Goal: Task Accomplishment & Management: Manage account settings

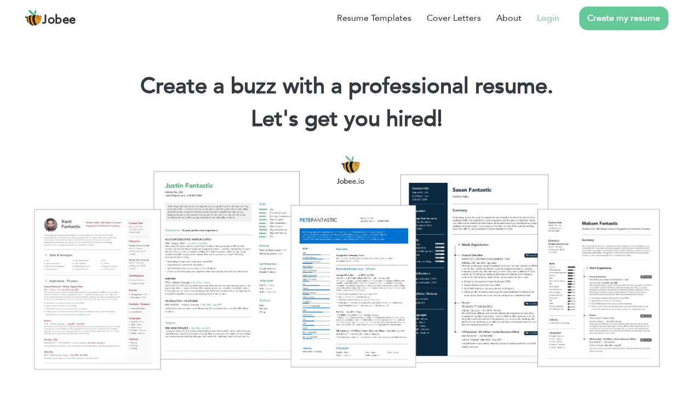
click at [555, 17] on link "Login" at bounding box center [548, 18] width 22 height 13
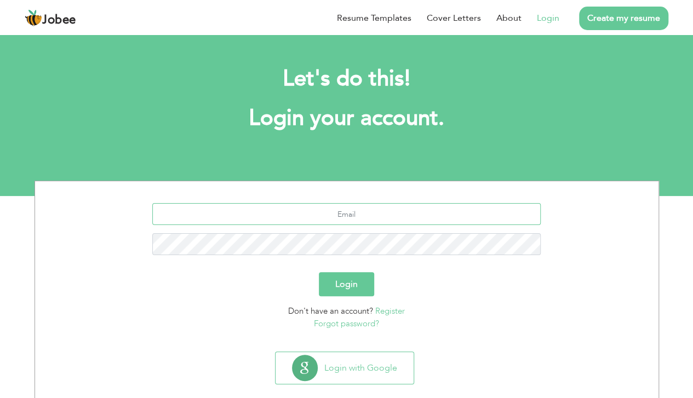
click at [343, 210] on input "text" at bounding box center [346, 214] width 388 height 22
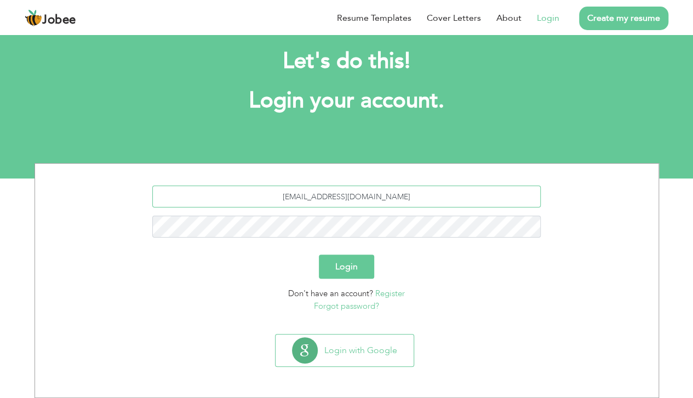
type input "asyed1560@gmail.com"
click at [319, 255] on button "Login" at bounding box center [346, 267] width 55 height 24
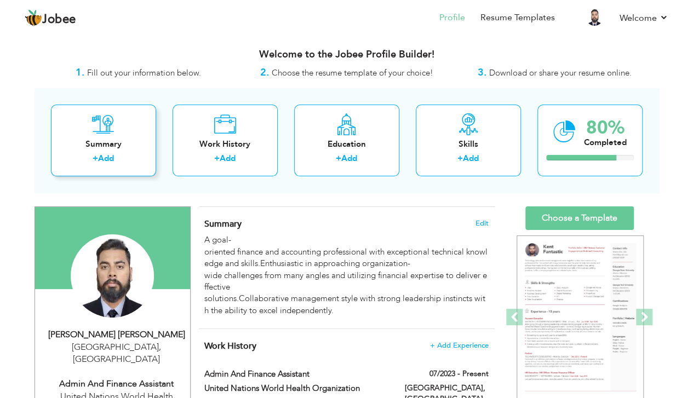
click at [111, 125] on icon at bounding box center [103, 124] width 22 height 22
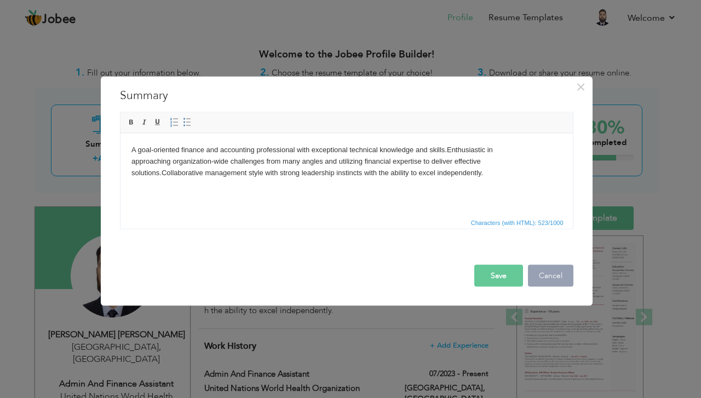
click at [539, 271] on button "Cancel" at bounding box center [550, 276] width 45 height 22
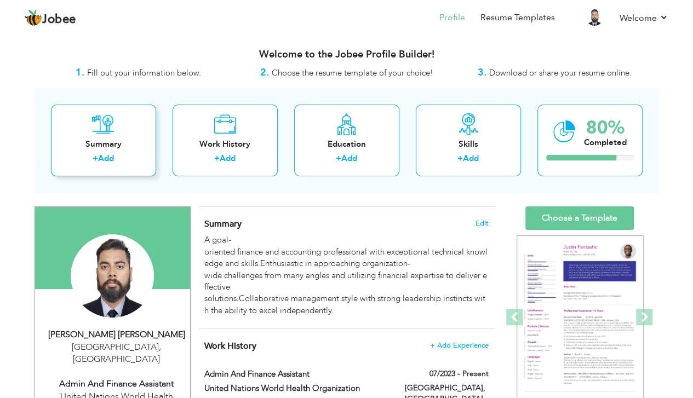
click at [131, 140] on div "Summary" at bounding box center [104, 145] width 88 height 12
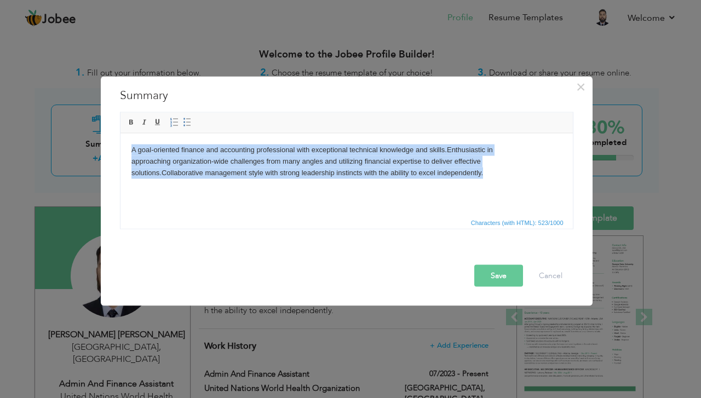
drag, startPoint x: 497, startPoint y: 177, endPoint x: 127, endPoint y: 150, distance: 371.4
click at [127, 150] on html "A goal-oriented finance and accounting professional with exceptional technical …" at bounding box center [346, 161] width 453 height 56
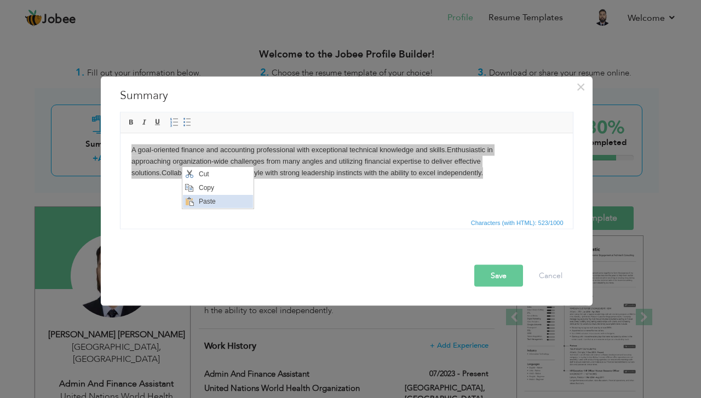
click at [201, 196] on span "Paste" at bounding box center [224, 201] width 57 height 13
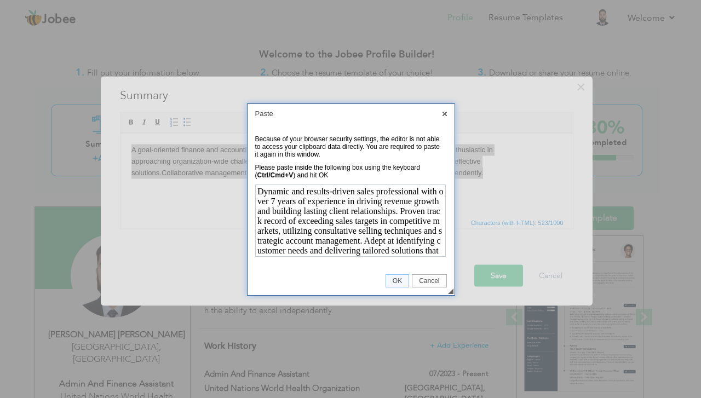
click at [402, 276] on link "OK" at bounding box center [398, 281] width 24 height 13
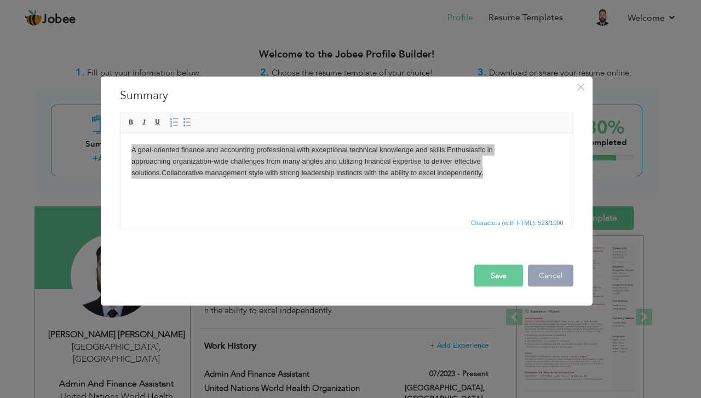
click at [548, 270] on button "Cancel" at bounding box center [550, 276] width 45 height 22
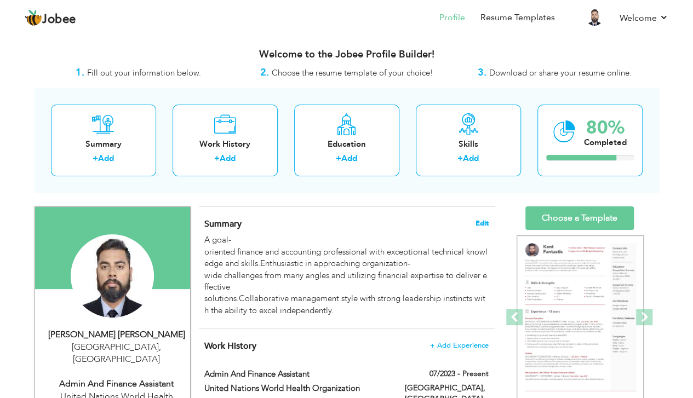
click at [481, 220] on span "Edit" at bounding box center [482, 224] width 13 height 8
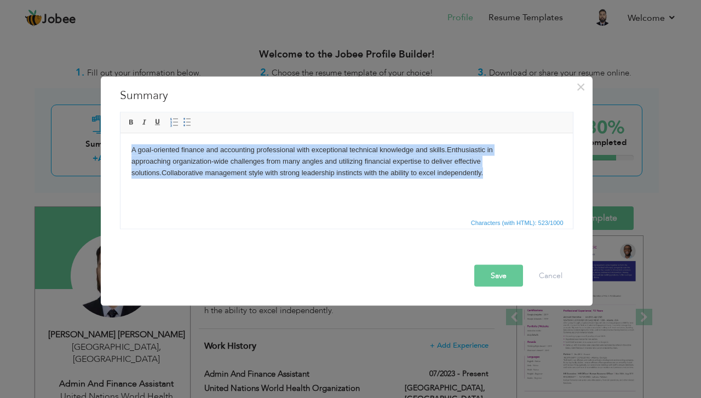
drag, startPoint x: 496, startPoint y: 173, endPoint x: 234, endPoint y: 271, distance: 279.7
click at [120, 140] on html "A goal-oriented finance and accounting professional with exceptional technical …" at bounding box center [346, 161] width 453 height 56
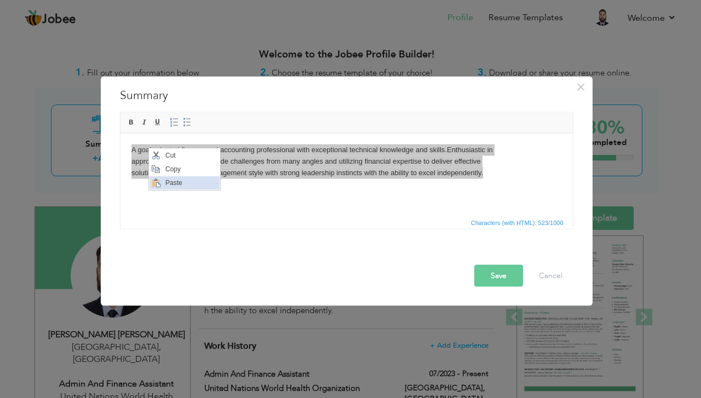
click at [179, 179] on span "Paste" at bounding box center [190, 182] width 57 height 13
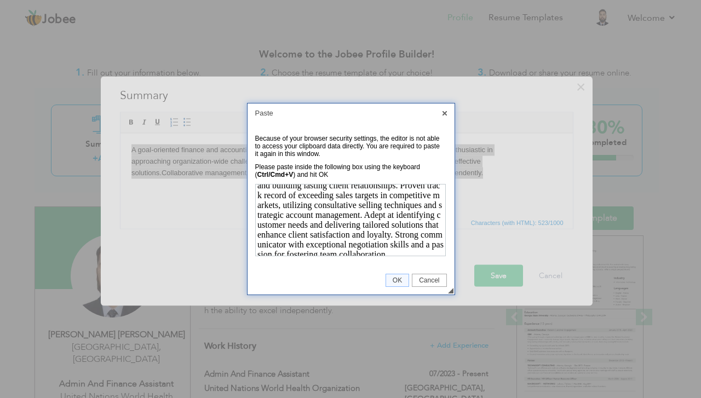
scroll to position [39, 0]
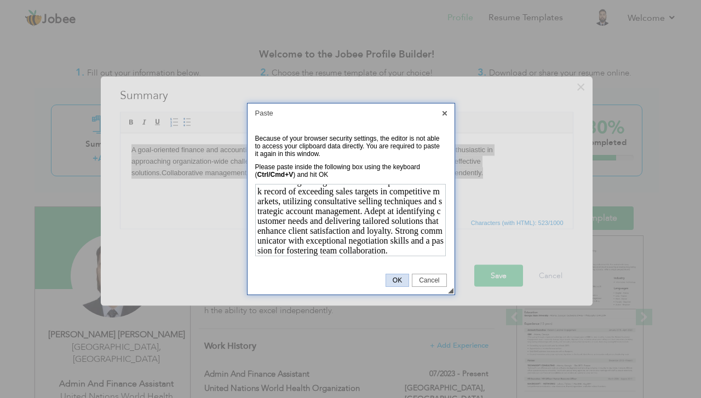
click at [400, 277] on span "OK" at bounding box center [397, 281] width 22 height 8
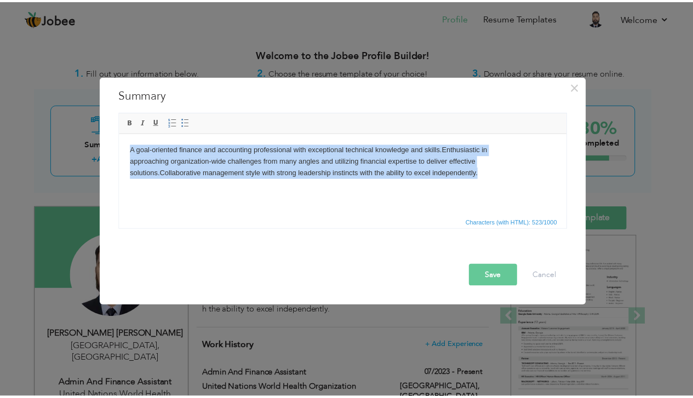
scroll to position [0, 0]
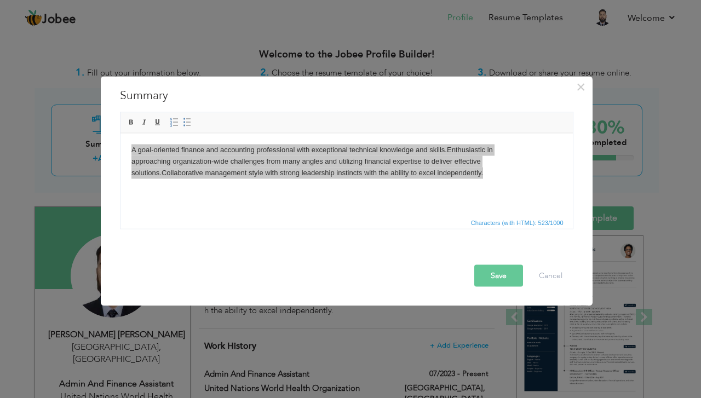
click at [506, 277] on button "Save" at bounding box center [499, 276] width 49 height 22
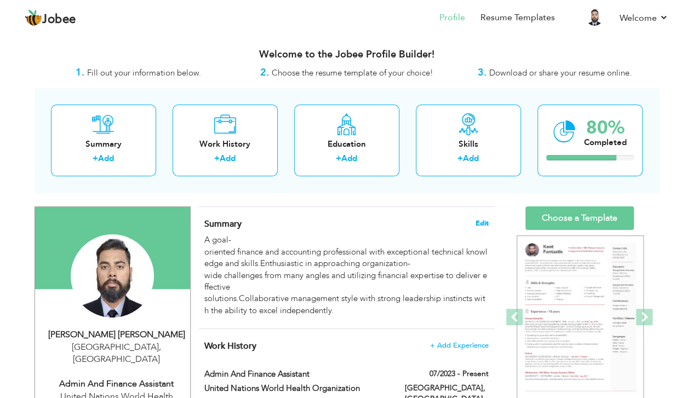
click at [482, 220] on span "Edit" at bounding box center [482, 224] width 13 height 8
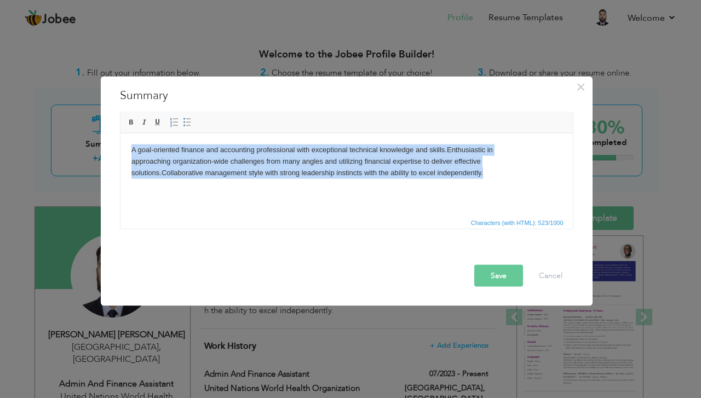
drag, startPoint x: 492, startPoint y: 172, endPoint x: 117, endPoint y: 145, distance: 375.7
click at [120, 145] on html "A goal-oriented finance and accounting professional with exceptional technical …" at bounding box center [346, 161] width 453 height 56
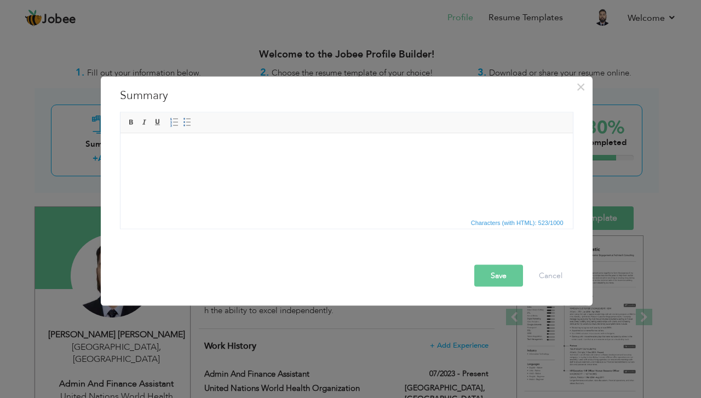
drag, startPoint x: 270, startPoint y: 206, endPoint x: 233, endPoint y: 190, distance: 39.5
click at [233, 167] on html at bounding box center [346, 149] width 453 height 33
drag, startPoint x: 105, startPoint y: 35, endPoint x: 492, endPoint y: 218, distance: 428.2
click at [492, 218] on span "Characters (with HTML): 523/1000" at bounding box center [517, 223] width 97 height 10
click at [488, 167] on html at bounding box center [346, 149] width 453 height 33
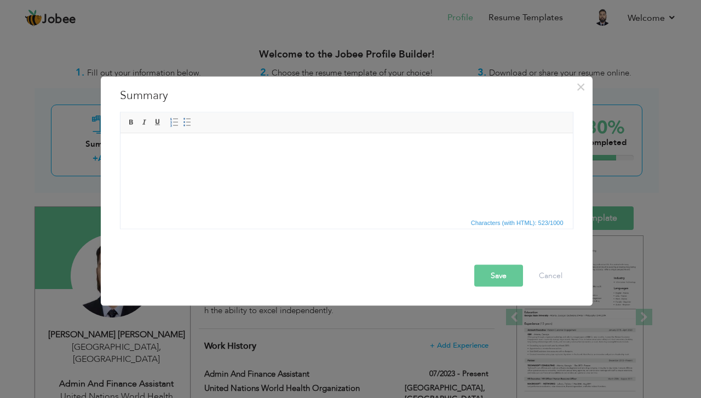
click at [483, 221] on span "Characters (with HTML): 523/1000" at bounding box center [517, 223] width 97 height 10
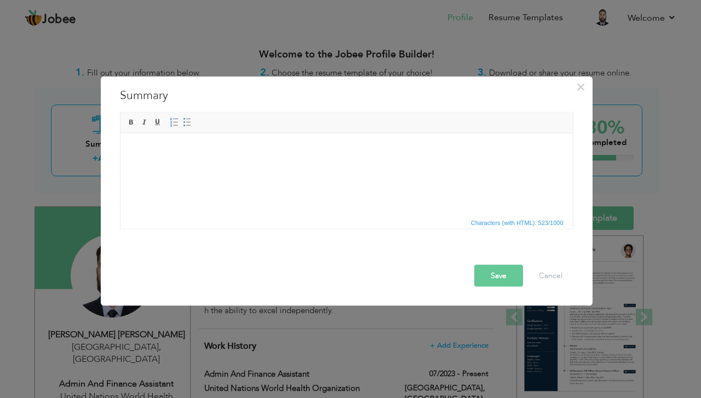
drag, startPoint x: 282, startPoint y: 158, endPoint x: 193, endPoint y: 145, distance: 89.1
click at [193, 145] on body at bounding box center [346, 150] width 431 height 12
click at [546, 273] on button "Cancel" at bounding box center [550, 276] width 45 height 22
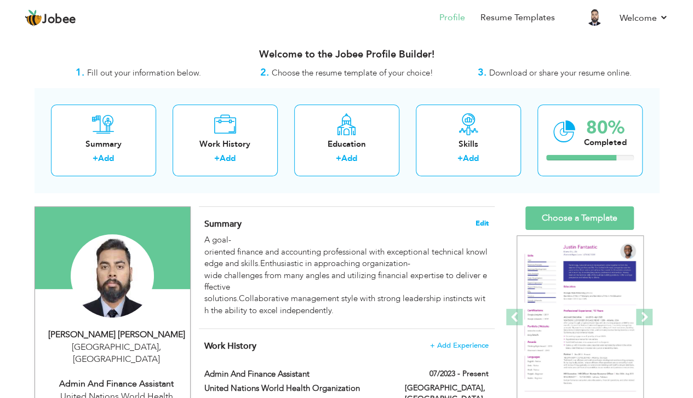
click at [480, 220] on span "Edit" at bounding box center [482, 224] width 13 height 8
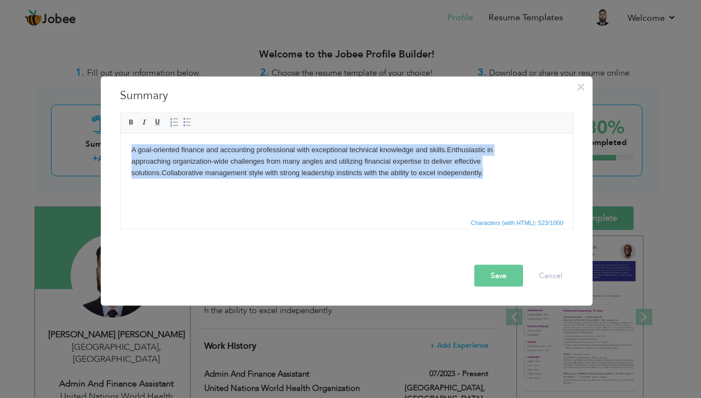
drag, startPoint x: 495, startPoint y: 175, endPoint x: 215, endPoint y: 273, distance: 296.5
click at [120, 143] on html "A goal-oriented finance and accounting professional with exceptional technical …" at bounding box center [346, 161] width 453 height 56
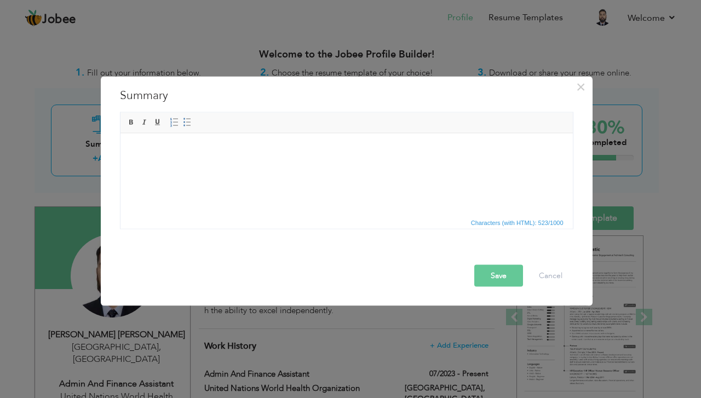
drag, startPoint x: 170, startPoint y: 152, endPoint x: 290, endPoint y: 285, distance: 178.8
click at [195, 158] on span "Paste" at bounding box center [212, 159] width 57 height 13
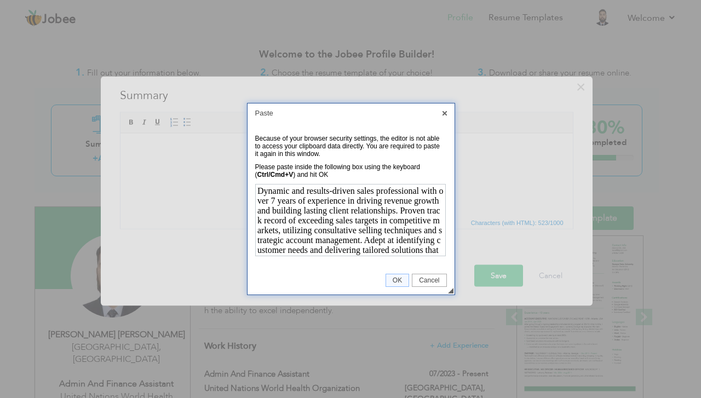
scroll to position [38, 0]
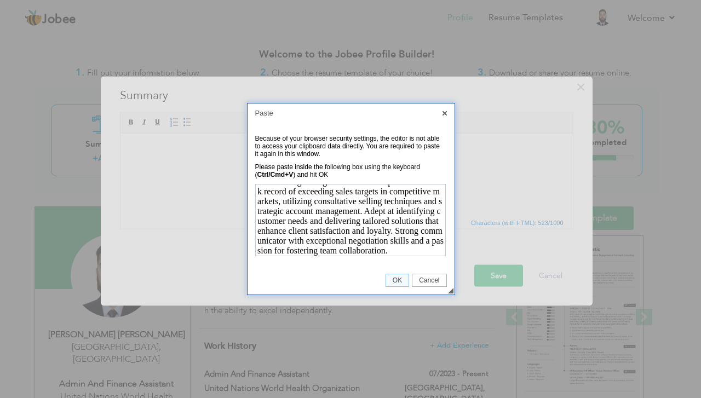
click at [403, 277] on span "OK" at bounding box center [397, 281] width 22 height 8
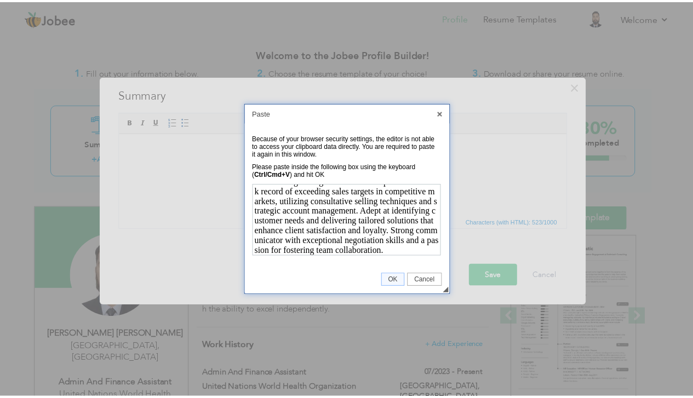
scroll to position [0, 0]
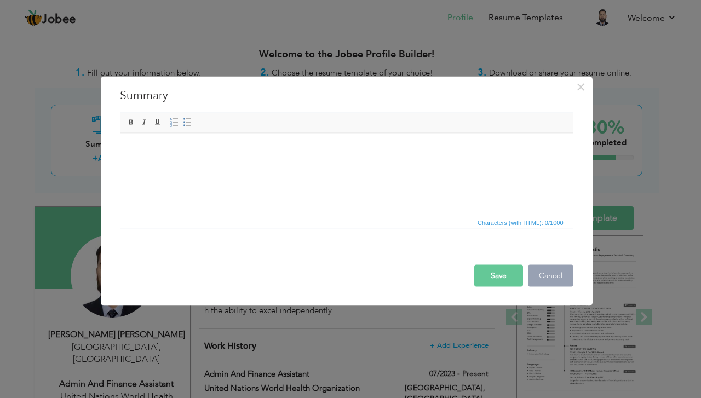
click at [539, 273] on button "Cancel" at bounding box center [550, 276] width 45 height 22
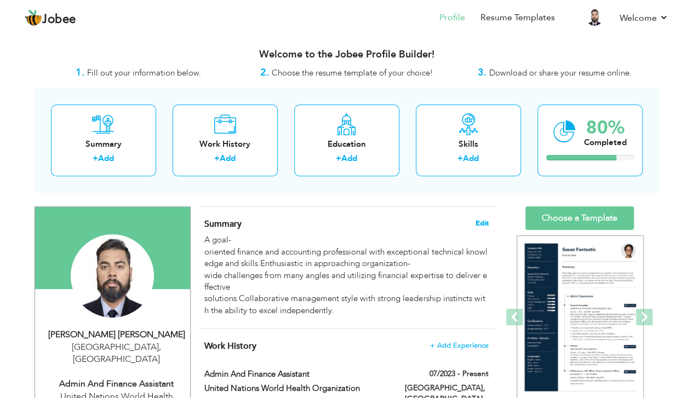
click at [481, 220] on span "Edit" at bounding box center [482, 224] width 13 height 8
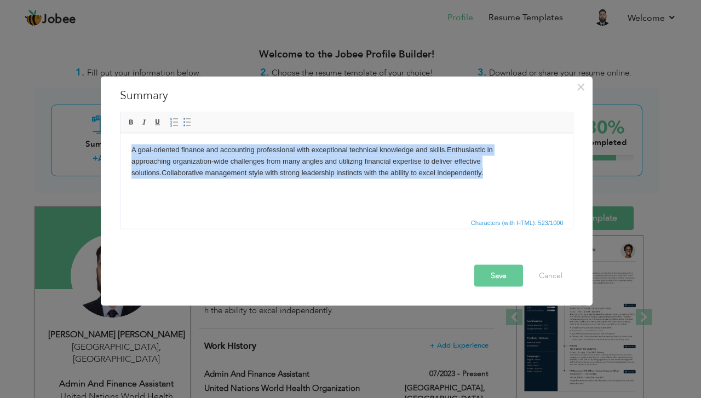
drag, startPoint x: 492, startPoint y: 180, endPoint x: 99, endPoint y: 145, distance: 394.4
click at [120, 145] on html "A goal-oriented finance and accounting professional with exceptional technical …" at bounding box center [346, 161] width 453 height 56
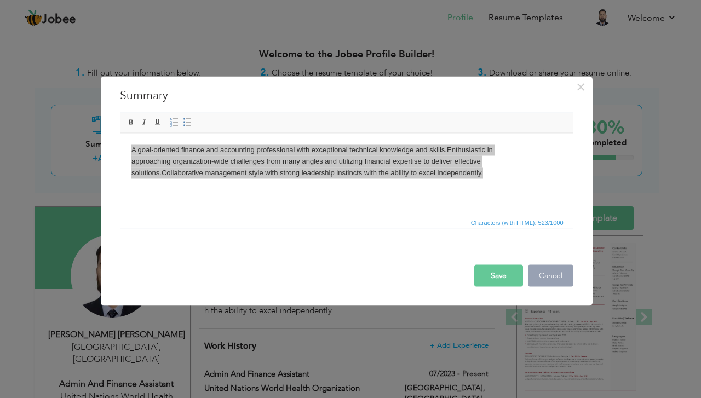
click at [550, 270] on button "Cancel" at bounding box center [550, 276] width 45 height 22
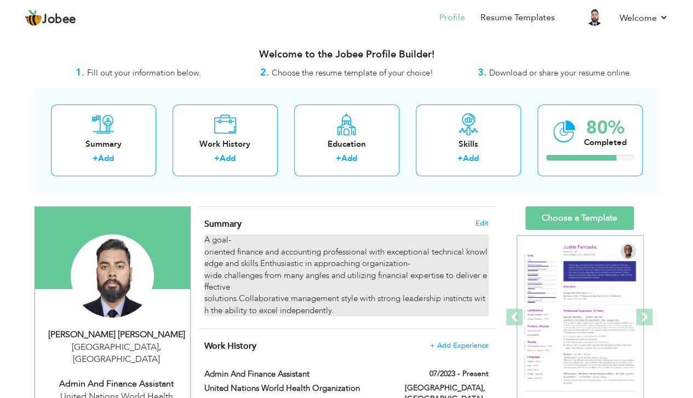
click at [337, 250] on div "A goal-oriented finance and accounting professional with exceptional technical …" at bounding box center [346, 276] width 284 height 82
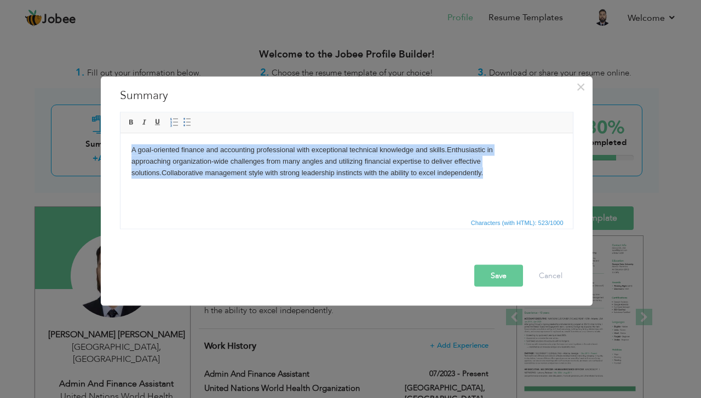
drag, startPoint x: 487, startPoint y: 167, endPoint x: 128, endPoint y: 132, distance: 360.6
click at [128, 133] on html "A goal-oriented finance and accounting professional with exceptional technical …" at bounding box center [346, 161] width 453 height 56
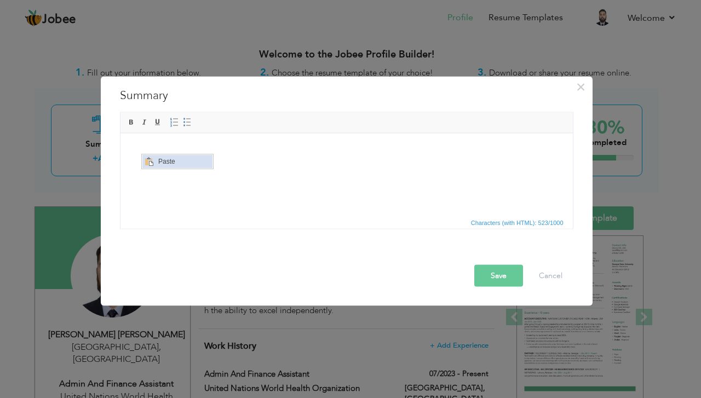
click at [164, 162] on span "Paste" at bounding box center [183, 161] width 57 height 13
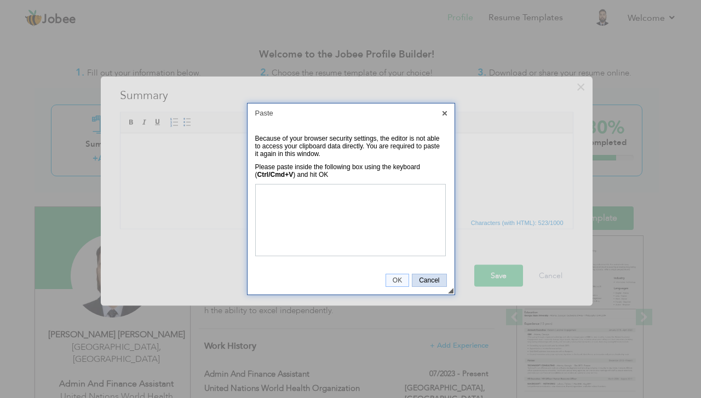
click at [433, 275] on link "Cancel" at bounding box center [429, 280] width 35 height 13
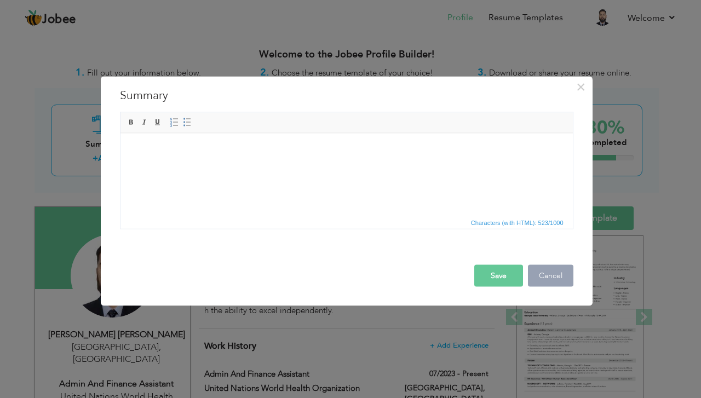
click at [556, 270] on button "Cancel" at bounding box center [550, 276] width 45 height 22
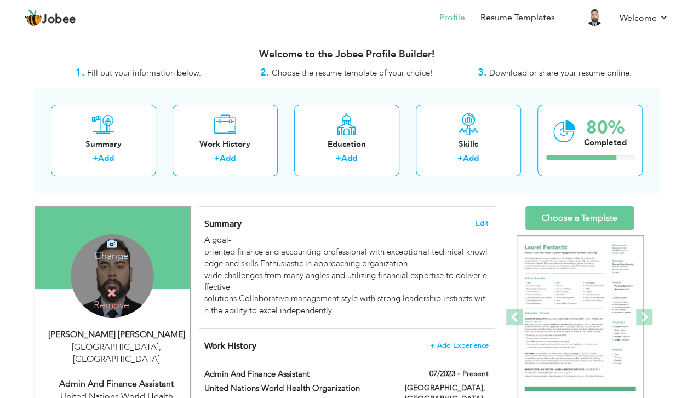
click at [117, 241] on h4 "Change" at bounding box center [111, 249] width 78 height 26
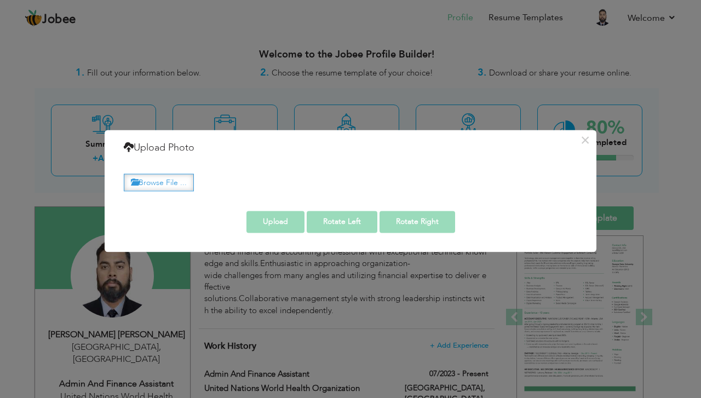
click at [171, 181] on label "Browse File ..." at bounding box center [159, 182] width 70 height 17
click at [0, 0] on input "Browse File ..." at bounding box center [0, 0] width 0 height 0
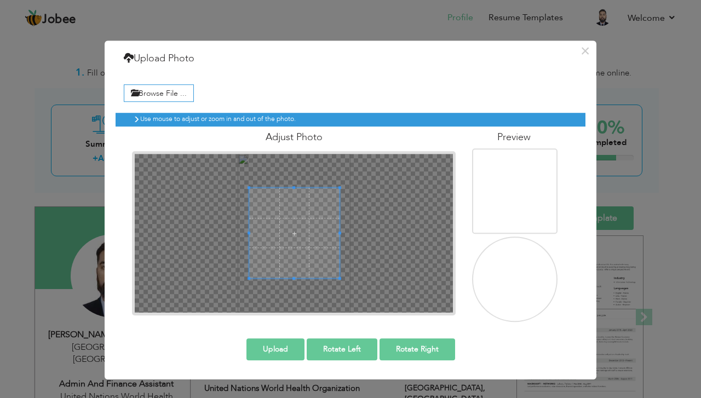
click at [282, 349] on button "Upload" at bounding box center [276, 350] width 58 height 22
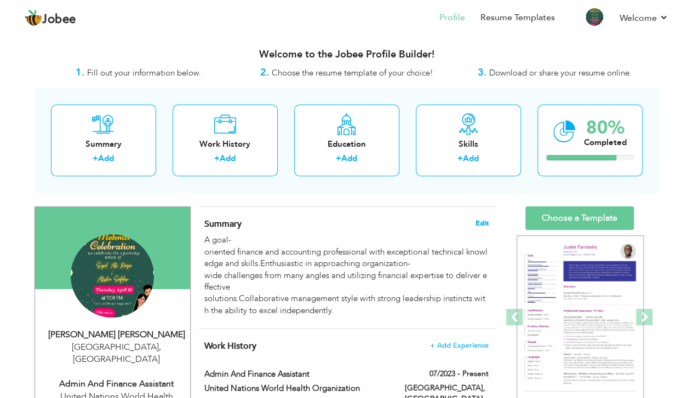
click at [483, 221] on span "Edit" at bounding box center [482, 224] width 13 height 8
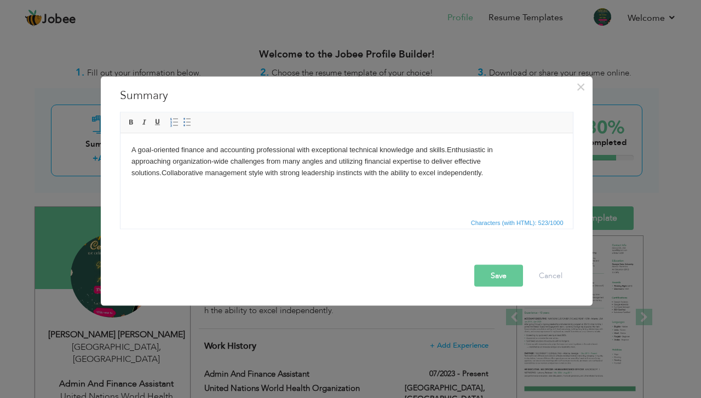
click at [260, 174] on body "A goal-oriented finance and accounting professional with exceptional technical …" at bounding box center [346, 161] width 431 height 34
click at [511, 273] on button "Save" at bounding box center [499, 276] width 49 height 22
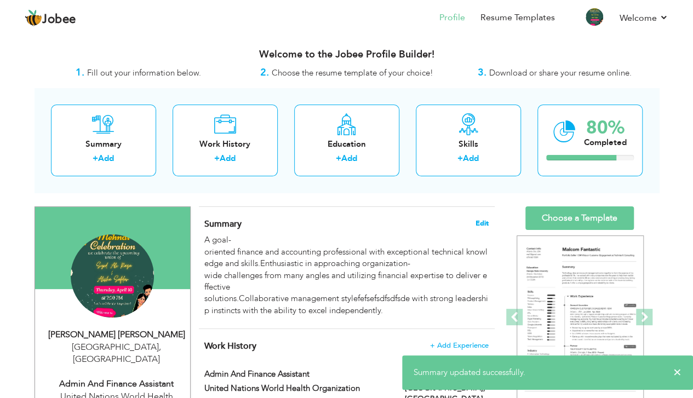
click at [477, 220] on span "Edit" at bounding box center [482, 224] width 13 height 8
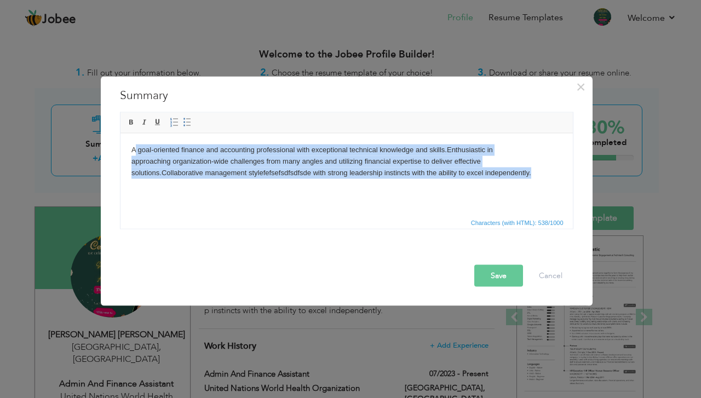
drag, startPoint x: 532, startPoint y: 174, endPoint x: 136, endPoint y: 153, distance: 396.2
click at [136, 153] on body "A goal-oriented finance and accounting professional with exceptional technical …" at bounding box center [346, 161] width 431 height 34
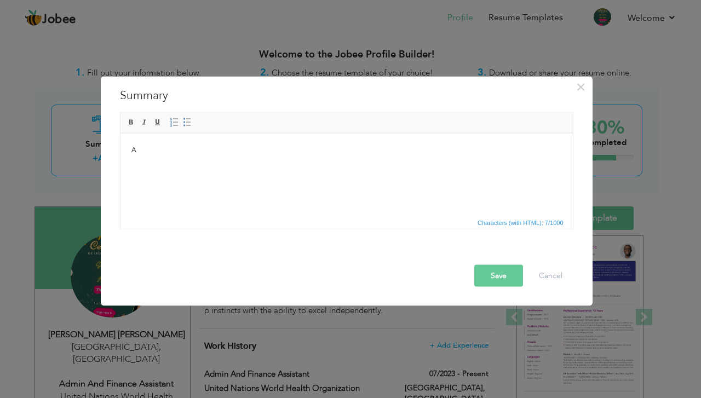
drag, startPoint x: 244, startPoint y: 164, endPoint x: 215, endPoint y: 158, distance: 30.2
click at [215, 158] on html "A" at bounding box center [346, 149] width 453 height 33
click at [183, 151] on span "Paste" at bounding box center [206, 151] width 57 height 13
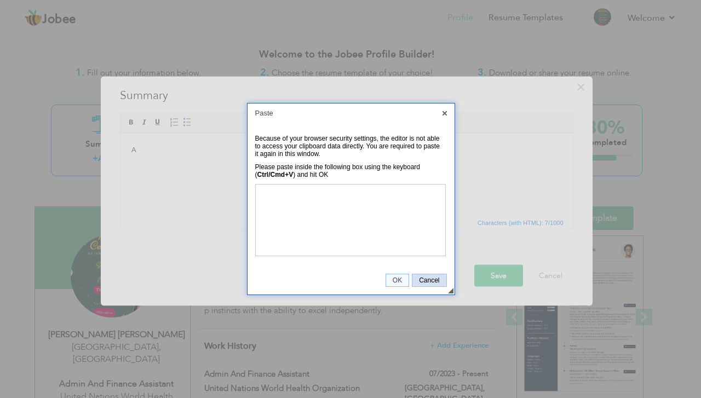
click at [427, 277] on span "Cancel" at bounding box center [429, 281] width 33 height 8
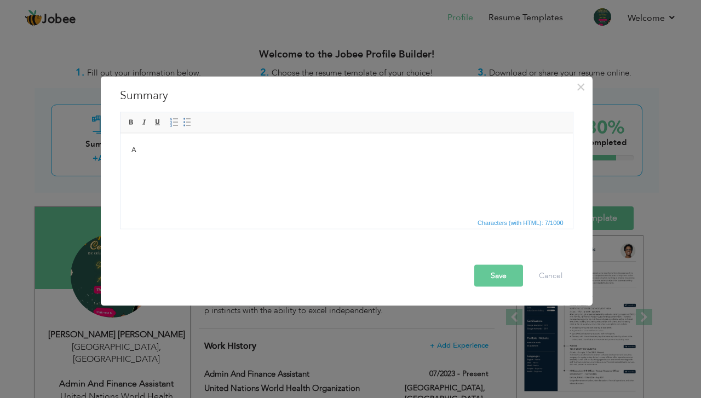
click at [272, 167] on html "A" at bounding box center [346, 149] width 453 height 33
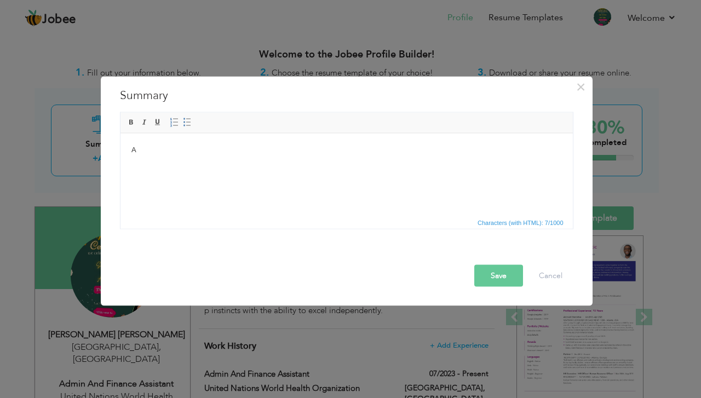
drag, startPoint x: 195, startPoint y: 147, endPoint x: 70, endPoint y: 153, distance: 125.6
click at [120, 153] on html "A" at bounding box center [346, 149] width 453 height 33
click at [511, 270] on button "Save" at bounding box center [499, 276] width 49 height 22
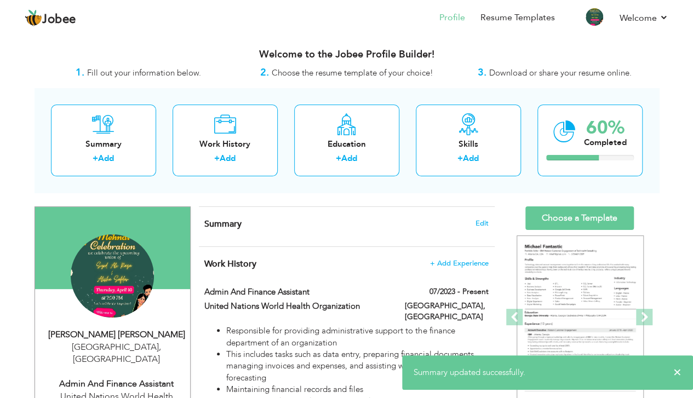
click at [471, 219] on h4 "Summary Edit" at bounding box center [346, 224] width 284 height 11
click at [477, 220] on span "Edit" at bounding box center [482, 224] width 13 height 8
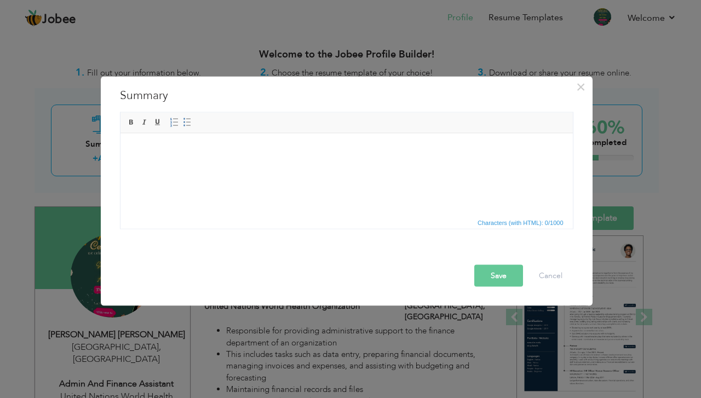
drag, startPoint x: 229, startPoint y: 159, endPoint x: 204, endPoint y: 161, distance: 25.3
click at [204, 161] on html at bounding box center [346, 149] width 453 height 33
drag, startPoint x: 144, startPoint y: 153, endPoint x: 264, endPoint y: 285, distance: 178.1
click at [164, 158] on span "Paste" at bounding box center [185, 159] width 57 height 13
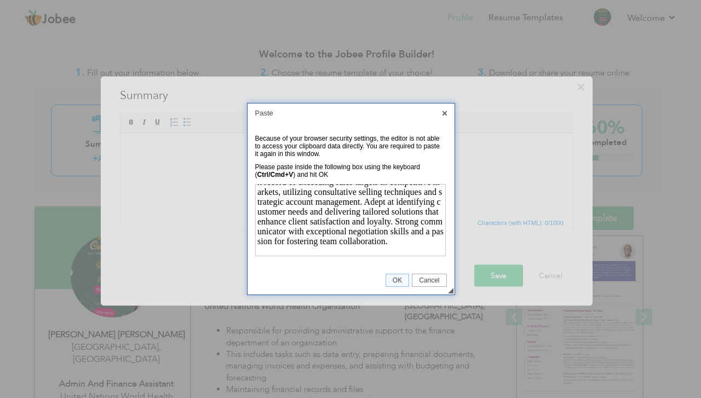
scroll to position [57, 0]
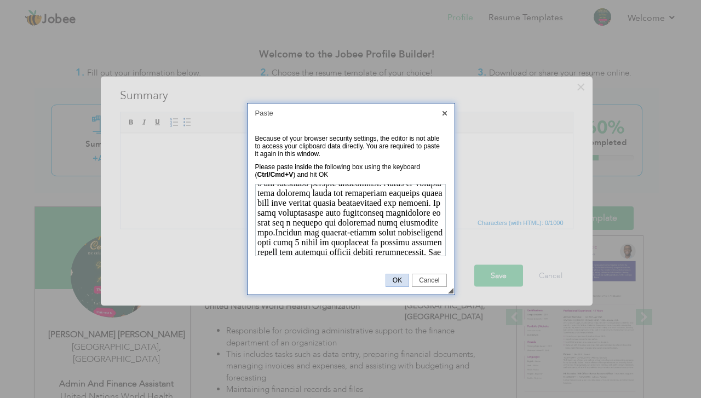
click at [392, 276] on link "OK" at bounding box center [398, 280] width 24 height 13
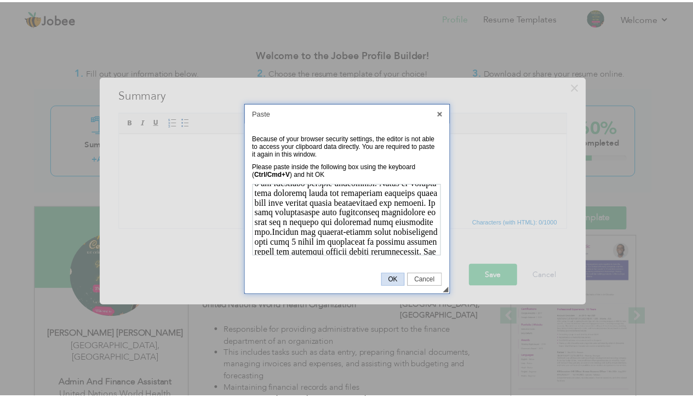
scroll to position [0, 0]
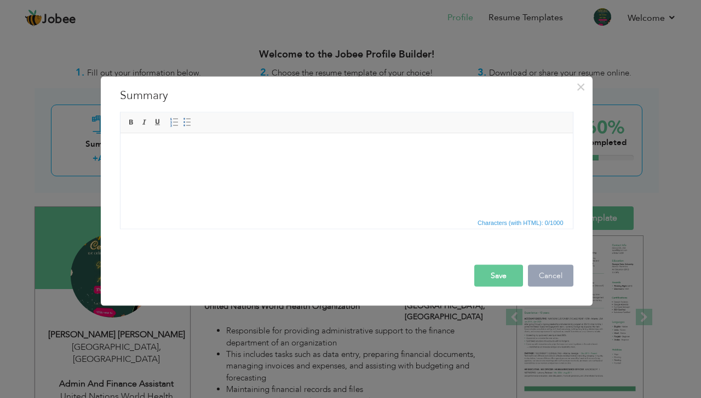
click at [539, 271] on button "Cancel" at bounding box center [550, 276] width 45 height 22
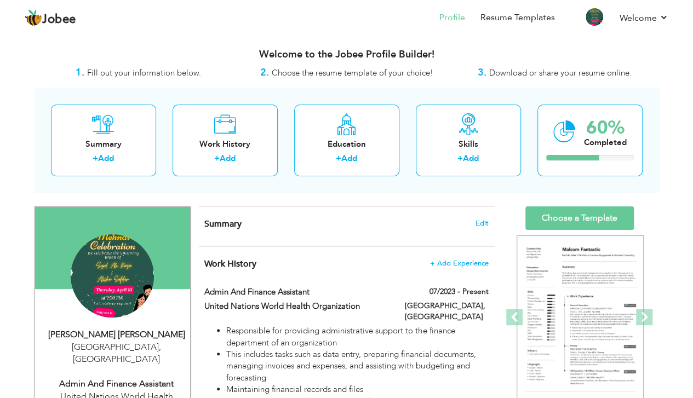
click at [219, 225] on span "Summary" at bounding box center [222, 224] width 37 height 12
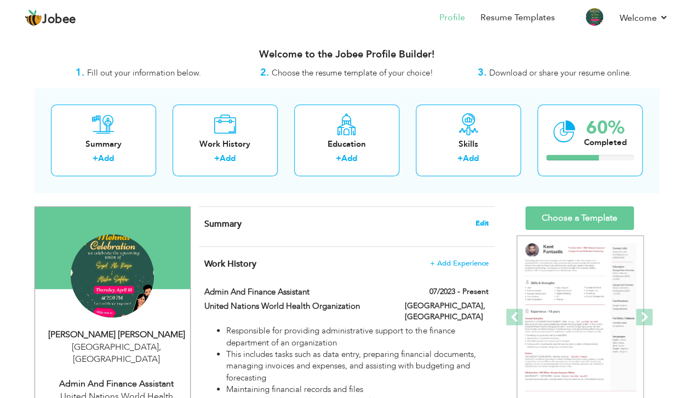
click at [484, 222] on span "Edit" at bounding box center [482, 224] width 13 height 8
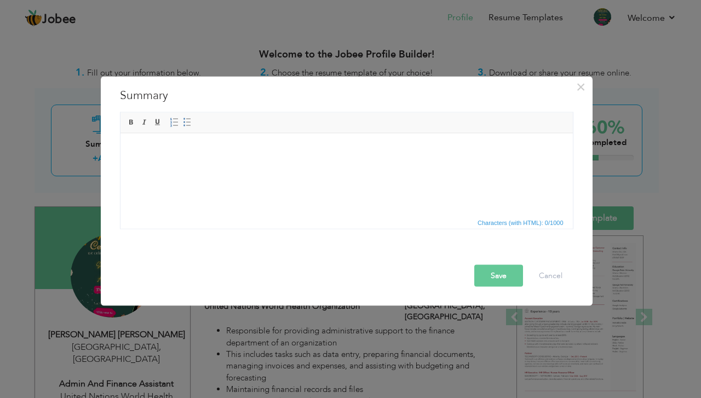
click at [233, 159] on html at bounding box center [346, 149] width 453 height 33
click at [494, 267] on button "Save" at bounding box center [499, 276] width 49 height 22
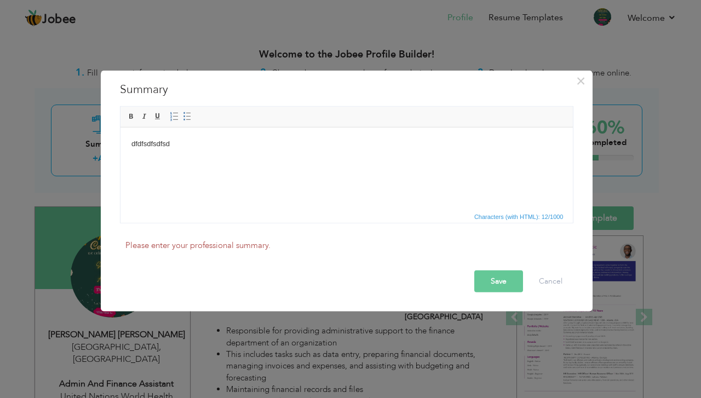
click at [504, 283] on button "Save" at bounding box center [499, 282] width 49 height 22
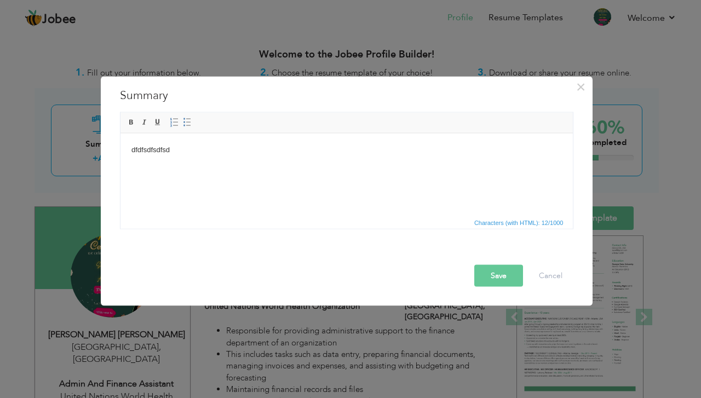
click at [503, 265] on button "Save" at bounding box center [499, 276] width 49 height 22
click at [496, 272] on button "Save" at bounding box center [499, 276] width 49 height 22
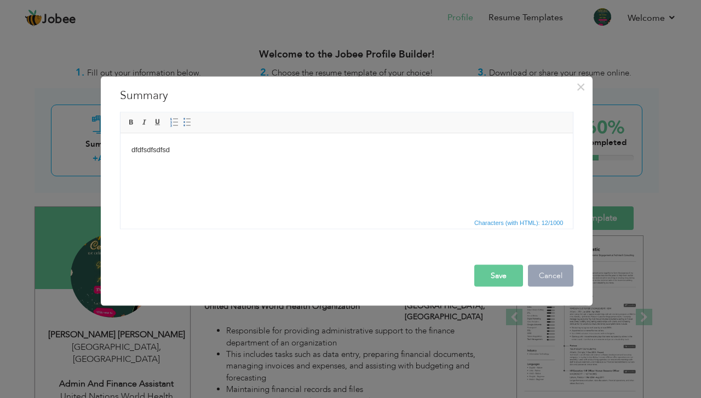
click at [557, 275] on button "Cancel" at bounding box center [550, 276] width 45 height 22
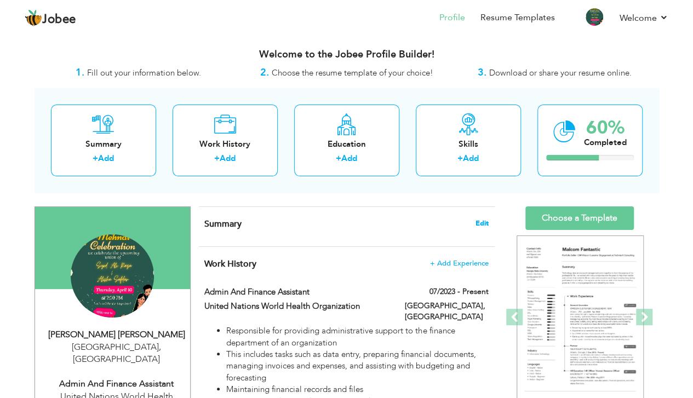
click at [482, 220] on span "Edit" at bounding box center [482, 224] width 13 height 8
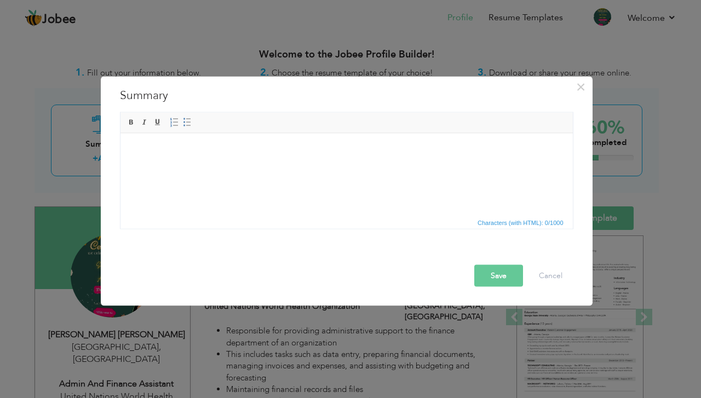
drag, startPoint x: 255, startPoint y: 158, endPoint x: 224, endPoint y: 175, distance: 36.3
click at [224, 167] on html at bounding box center [346, 149] width 453 height 33
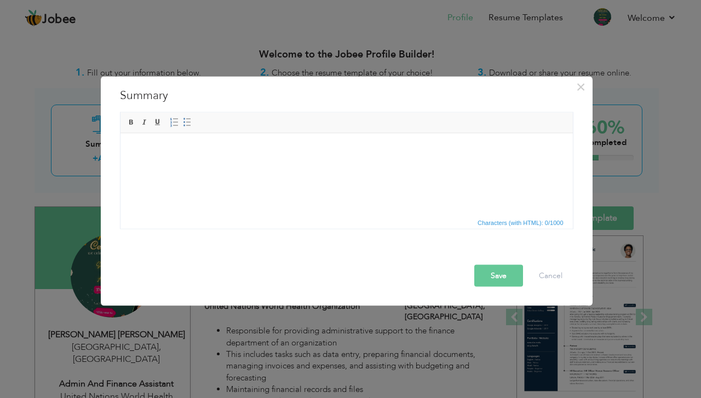
click at [141, 95] on h3 "Summary" at bounding box center [347, 95] width 454 height 16
click at [128, 116] on span "Bold Italic Underline" at bounding box center [144, 122] width 39 height 13
click at [128, 121] on span at bounding box center [131, 122] width 9 height 9
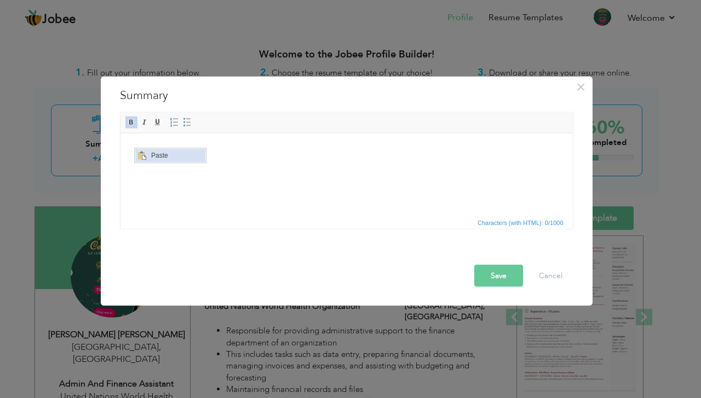
click at [141, 156] on span "Context Menu Options" at bounding box center [141, 155] width 9 height 9
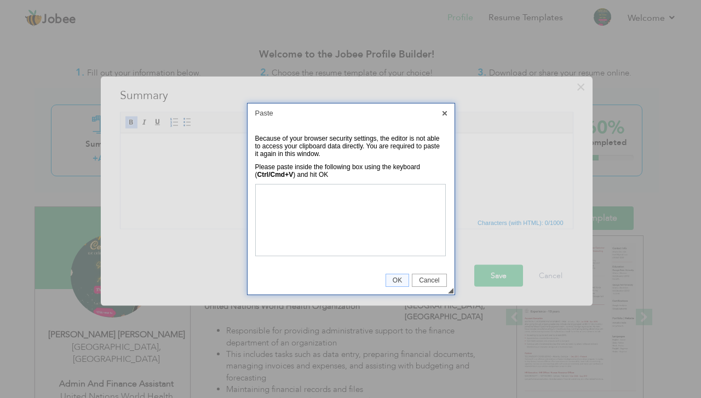
click at [431, 279] on span "Cancel" at bounding box center [429, 281] width 33 height 8
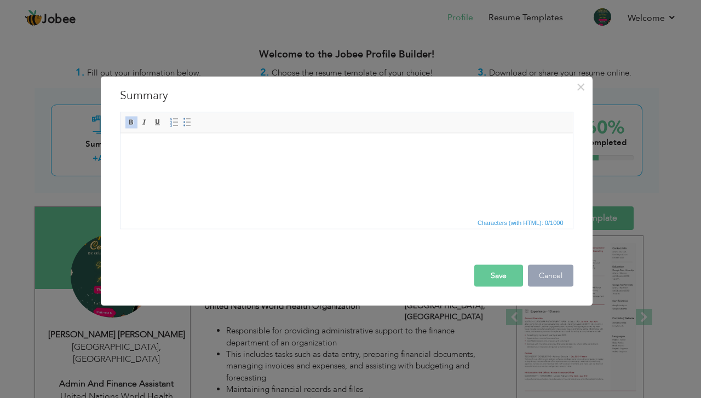
click at [556, 272] on button "Cancel" at bounding box center [550, 276] width 45 height 22
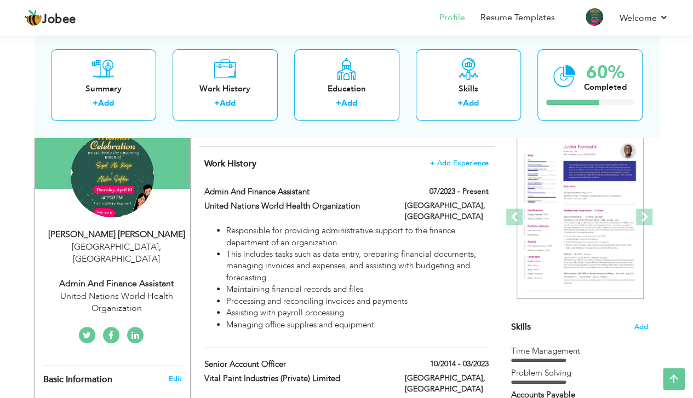
scroll to position [73, 0]
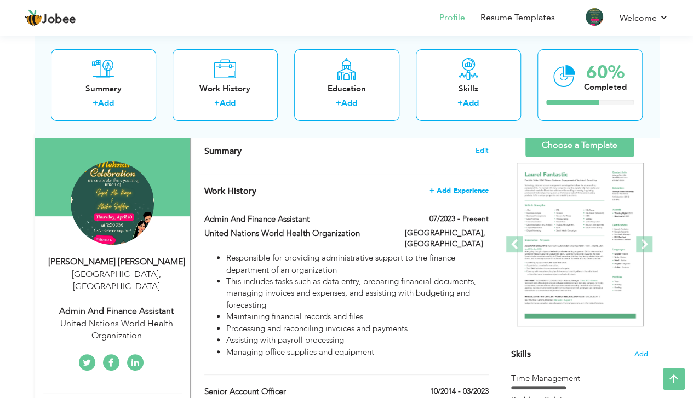
click at [483, 187] on span "+ Add Experience" at bounding box center [459, 191] width 59 height 8
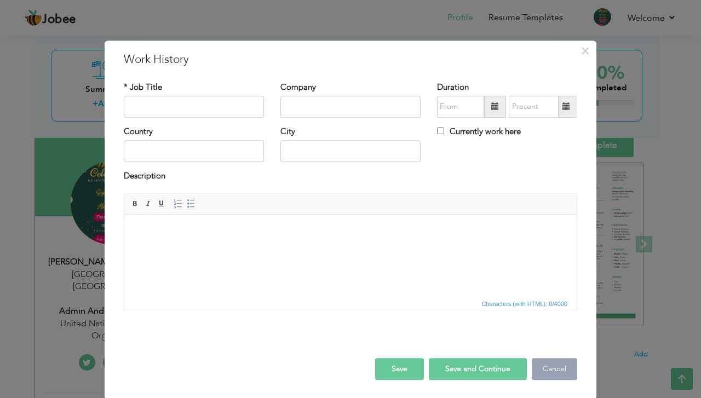
click at [550, 365] on button "Cancel" at bounding box center [554, 369] width 45 height 22
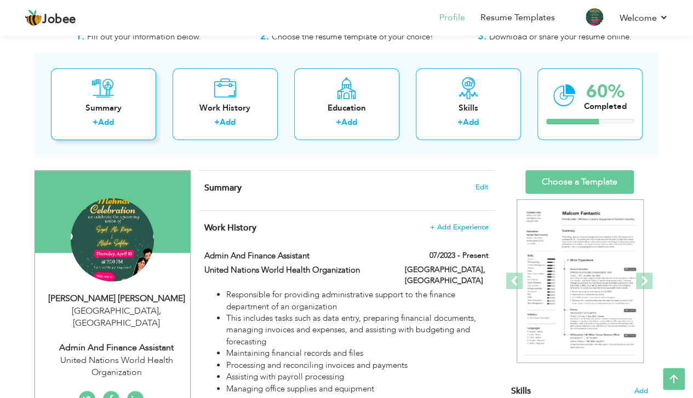
scroll to position [0, 0]
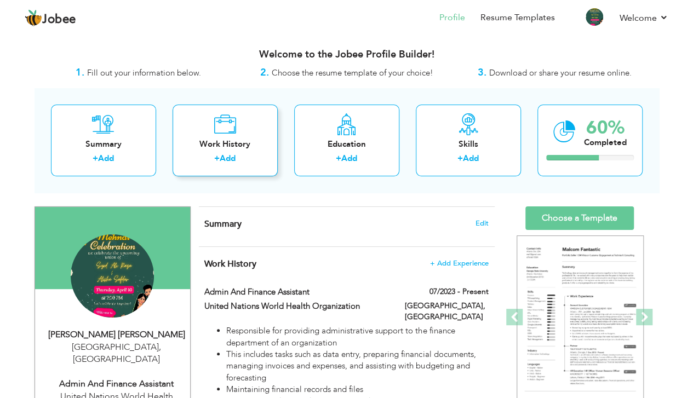
click at [214, 118] on icon at bounding box center [225, 124] width 22 height 22
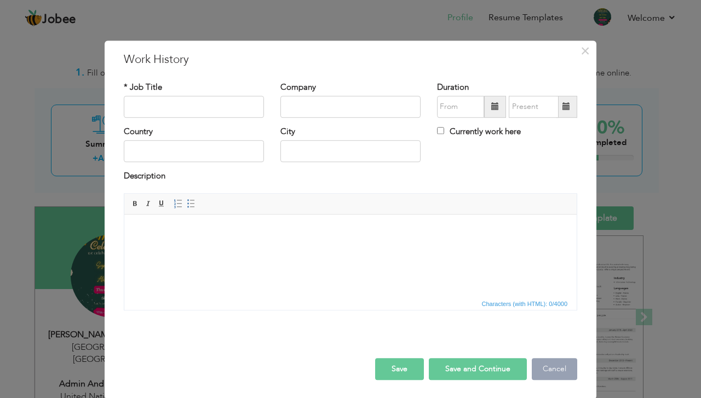
click at [557, 358] on button "Cancel" at bounding box center [554, 369] width 45 height 22
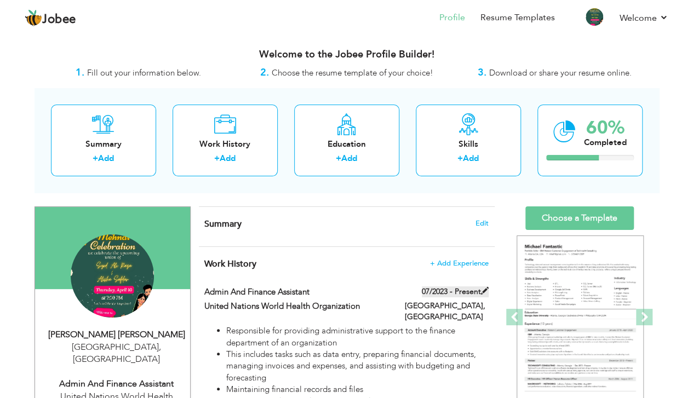
click at [467, 288] on label "07/2023 - Present" at bounding box center [455, 292] width 67 height 11
type input "Admin And Finance Assistant"
type input "United Nations World Health Organization"
type input "07/2023"
type input "[GEOGRAPHIC_DATA]"
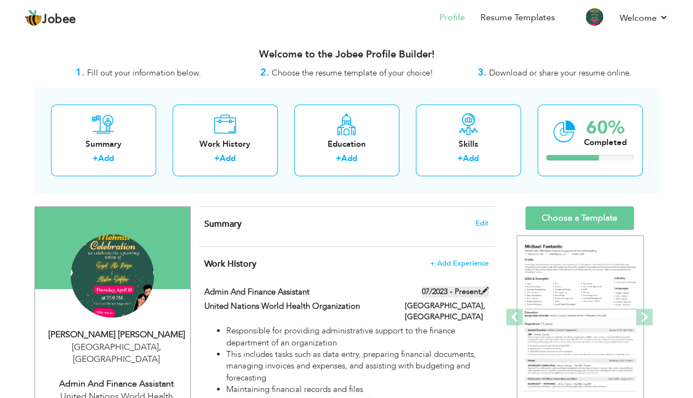
type input "[GEOGRAPHIC_DATA]"
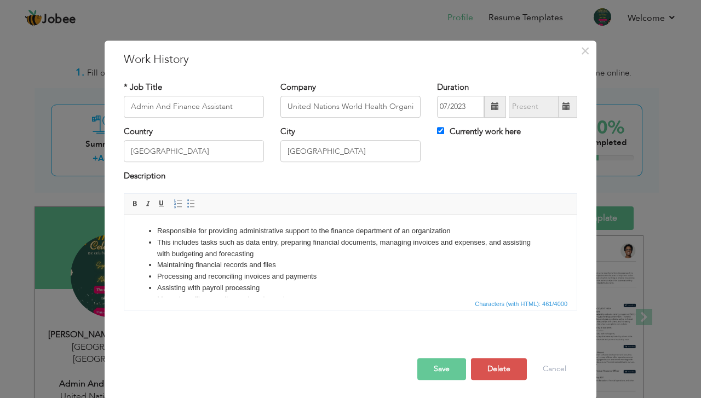
click at [565, 109] on span at bounding box center [567, 107] width 8 height 8
click at [562, 101] on span at bounding box center [566, 107] width 21 height 22
click at [437, 131] on input "Currently work here" at bounding box center [440, 130] width 7 height 7
checkbox input "false"
click at [564, 109] on span at bounding box center [567, 107] width 8 height 8
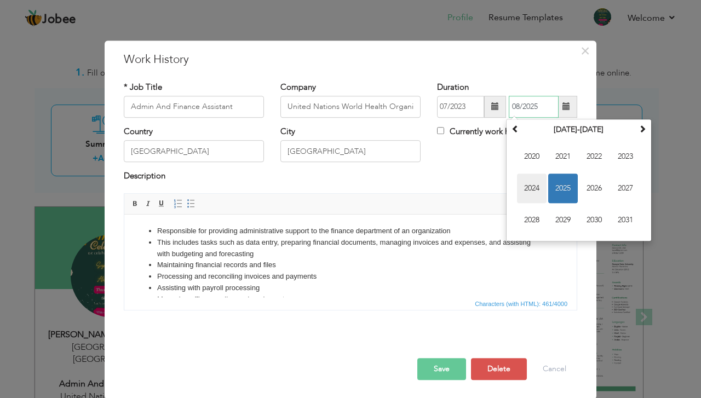
click at [532, 186] on span "2024" at bounding box center [532, 189] width 30 height 30
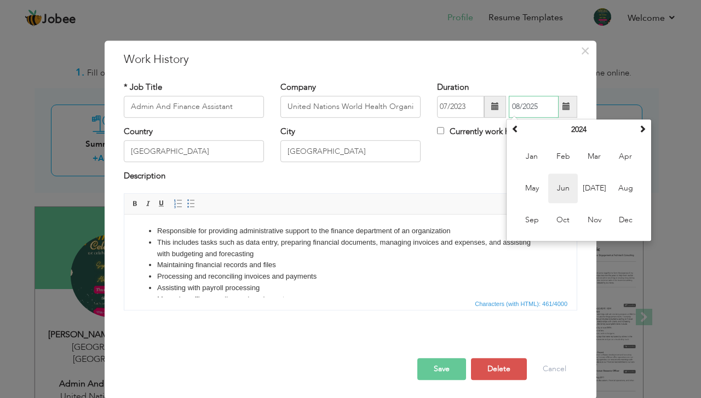
click at [562, 186] on span "Jun" at bounding box center [563, 189] width 30 height 30
type input "06/2024"
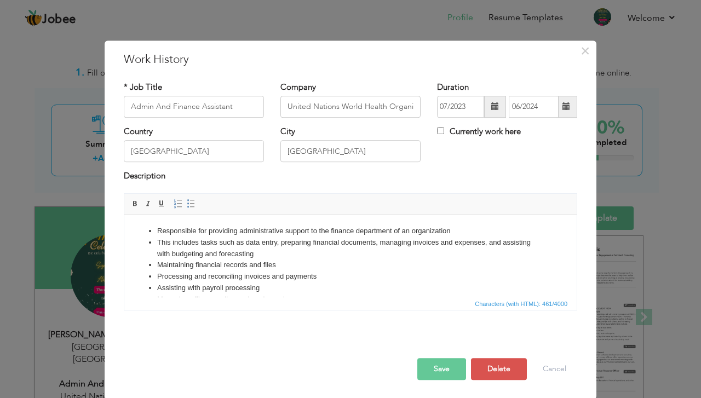
click at [437, 362] on button "Save" at bounding box center [442, 369] width 49 height 22
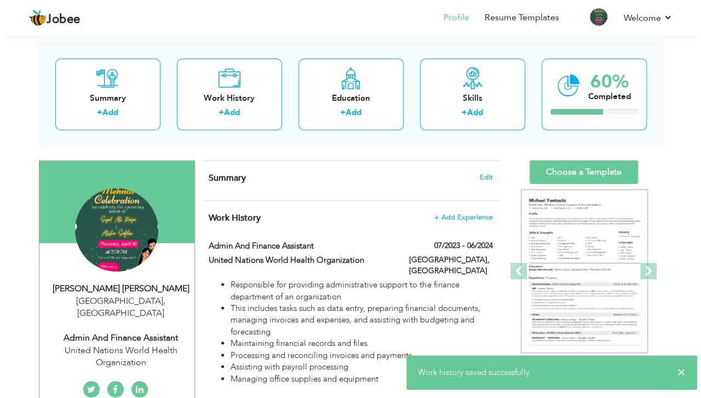
scroll to position [73, 0]
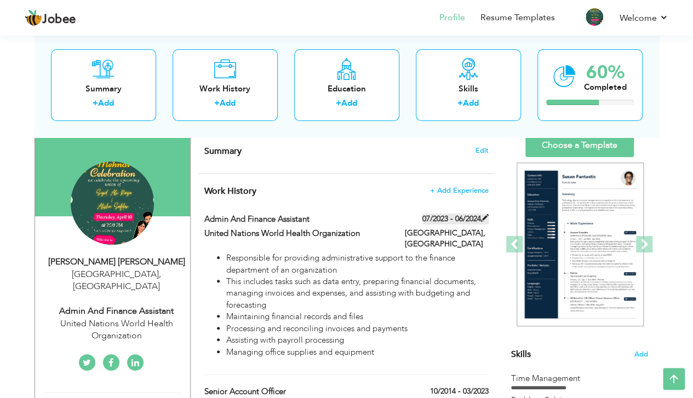
click at [481, 216] on span at bounding box center [485, 218] width 8 height 8
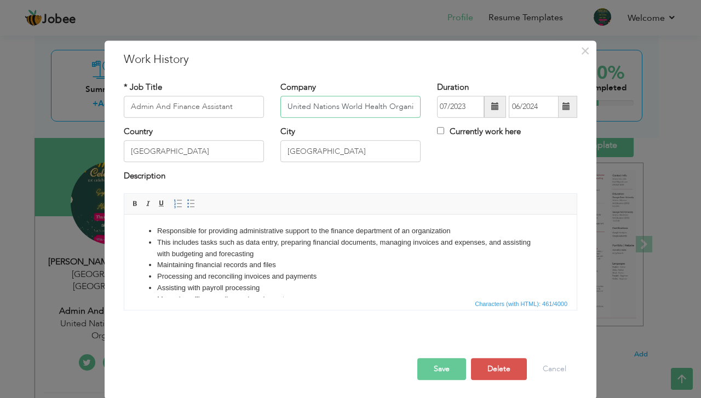
click at [282, 104] on input "United Nations World Health Organization" at bounding box center [351, 107] width 140 height 22
click at [458, 229] on li "Responsible for providing administrative support to the finance department of a…" at bounding box center [350, 231] width 387 height 12
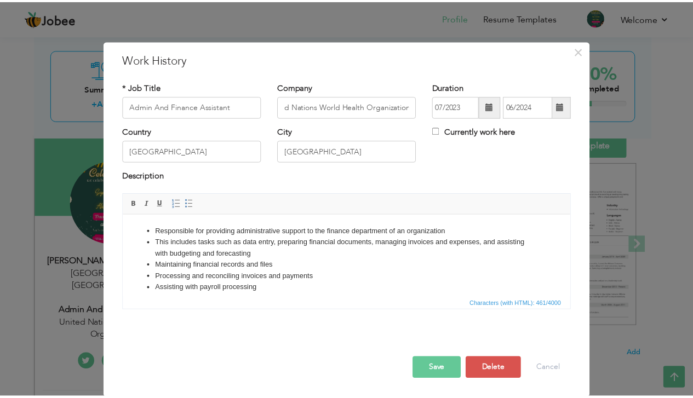
scroll to position [0, 0]
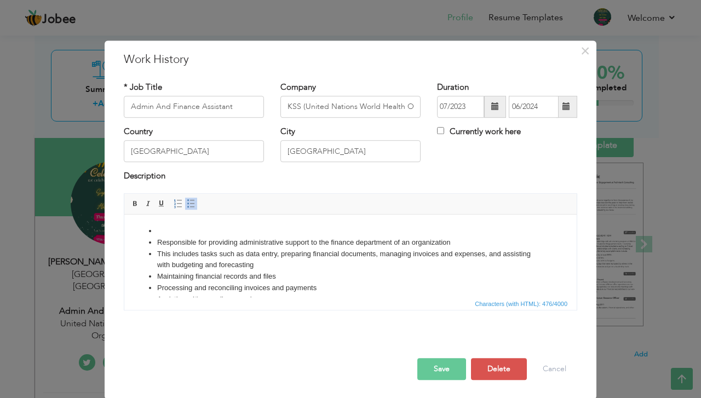
click at [170, 228] on li at bounding box center [350, 231] width 387 height 12
click at [545, 363] on button "Cancel" at bounding box center [554, 369] width 45 height 22
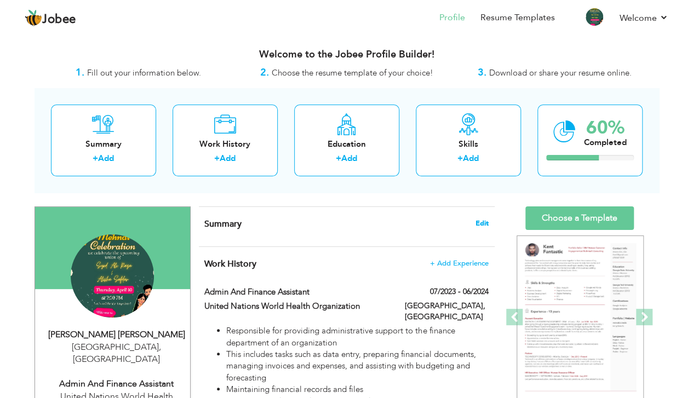
click at [484, 221] on span "Edit" at bounding box center [482, 224] width 13 height 8
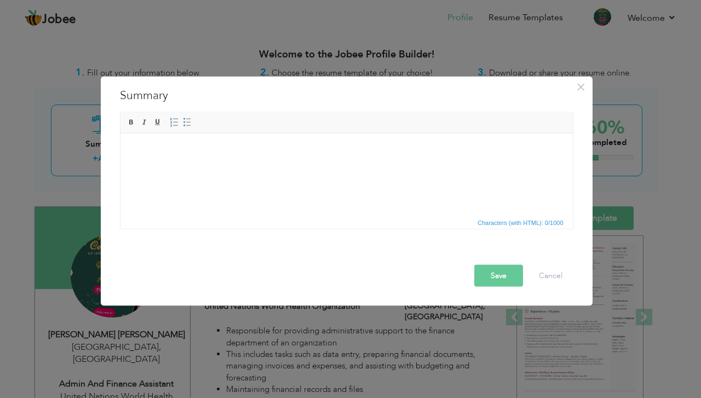
click at [272, 166] on html at bounding box center [346, 149] width 453 height 33
click at [550, 269] on button "Cancel" at bounding box center [550, 276] width 45 height 22
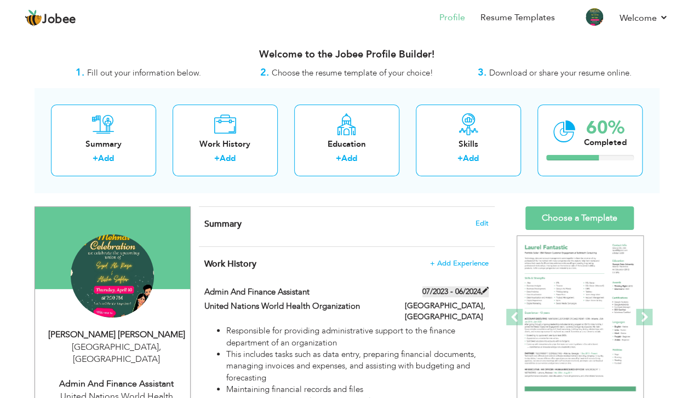
click at [485, 290] on span at bounding box center [485, 291] width 8 height 8
type input "United Nations World Health Organization"
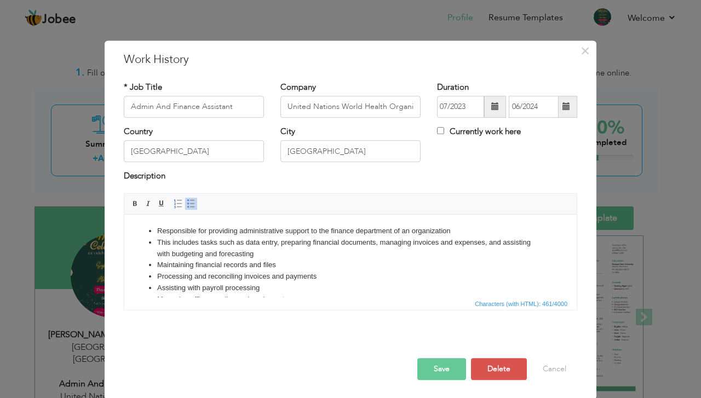
click at [464, 230] on li "Responsible for providing administrative support to the finance department of a…" at bounding box center [350, 231] width 387 height 12
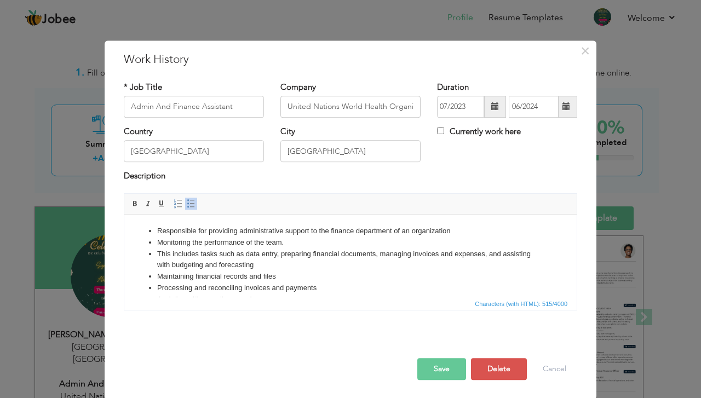
click at [292, 242] on li "Monitoring the performance of the team." at bounding box center [350, 243] width 387 height 12
click at [281, 276] on li "Maintaining financial records and files" at bounding box center [350, 277] width 387 height 12
click at [447, 361] on button "Save" at bounding box center [442, 369] width 49 height 22
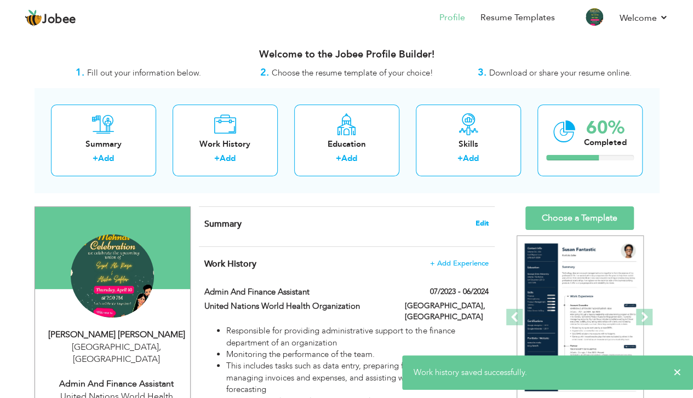
click at [483, 222] on span "Edit" at bounding box center [482, 224] width 13 height 8
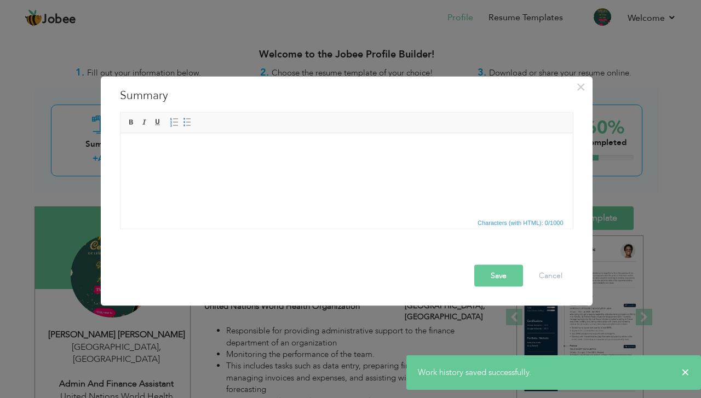
click at [201, 166] on html at bounding box center [346, 149] width 453 height 33
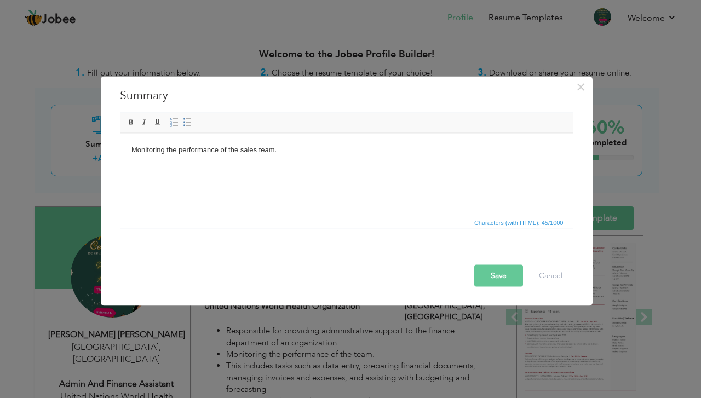
click at [493, 271] on button "Save" at bounding box center [499, 276] width 49 height 22
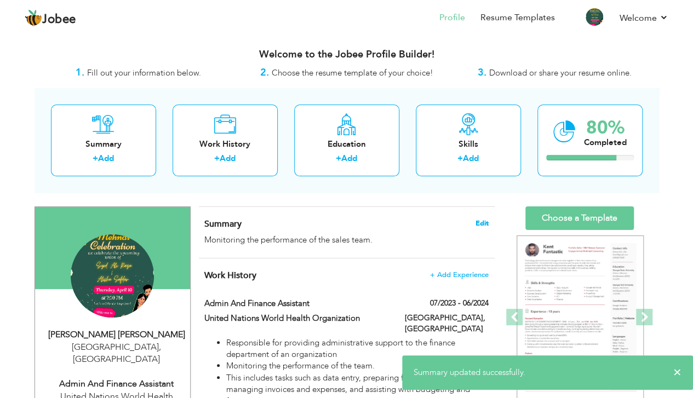
click at [480, 222] on span "Edit" at bounding box center [482, 224] width 13 height 8
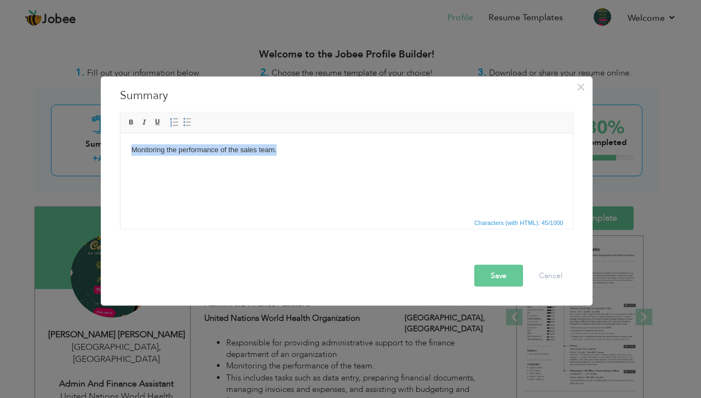
drag, startPoint x: 298, startPoint y: 152, endPoint x: 96, endPoint y: 168, distance: 201.8
click at [120, 167] on html "Monitoring the performance of the sales team." at bounding box center [346, 149] width 453 height 33
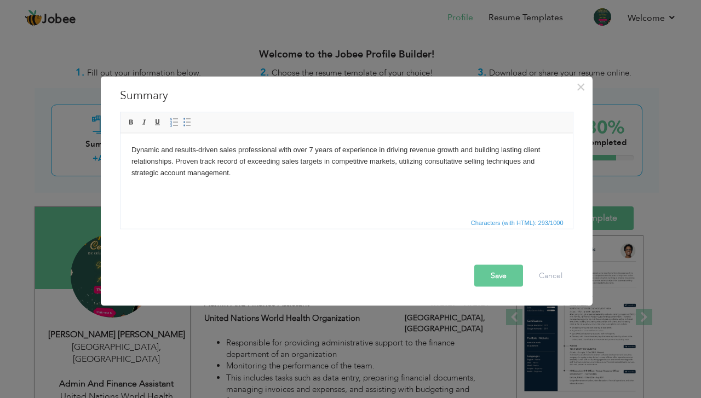
click at [311, 184] on html "Dynamic and results-driven sales professional with over 7 years of experience i…" at bounding box center [346, 161] width 453 height 56
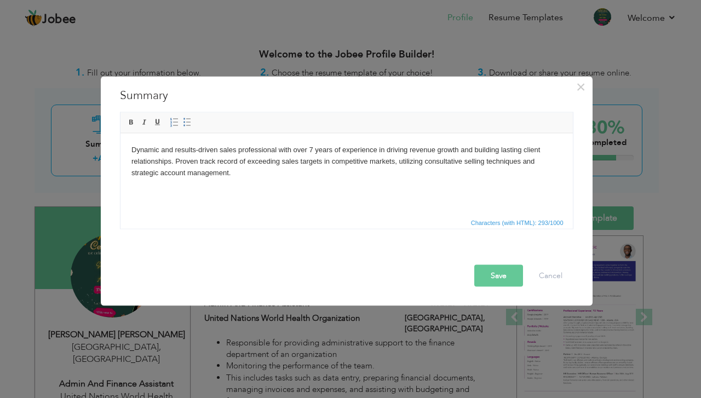
paste body
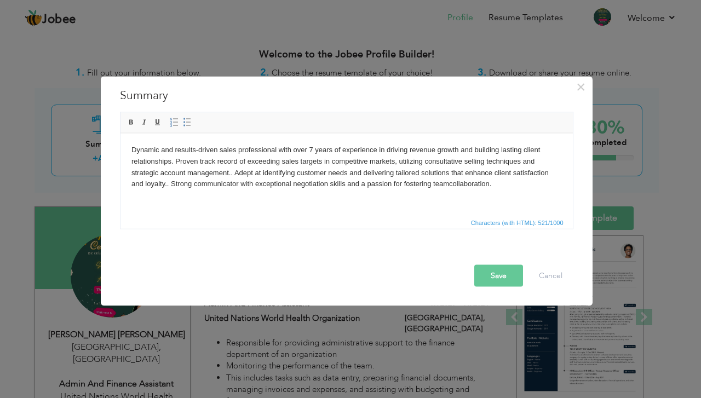
click at [495, 269] on button "Save" at bounding box center [499, 276] width 49 height 22
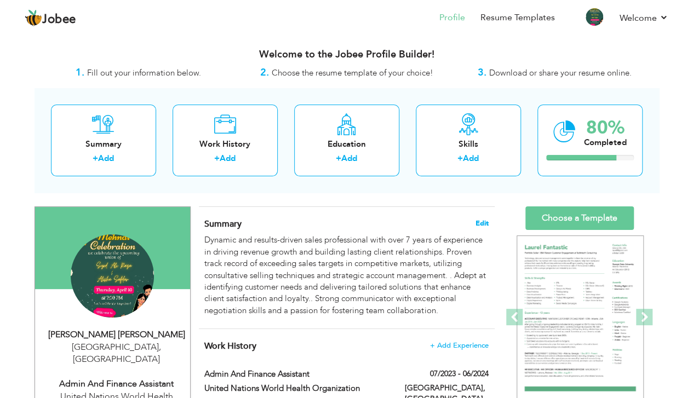
click at [481, 220] on span "Edit" at bounding box center [482, 224] width 13 height 8
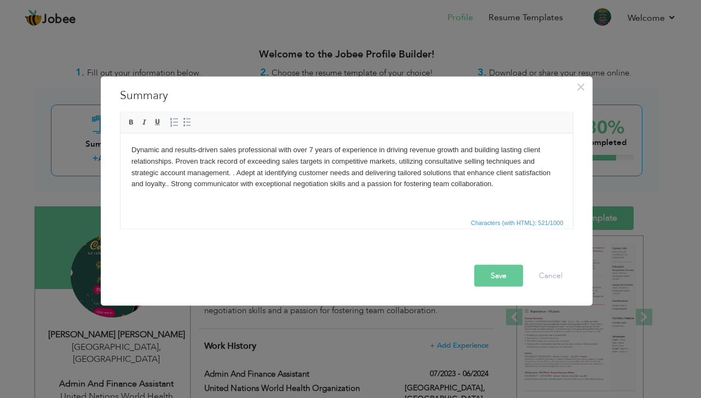
click at [505, 269] on button "Save" at bounding box center [499, 276] width 49 height 22
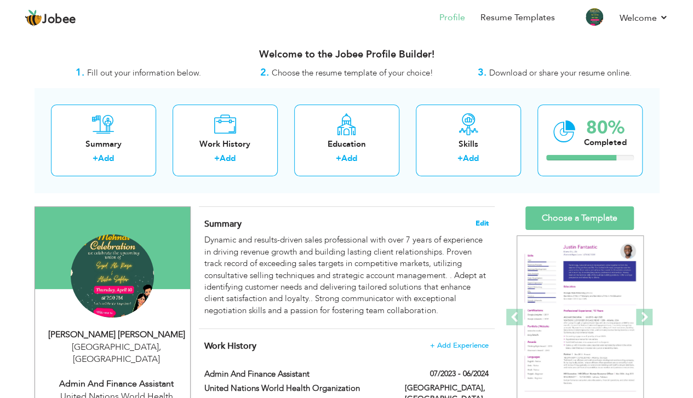
click at [480, 220] on span "Edit" at bounding box center [482, 224] width 13 height 8
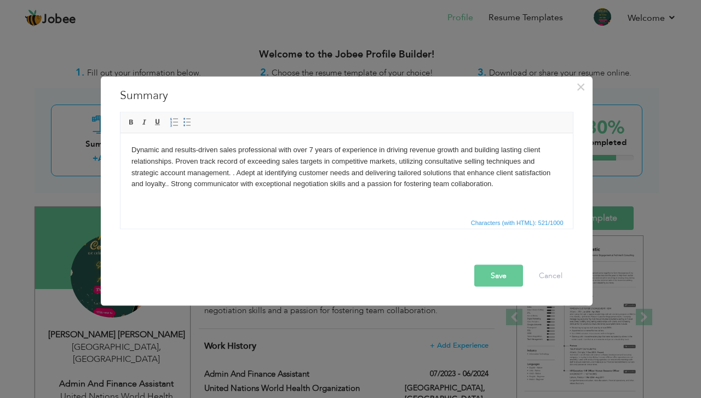
click at [236, 150] on body "Dynamic and results-driven sales professional with over 7 years of experience i…" at bounding box center [346, 166] width 431 height 45
click at [514, 277] on button "Save" at bounding box center [499, 276] width 49 height 22
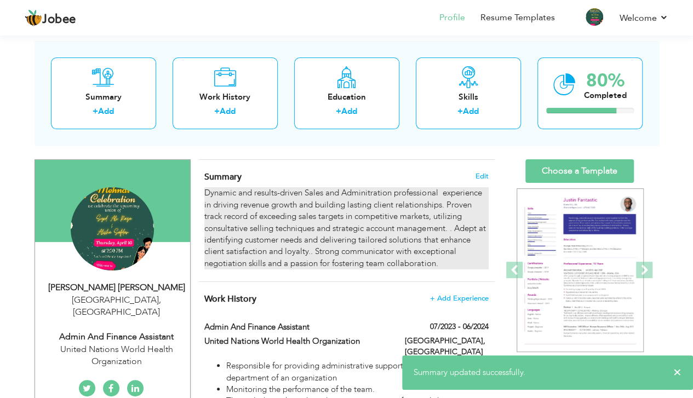
scroll to position [73, 0]
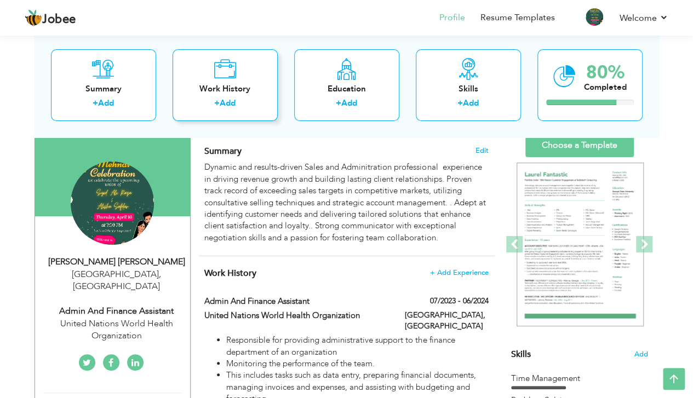
click at [203, 66] on div "Work History + Add" at bounding box center [225, 85] width 105 height 72
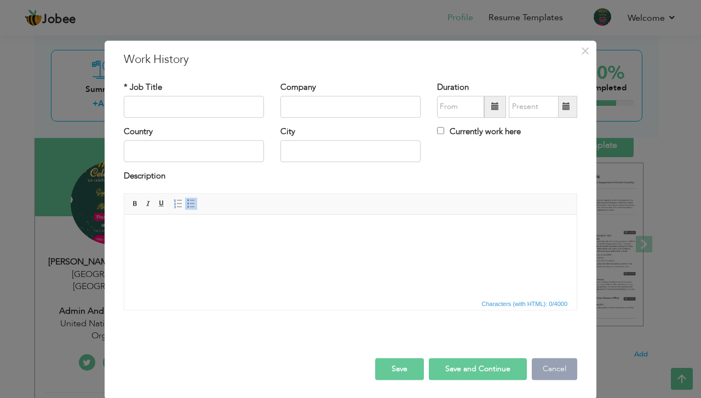
click at [556, 369] on button "Cancel" at bounding box center [554, 369] width 45 height 22
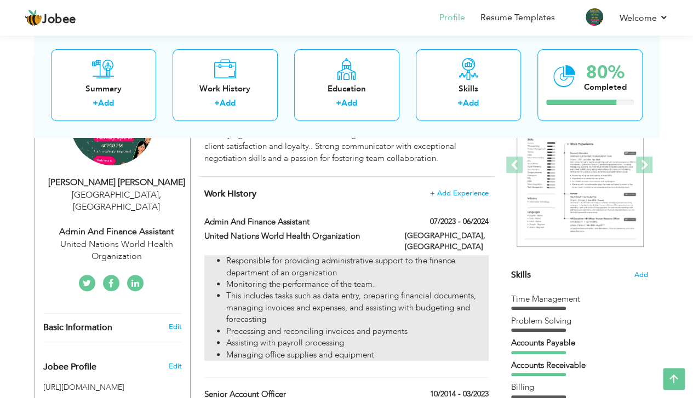
scroll to position [219, 0]
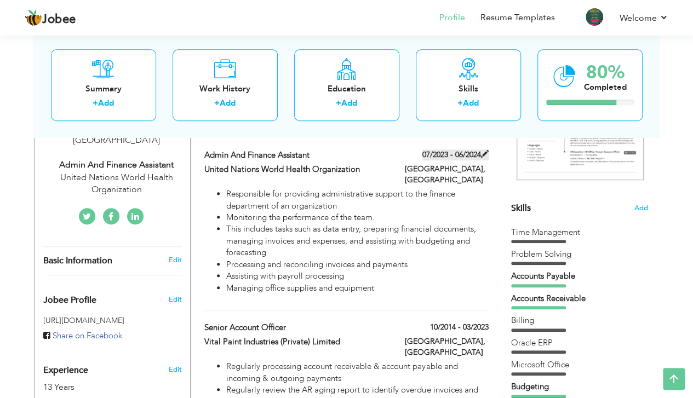
click at [483, 150] on span at bounding box center [485, 154] width 8 height 8
type input "Admin And Finance Assistant"
type input "United Nations World Health Organization"
type input "07/2023"
type input "06/2024"
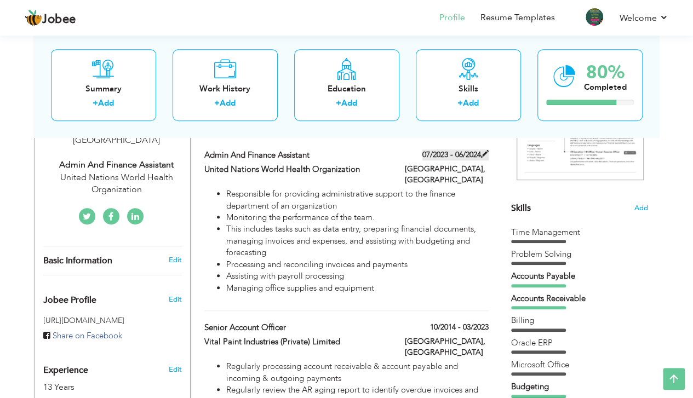
type input "[GEOGRAPHIC_DATA]"
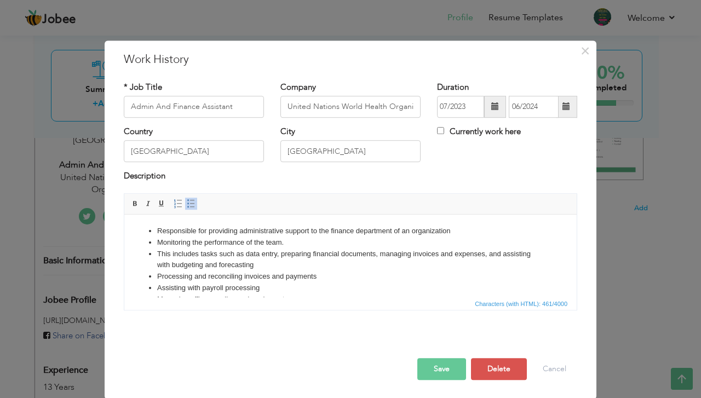
click at [438, 367] on button "Save" at bounding box center [442, 369] width 49 height 22
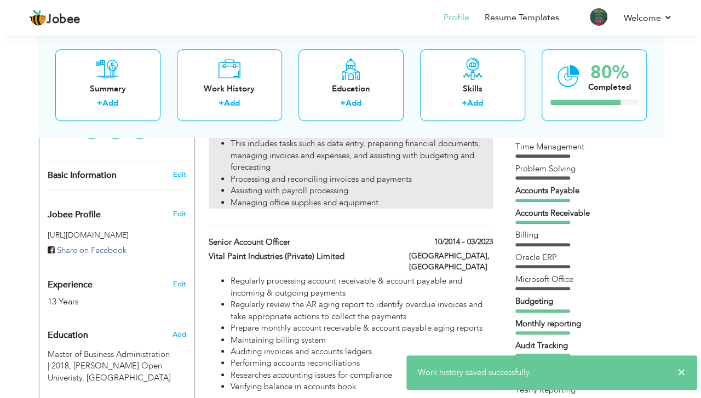
scroll to position [365, 0]
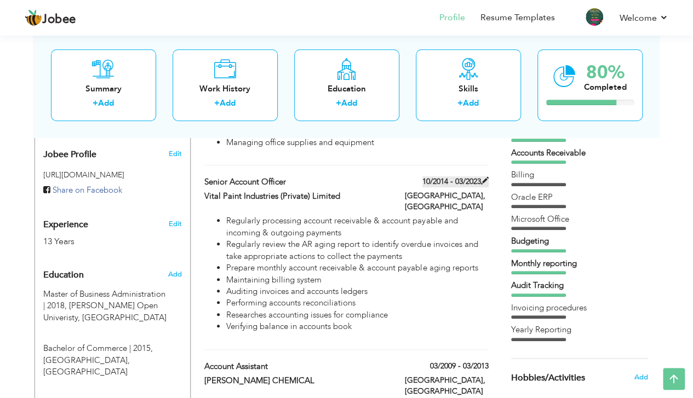
click at [485, 177] on span at bounding box center [485, 181] width 8 height 8
type input "Senior Account Officer"
type input "Vital Paint Industries (Private) Limited"
type input "10/2014"
type input "03/2023"
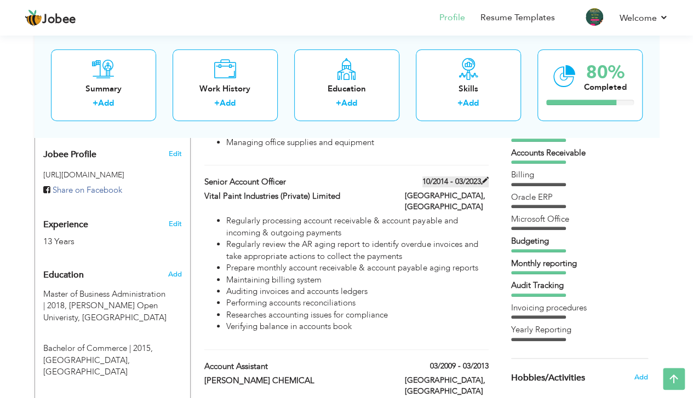
type input "[GEOGRAPHIC_DATA]"
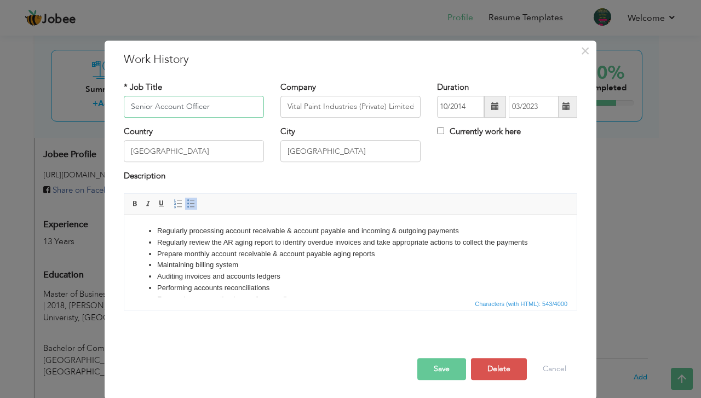
drag, startPoint x: 219, startPoint y: 108, endPoint x: 112, endPoint y: 107, distance: 106.9
click at [116, 107] on div "* Job Title Senior Account Officer" at bounding box center [194, 104] width 157 height 44
type input "Sales and Administration Officer"
click at [492, 111] on span at bounding box center [496, 107] width 8 height 8
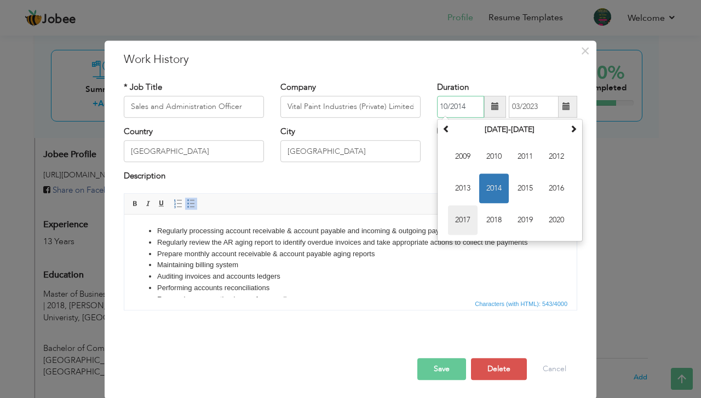
click at [458, 215] on span "2017" at bounding box center [463, 220] width 30 height 30
click at [438, 363] on button "Save" at bounding box center [442, 369] width 49 height 22
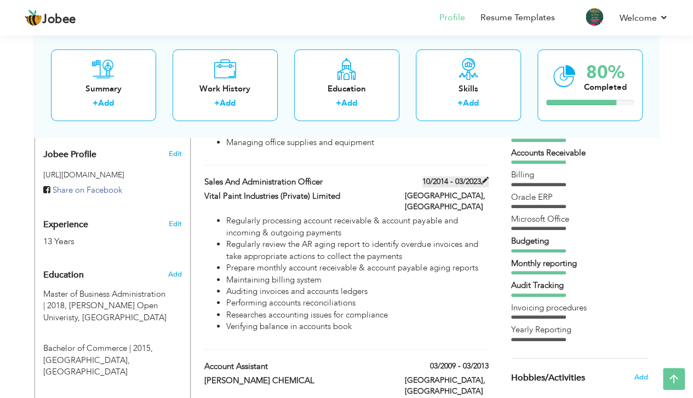
click at [481, 177] on span at bounding box center [485, 181] width 8 height 8
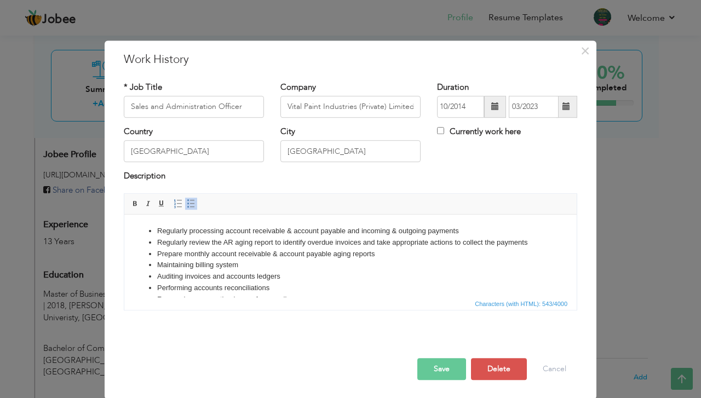
click at [484, 104] on span at bounding box center [495, 107] width 22 height 22
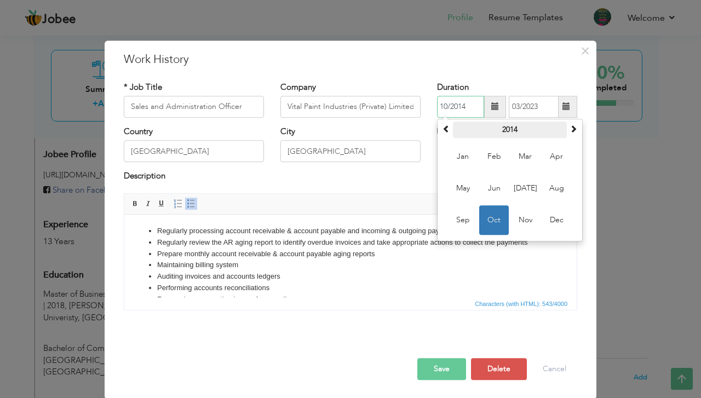
click at [507, 127] on th "2014" at bounding box center [510, 130] width 114 height 16
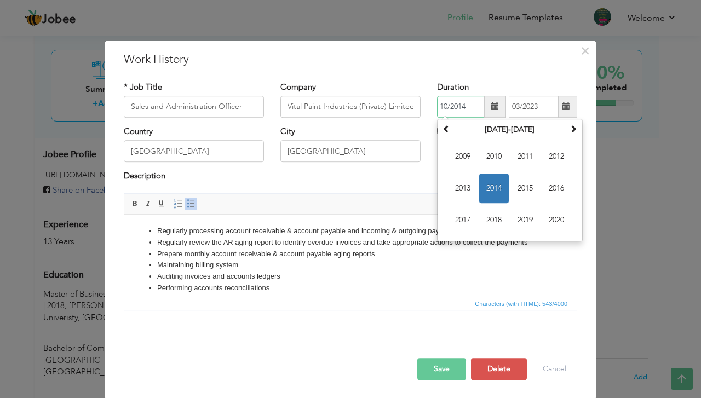
click at [455, 218] on span "2017" at bounding box center [463, 220] width 30 height 30
click at [442, 365] on button "Save" at bounding box center [442, 369] width 49 height 22
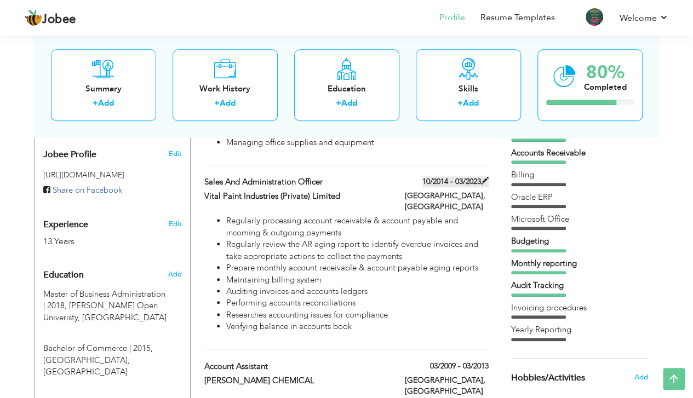
click at [487, 177] on span at bounding box center [485, 181] width 8 height 8
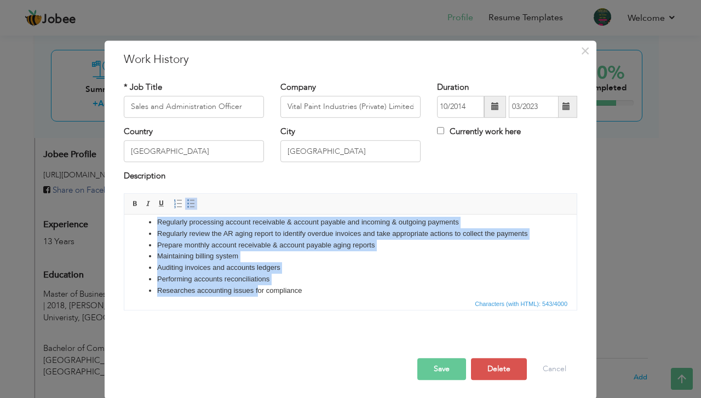
scroll to position [31, 0]
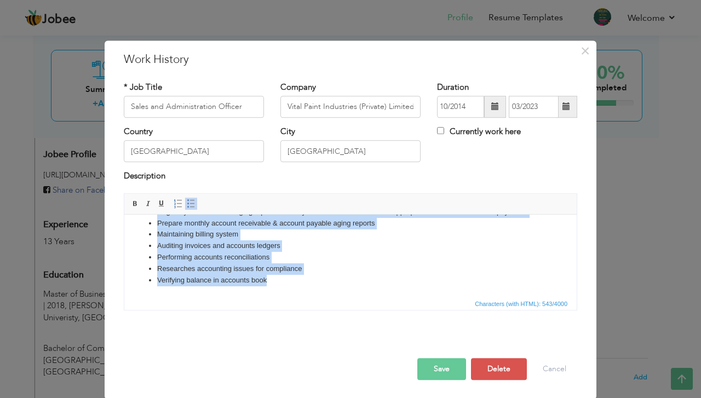
drag, startPoint x: 157, startPoint y: 229, endPoint x: 415, endPoint y: 517, distance: 386.9
click at [292, 296] on html "Regularly processing account receivable & account payable and incoming & outgoi…" at bounding box center [350, 240] width 453 height 113
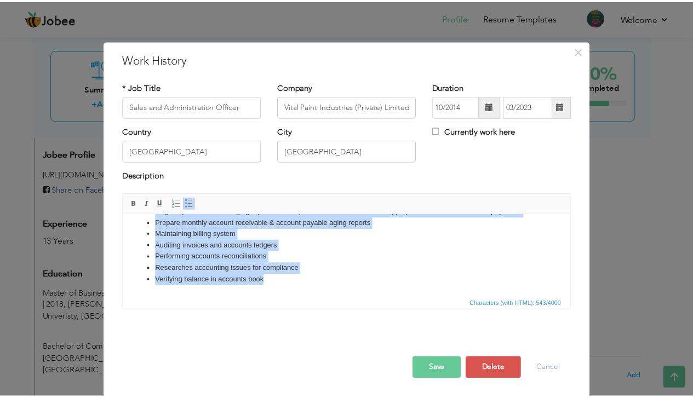
scroll to position [0, 0]
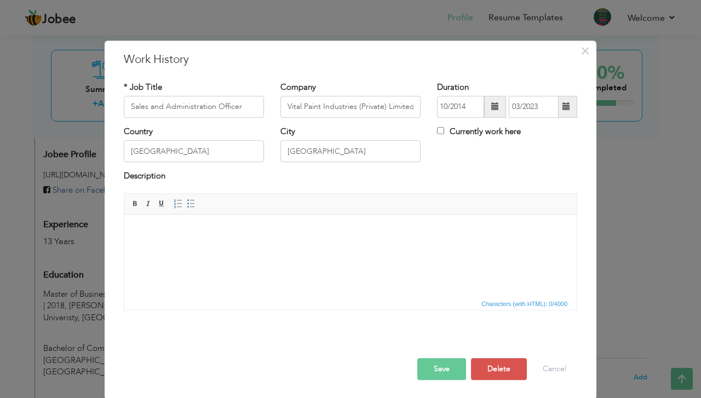
click at [242, 241] on html at bounding box center [350, 230] width 453 height 33
click at [188, 258] on html "Identify and develop new business opportunities Build and maintain strong relat…" at bounding box center [350, 236] width 453 height 45
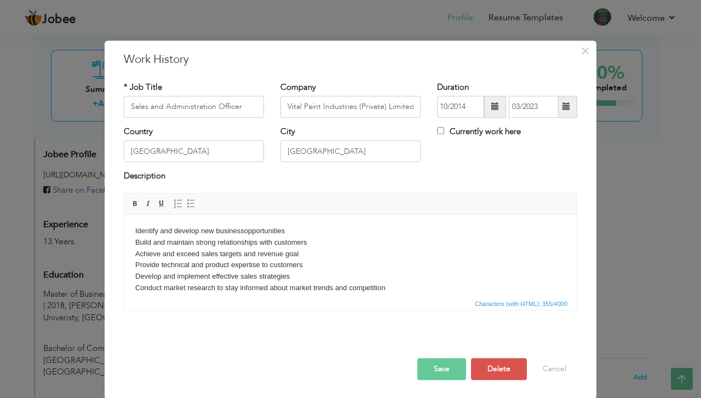
click at [128, 230] on html "Identify and develop new business opportunities Build and maintain strong relat…" at bounding box center [350, 259] width 453 height 90
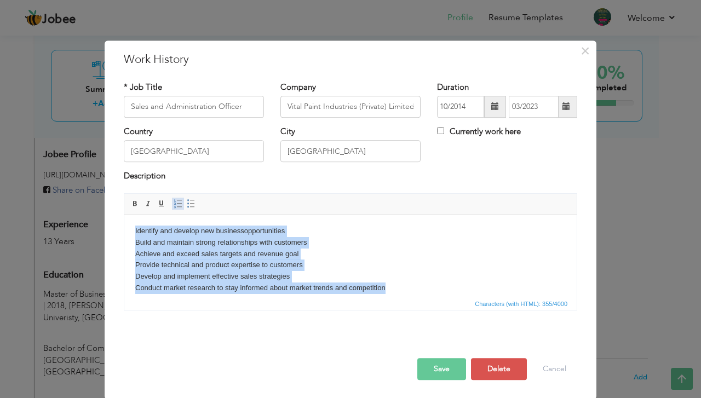
click at [174, 201] on span at bounding box center [178, 203] width 9 height 9
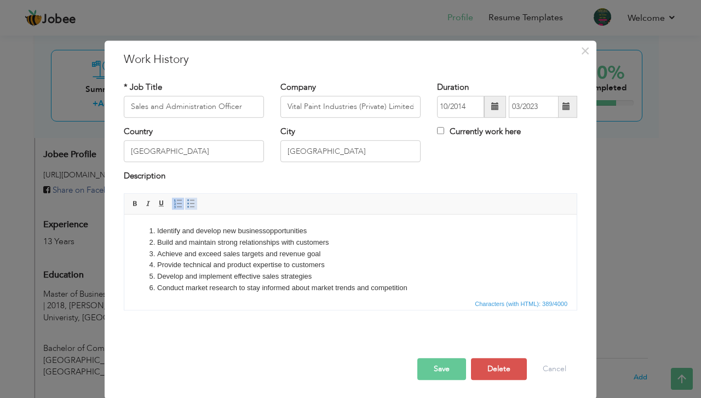
click at [187, 202] on span at bounding box center [191, 203] width 9 height 9
click at [449, 365] on button "Save" at bounding box center [442, 369] width 49 height 22
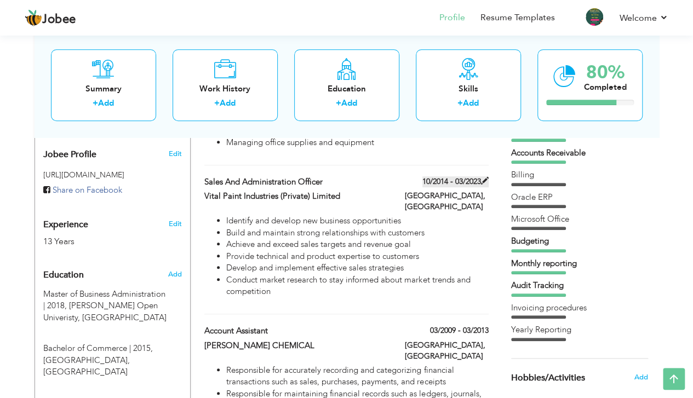
click at [482, 177] on span at bounding box center [485, 181] width 8 height 8
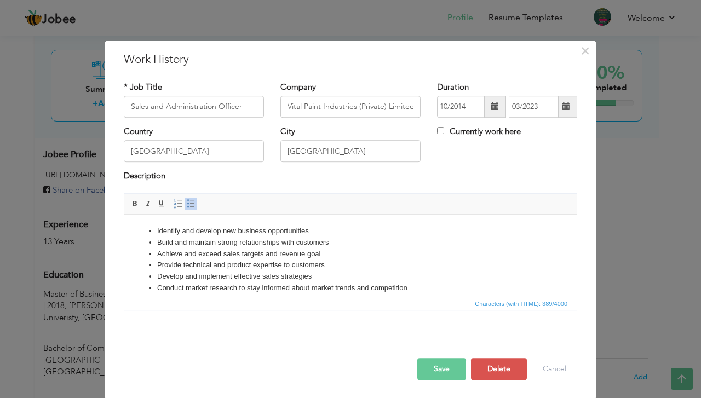
click at [492, 108] on span at bounding box center [496, 107] width 8 height 8
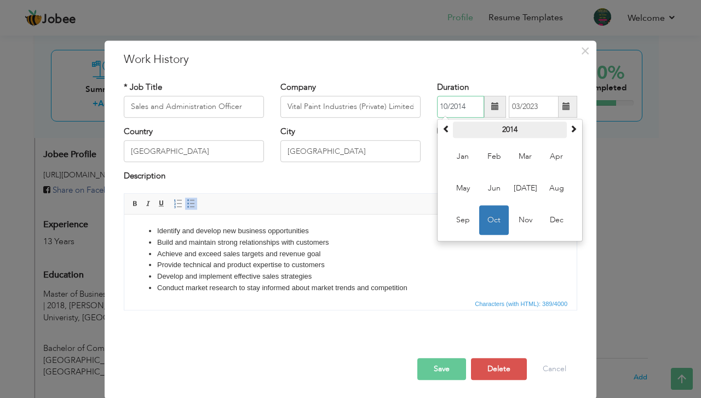
click at [512, 124] on th "2014" at bounding box center [510, 130] width 114 height 16
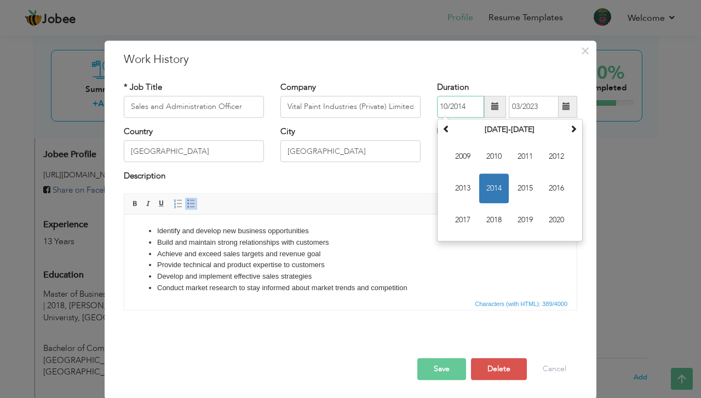
click at [464, 209] on span "2017" at bounding box center [463, 220] width 30 height 30
click at [492, 215] on span "Oct" at bounding box center [494, 220] width 30 height 30
type input "10/2017"
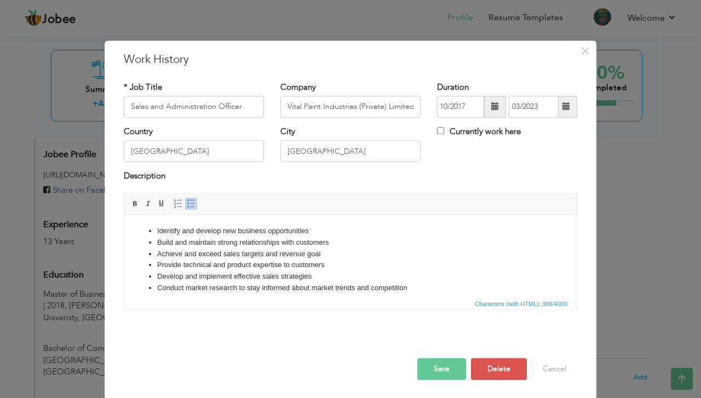
click at [448, 362] on button "Save" at bounding box center [442, 369] width 49 height 22
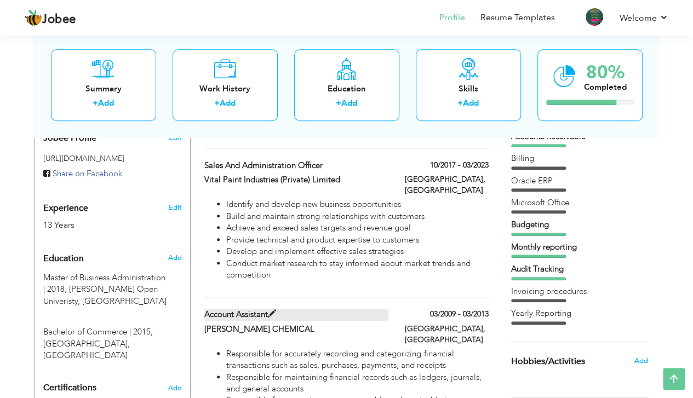
scroll to position [454, 0]
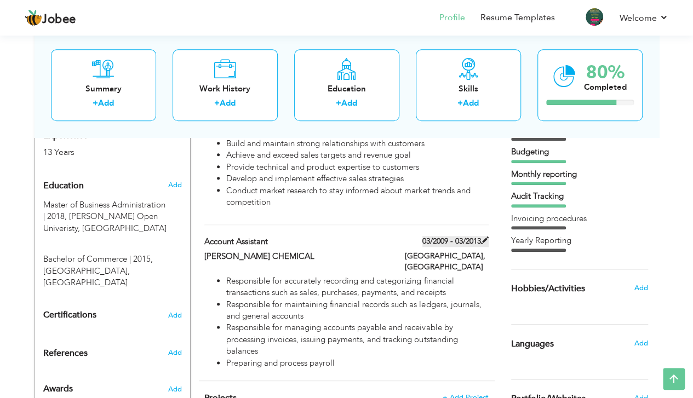
click at [483, 237] on span at bounding box center [485, 241] width 8 height 8
type input "Account Assistant"
type input "TRUEMAN CHEMICAL"
type input "03/2009"
type input "03/2013"
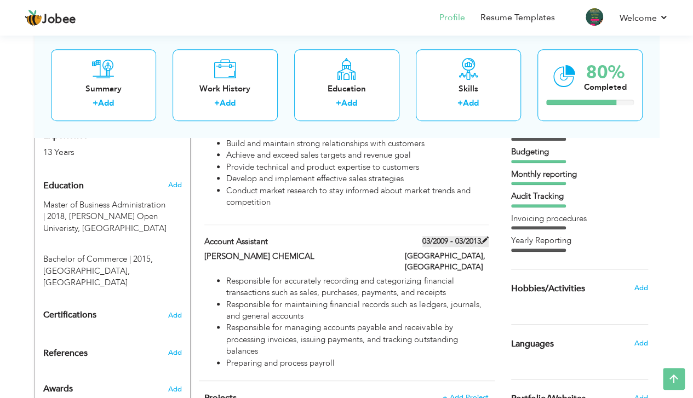
type input "[GEOGRAPHIC_DATA]"
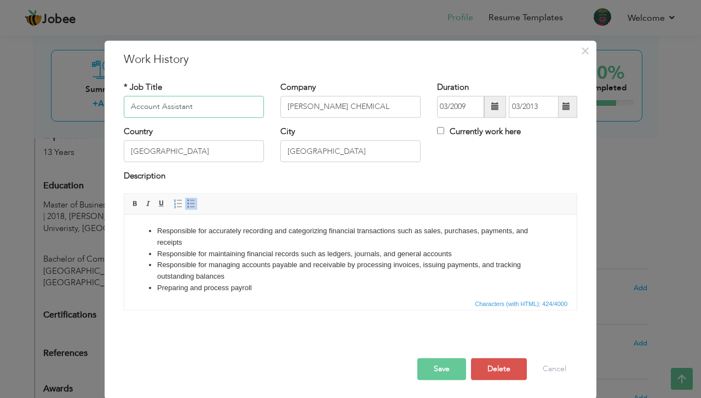
drag, startPoint x: 210, startPoint y: 106, endPoint x: 70, endPoint y: 106, distance: 140.3
click at [70, 106] on div "× Work History * Job Title Account Assistant Company TRUEMAN CHEMICAL" at bounding box center [350, 199] width 701 height 398
paste input "Business Development Officer"
type input "Business Development Officer"
drag, startPoint x: 378, startPoint y: 108, endPoint x: 260, endPoint y: 108, distance: 117.3
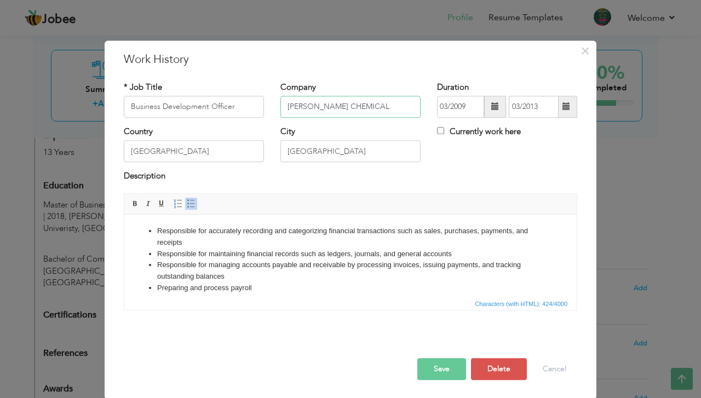
click at [260, 108] on div "* Job Title Business Development Officer Company TRUEMAN CHEMICAL Duration 03/2…" at bounding box center [351, 104] width 470 height 44
paste input "Habib Bank (Private) Limited"
type input "Habib Bank (Private) Limited"
click at [488, 101] on span at bounding box center [495, 107] width 22 height 22
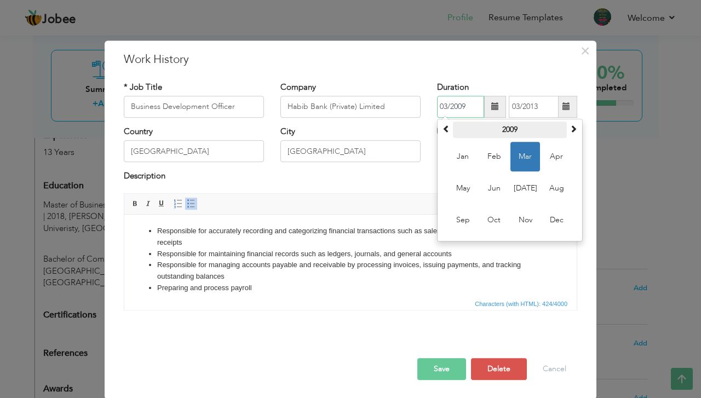
click at [510, 130] on th "2009" at bounding box center [510, 130] width 114 height 16
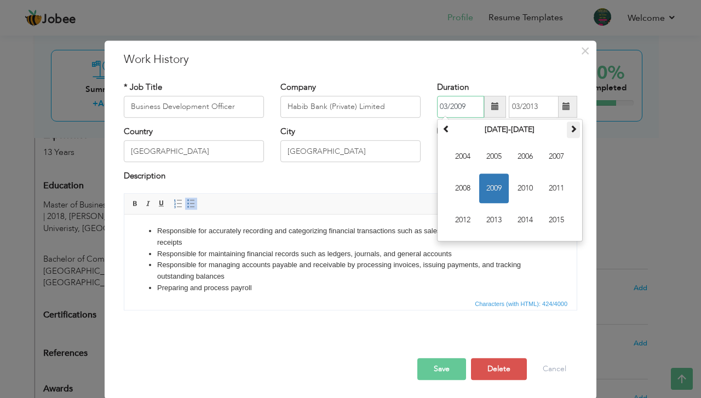
click at [575, 128] on th at bounding box center [573, 130] width 13 height 16
click at [520, 219] on span "2024" at bounding box center [526, 220] width 30 height 30
click at [461, 215] on span "Sep" at bounding box center [463, 220] width 30 height 30
type input "09/2024"
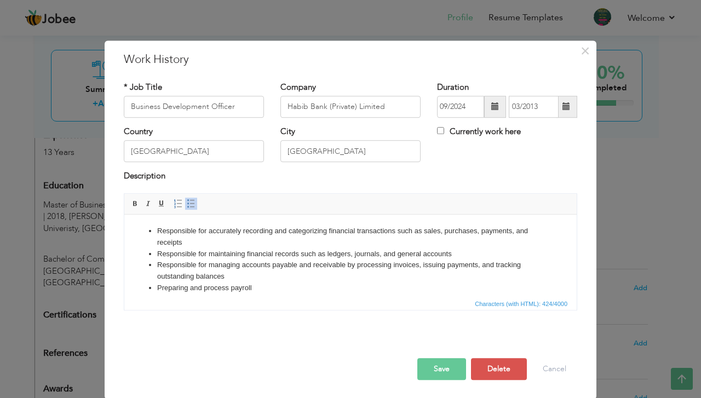
click at [568, 106] on span at bounding box center [566, 107] width 21 height 22
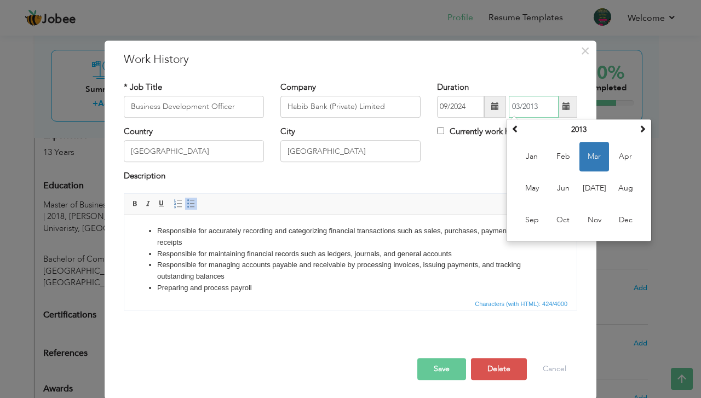
click at [567, 124] on th "2013" at bounding box center [579, 130] width 114 height 16
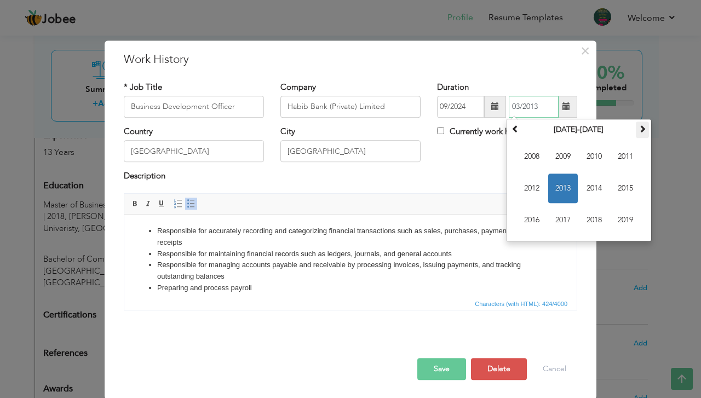
click at [638, 134] on th at bounding box center [642, 130] width 13 height 16
click at [617, 182] on span "2025" at bounding box center [626, 189] width 30 height 30
click at [597, 151] on span "Mar" at bounding box center [595, 157] width 30 height 30
type input "03/2025"
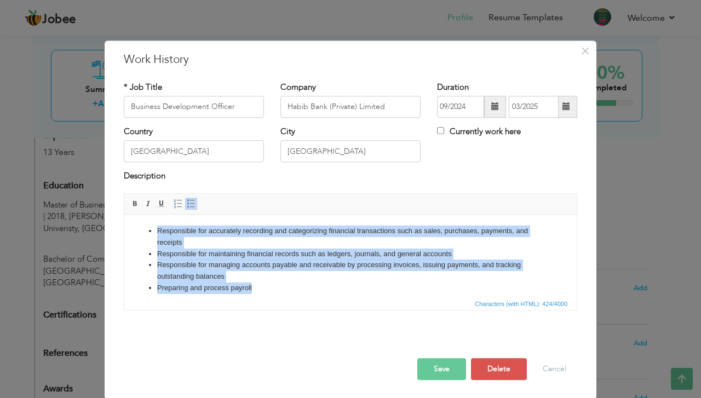
drag, startPoint x: 269, startPoint y: 293, endPoint x: 138, endPoint y: 228, distance: 146.5
click at [138, 228] on ul "Responsible for accurately recording and categorizing financial transactions su…" at bounding box center [350, 259] width 431 height 68
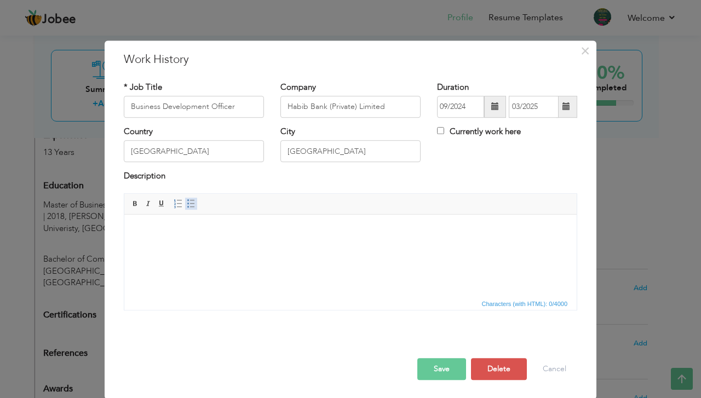
click at [187, 207] on span at bounding box center [191, 203] width 9 height 9
paste body
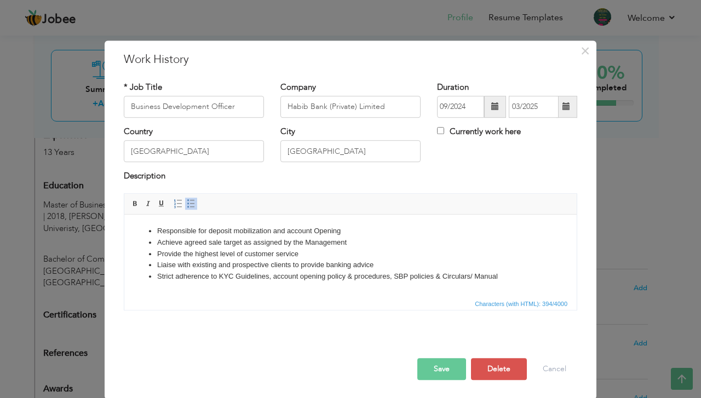
click at [449, 364] on button "Save" at bounding box center [442, 369] width 49 height 22
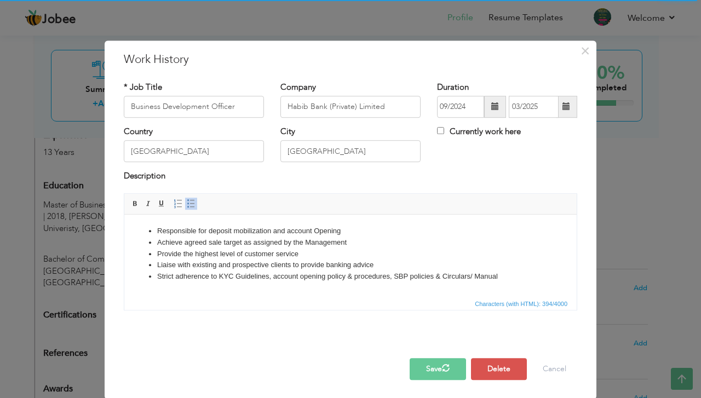
click at [432, 362] on button "Save" at bounding box center [438, 369] width 56 height 22
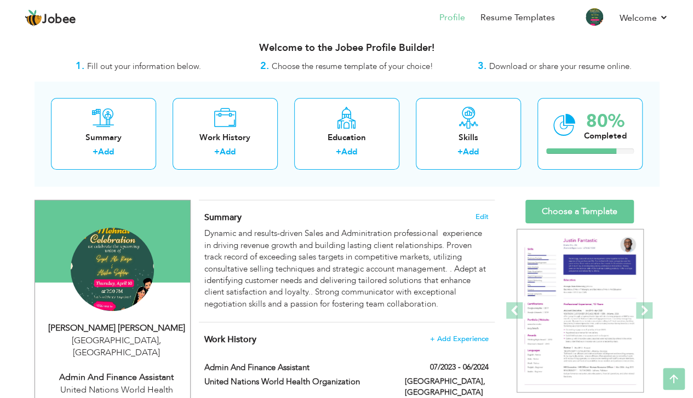
scroll to position [0, 0]
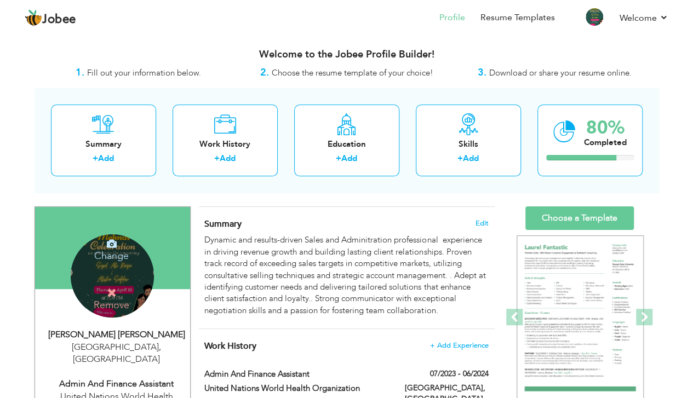
click at [113, 289] on icon at bounding box center [112, 293] width 10 height 10
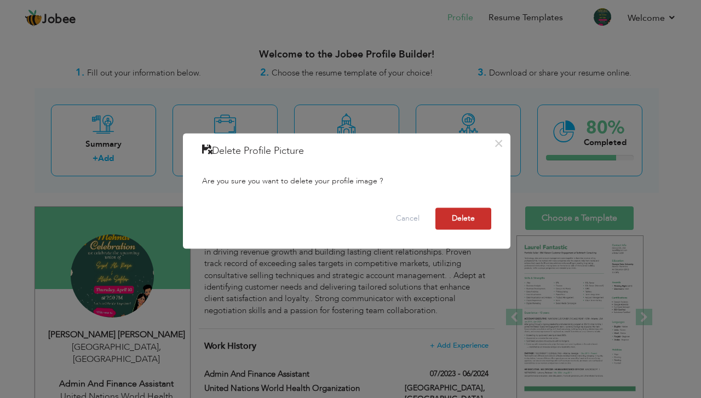
click at [452, 213] on button "Delete" at bounding box center [464, 219] width 56 height 22
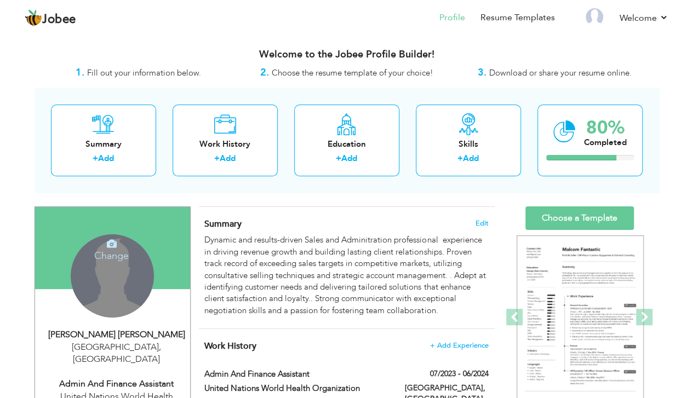
drag, startPoint x: 109, startPoint y: 269, endPoint x: 100, endPoint y: 258, distance: 14.4
click at [100, 258] on h4 "Change" at bounding box center [111, 249] width 78 height 26
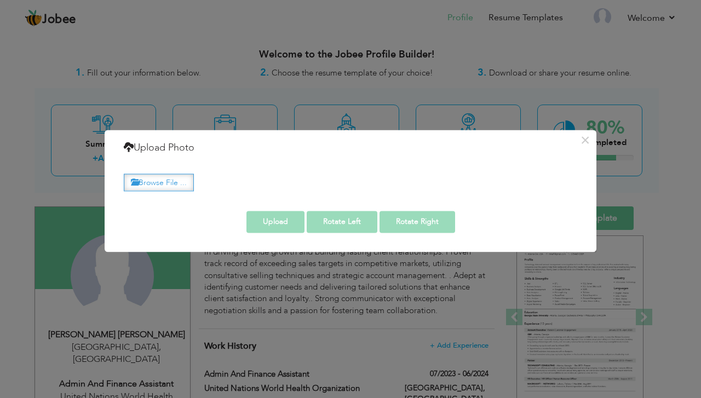
drag, startPoint x: 212, startPoint y: 179, endPoint x: 180, endPoint y: 185, distance: 32.3
click at [180, 185] on label "Browse File ..." at bounding box center [159, 182] width 70 height 17
click at [0, 0] on input "Browse File ..." at bounding box center [0, 0] width 0 height 0
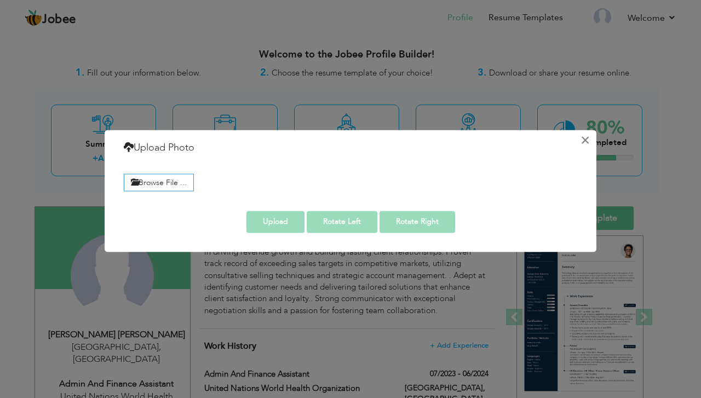
click at [585, 140] on button "×" at bounding box center [585, 141] width 18 height 18
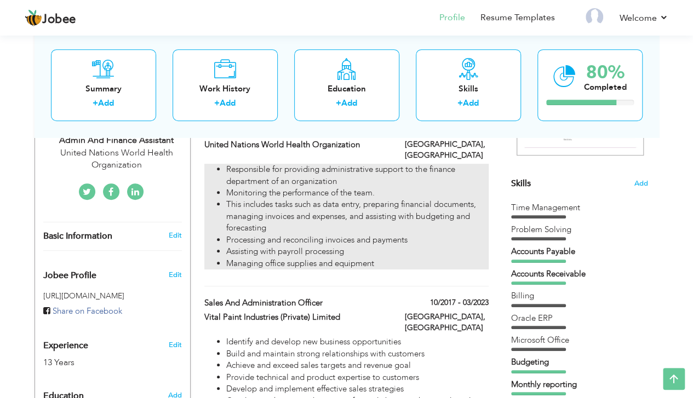
scroll to position [219, 0]
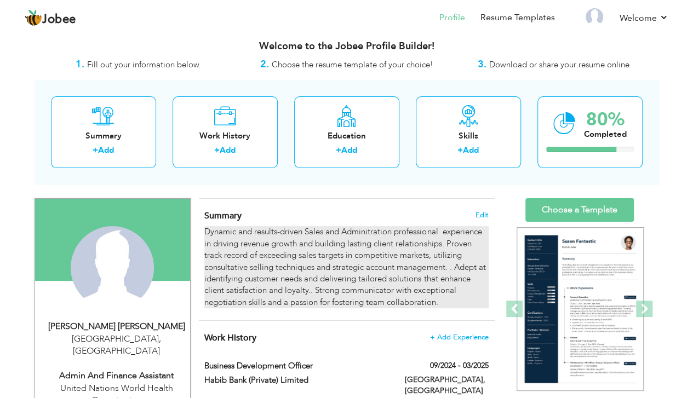
scroll to position [73, 0]
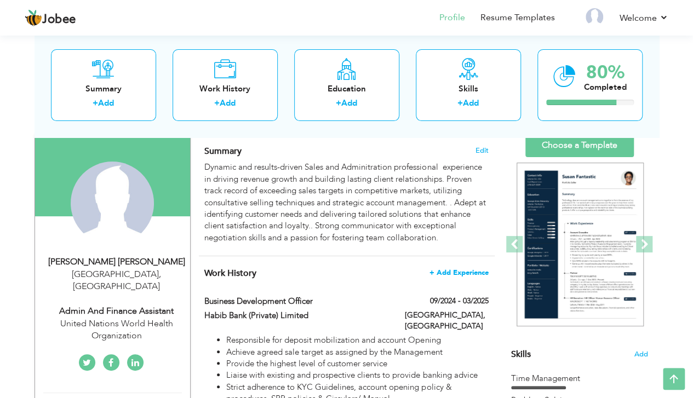
click at [475, 269] on span "+ Add Experience" at bounding box center [459, 273] width 59 height 8
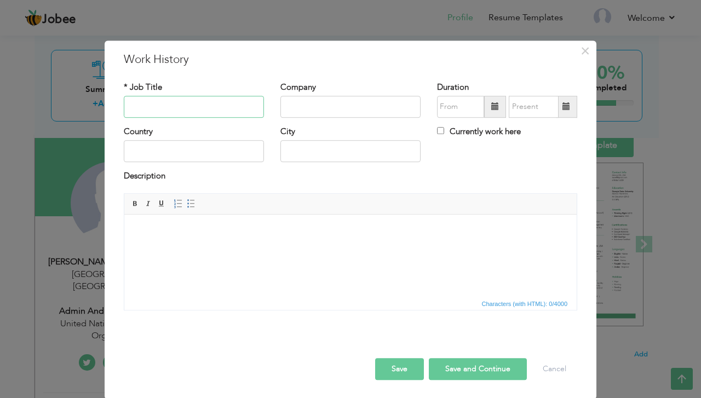
paste input "Officer (Sales & Marketing"
type input "Officer (Sales & Marketing)"
paste input "4 Sight Finance Services"
type input "4 Sight Finance Services"
click at [487, 112] on span at bounding box center [495, 107] width 22 height 22
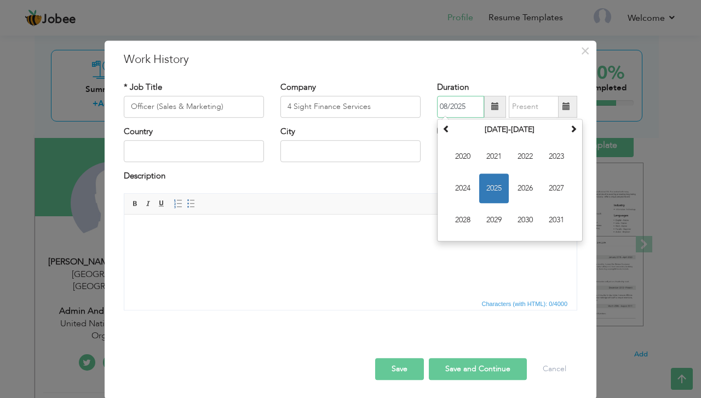
click at [488, 185] on span "2025" at bounding box center [494, 189] width 30 height 30
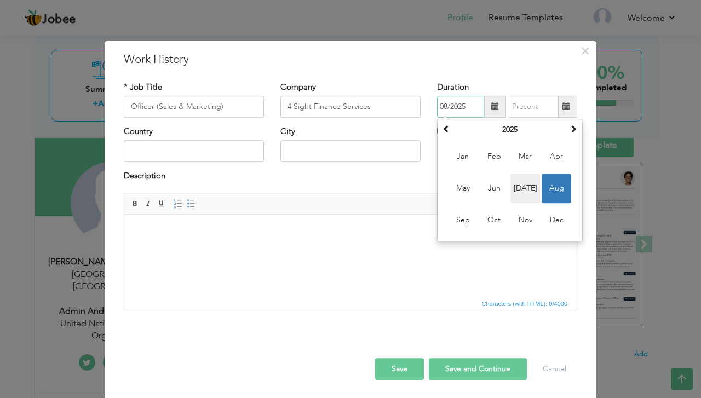
click at [517, 186] on span "Jul" at bounding box center [526, 189] width 30 height 30
type input "07/2025"
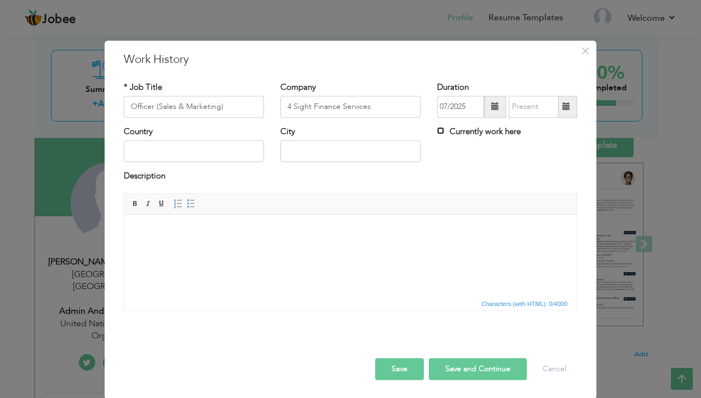
click at [438, 130] on input "Currently work here" at bounding box center [440, 130] width 7 height 7
checkbox input "true"
click at [228, 151] on input "text" at bounding box center [194, 152] width 140 height 22
type input "[GEOGRAPHIC_DATA]"
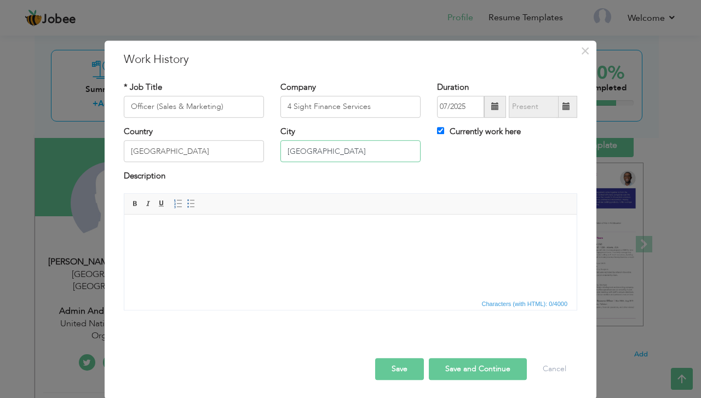
type input "[GEOGRAPHIC_DATA]"
click at [205, 233] on body at bounding box center [350, 231] width 431 height 12
paste body
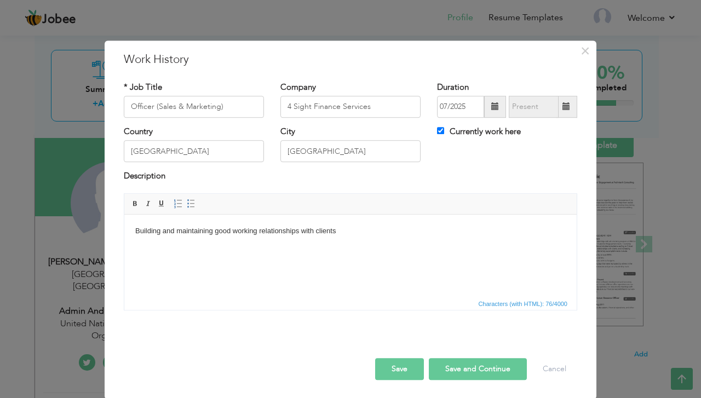
click at [131, 230] on html "Building and maintaining good working relationships with clients ​​​​​​​" at bounding box center [350, 236] width 453 height 45
click at [187, 203] on span at bounding box center [191, 203] width 9 height 9
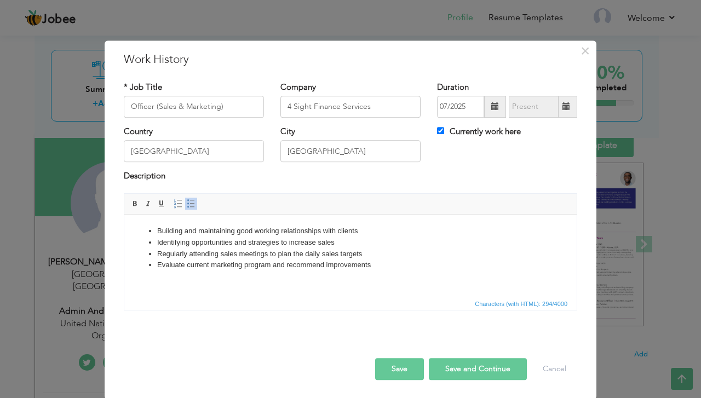
click at [402, 362] on button "Save" at bounding box center [399, 369] width 49 height 22
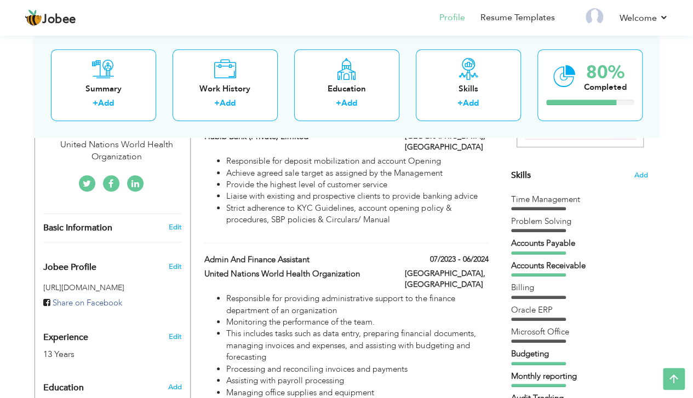
scroll to position [61, 0]
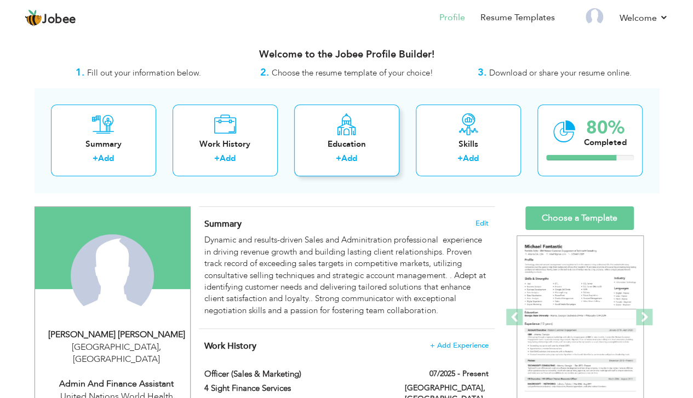
scroll to position [73, 0]
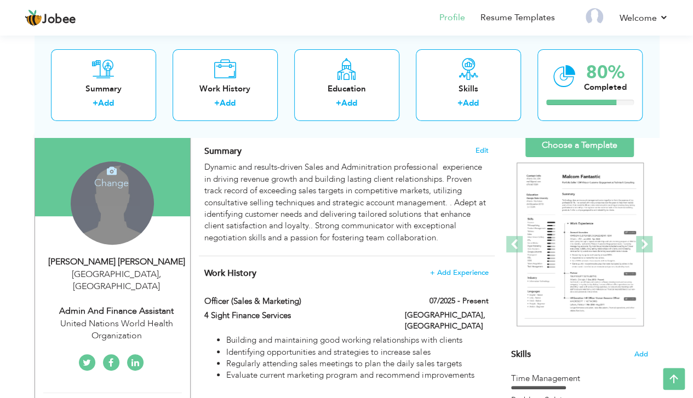
click at [118, 203] on div "Change Remove" at bounding box center [112, 203] width 83 height 83
click at [108, 173] on icon at bounding box center [112, 171] width 10 height 10
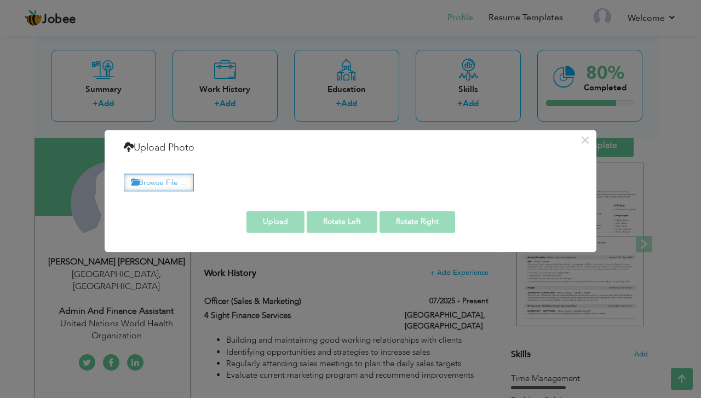
click at [162, 178] on label "Browse File ..." at bounding box center [159, 182] width 70 height 17
click at [0, 0] on input "Browse File ..." at bounding box center [0, 0] width 0 height 0
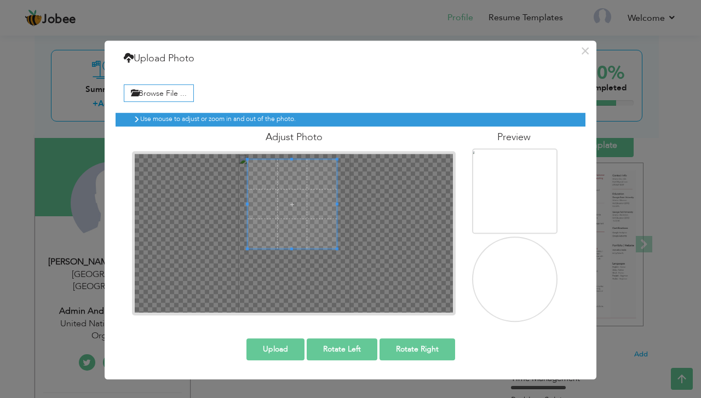
click at [289, 196] on span at bounding box center [293, 204] width 90 height 90
click at [519, 274] on img at bounding box center [518, 308] width 107 height 152
click at [516, 193] on img at bounding box center [518, 220] width 107 height 152
click at [317, 208] on span at bounding box center [298, 202] width 90 height 90
click at [284, 350] on button "Upload" at bounding box center [276, 350] width 58 height 22
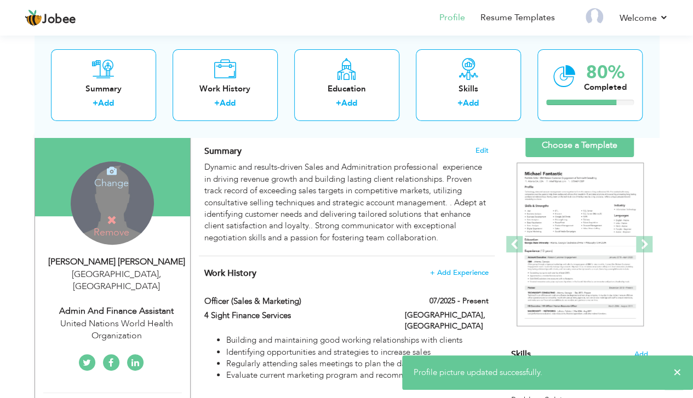
click at [115, 208] on div "Change Remove" at bounding box center [112, 203] width 83 height 83
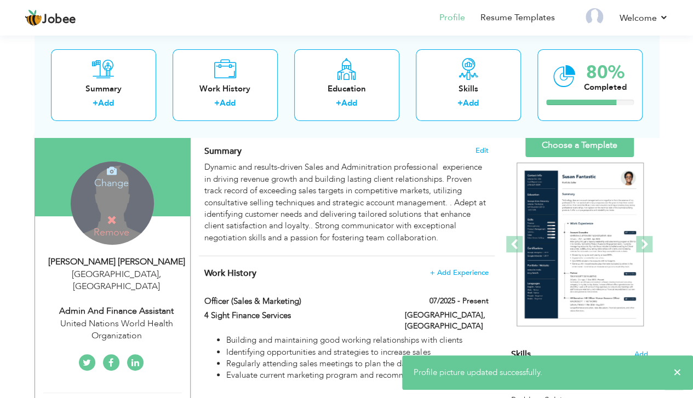
click at [112, 216] on icon at bounding box center [112, 220] width 10 height 10
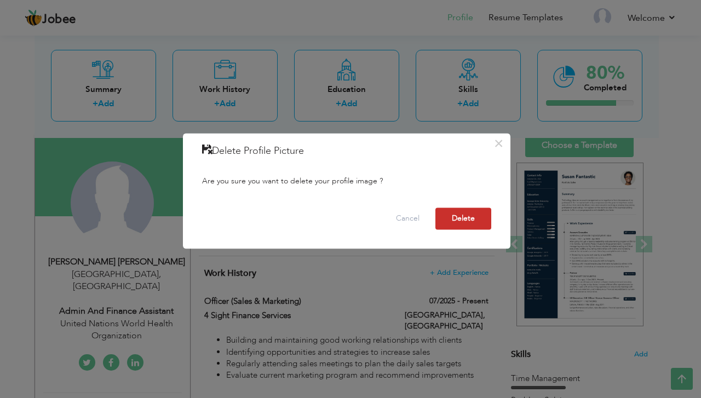
click at [461, 217] on button "Delete" at bounding box center [464, 219] width 56 height 22
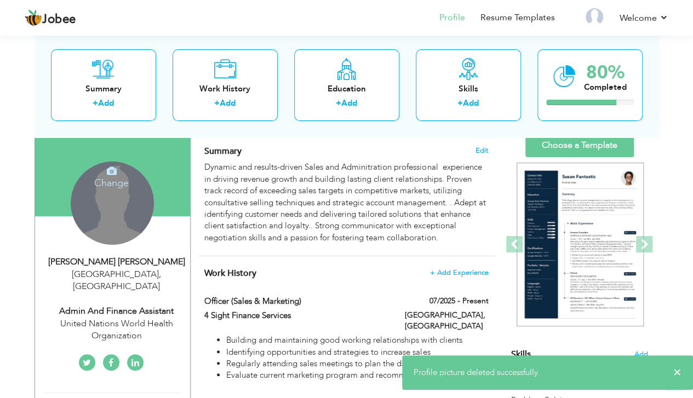
click at [115, 173] on icon at bounding box center [112, 171] width 10 height 10
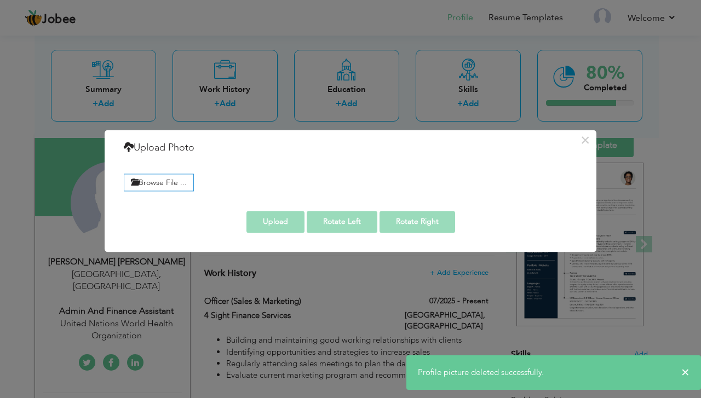
click at [179, 174] on div "Browse File ..." at bounding box center [351, 181] width 470 height 25
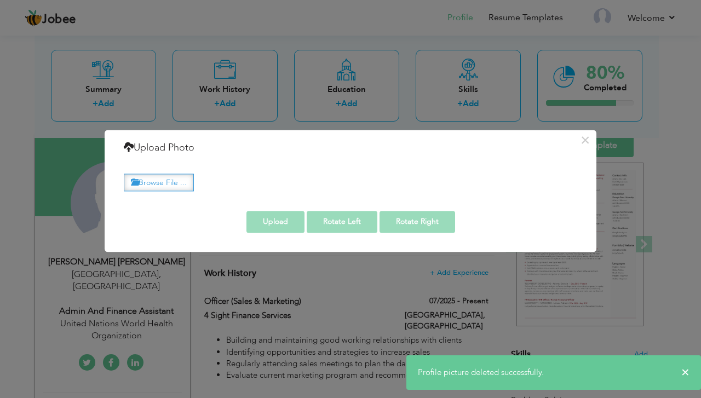
click at [155, 178] on label "Browse File ..." at bounding box center [159, 182] width 70 height 17
click at [0, 0] on input "Browse File ..." at bounding box center [0, 0] width 0 height 0
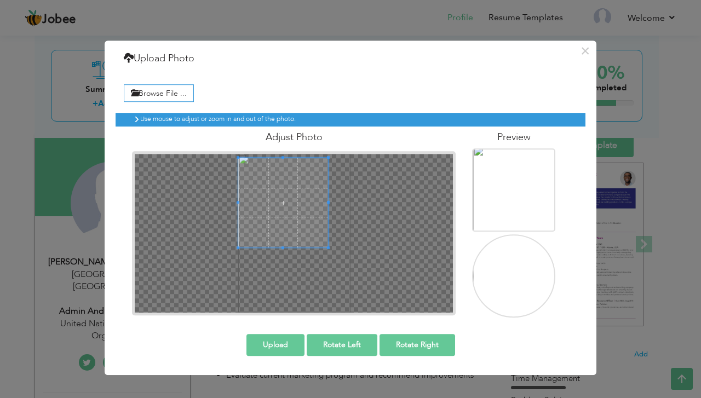
click at [287, 182] on span at bounding box center [283, 203] width 90 height 90
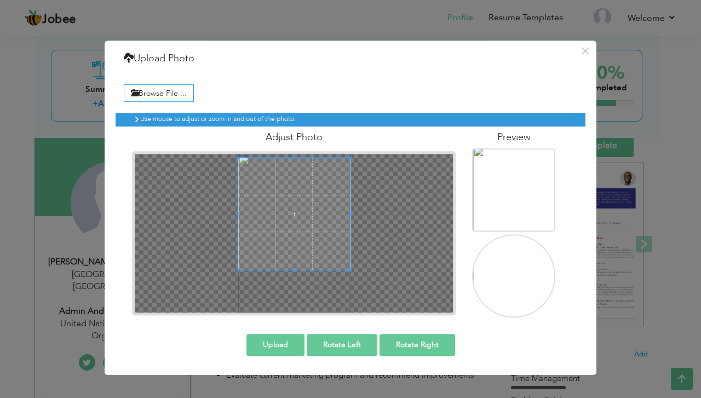
click at [379, 308] on div at bounding box center [294, 233] width 319 height 159
click at [342, 248] on span at bounding box center [294, 213] width 112 height 112
click at [293, 312] on div at bounding box center [294, 233] width 324 height 164
click at [306, 238] on span at bounding box center [294, 214] width 112 height 112
click at [268, 341] on button "Upload" at bounding box center [276, 345] width 58 height 22
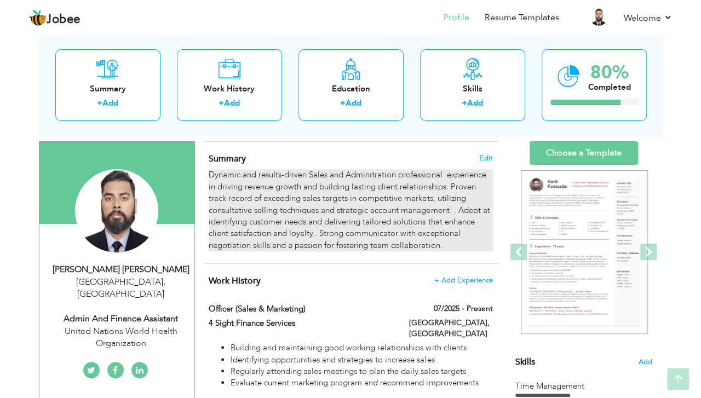
scroll to position [0, 0]
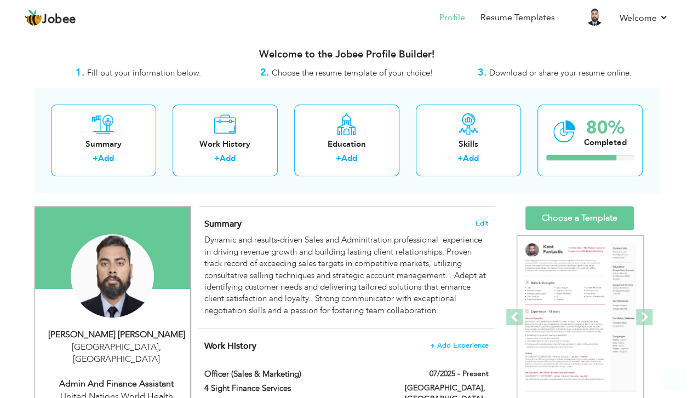
click at [117, 341] on div "Lahore , Pakistan" at bounding box center [116, 353] width 147 height 25
type input "[PERSON_NAME]"
type input "[PHONE_NUMBER]"
select select "number:166"
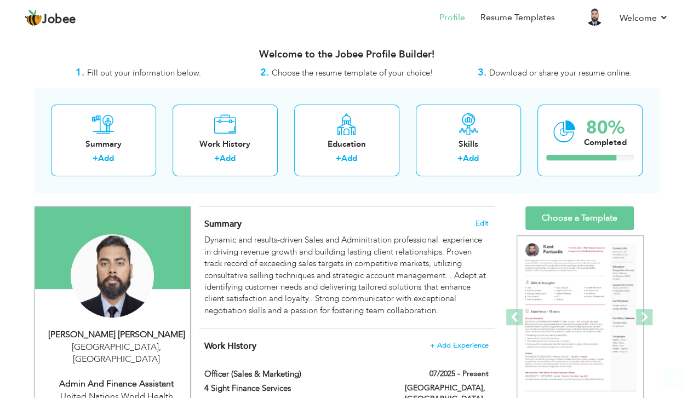
type input "[GEOGRAPHIC_DATA]"
select select "number:15"
type input "United Nations World Health Organization"
type input "Admin And Finance Assistant"
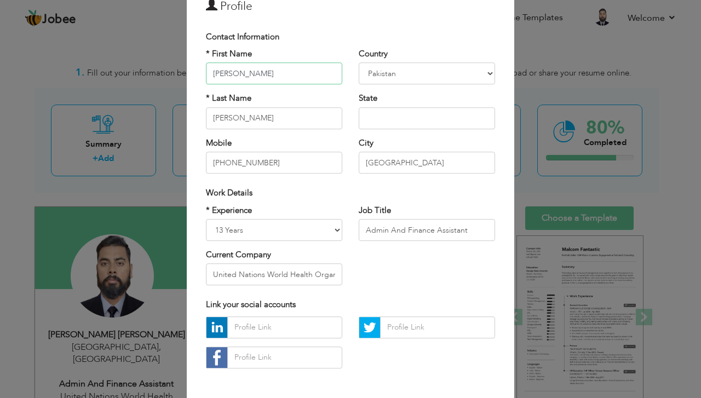
scroll to position [73, 0]
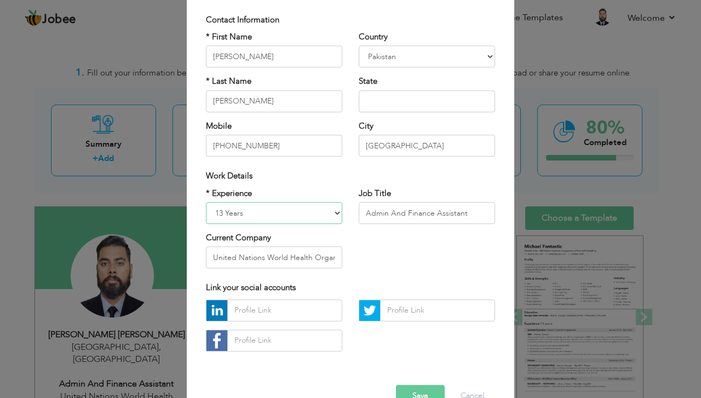
click at [333, 210] on select "Entry Level Less than 1 Year 1 Year 2 Years 3 Years 4 Years 5 Years 6 Years 7 Y…" at bounding box center [274, 213] width 136 height 22
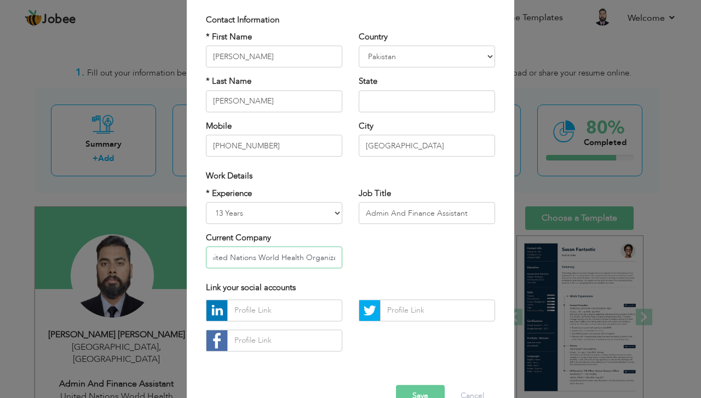
scroll to position [0, 0]
drag, startPoint x: 334, startPoint y: 259, endPoint x: 193, endPoint y: 252, distance: 141.0
click at [198, 252] on div "* Experience Entry Level Less than 1 Year 1 Year 2 Years 3 Years 4 Years 5 Year…" at bounding box center [274, 232] width 153 height 89
paste input "• Evaluate current marketing program and recommend improvements"
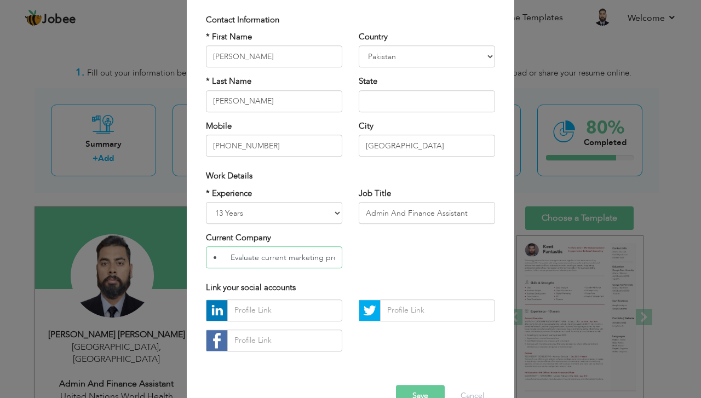
drag, startPoint x: 331, startPoint y: 254, endPoint x: 130, endPoint y: 246, distance: 200.7
click at [133, 249] on div "× Profile Contact Information * First Name Syed Adnan * Last Name U.K" at bounding box center [350, 199] width 701 height 398
type input "n"
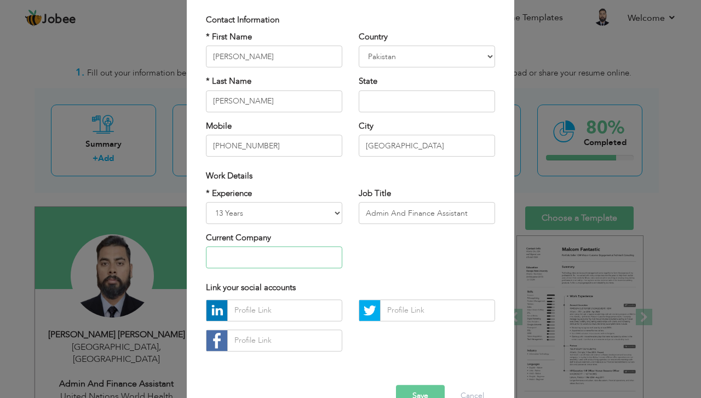
paste input "4 Sight Finance Services"
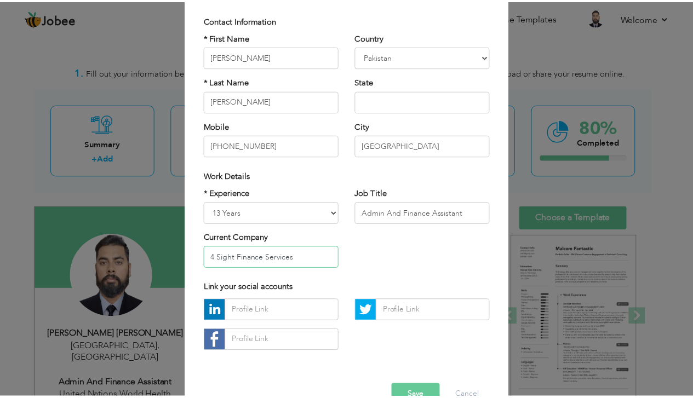
scroll to position [100, 0]
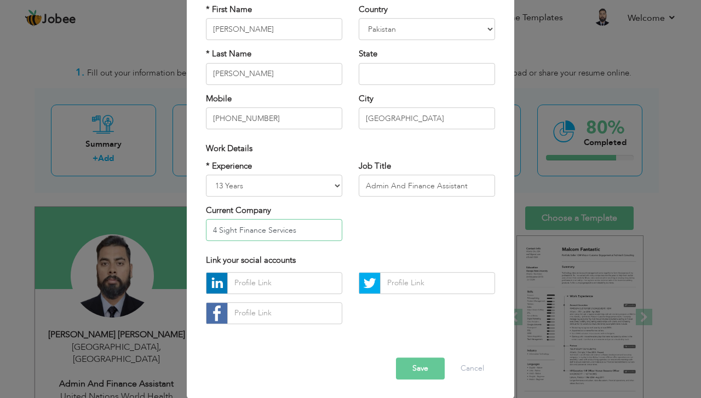
type input "4 Sight Finance Services"
drag, startPoint x: 467, startPoint y: 183, endPoint x: 310, endPoint y: 193, distance: 157.0
click at [310, 193] on div "* Experience Entry Level Less than 1 Year 1 Year 2 Years 3 Years 4 Years 5 Year…" at bounding box center [351, 205] width 306 height 89
paste input "Officer (Sales & Marketing)"
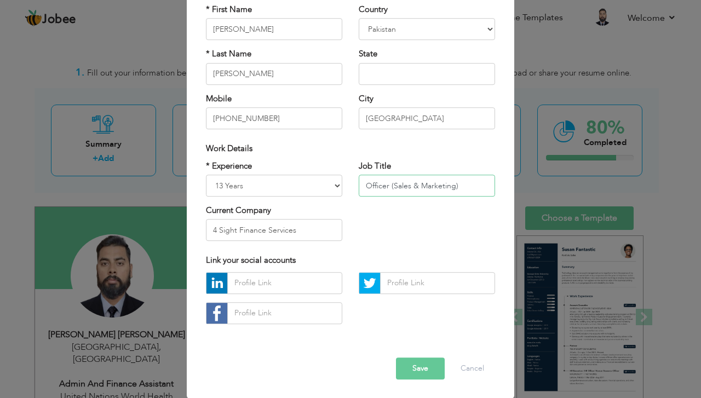
type input "Officer (Sales & Marketing)"
click at [407, 362] on button "Save" at bounding box center [420, 369] width 49 height 22
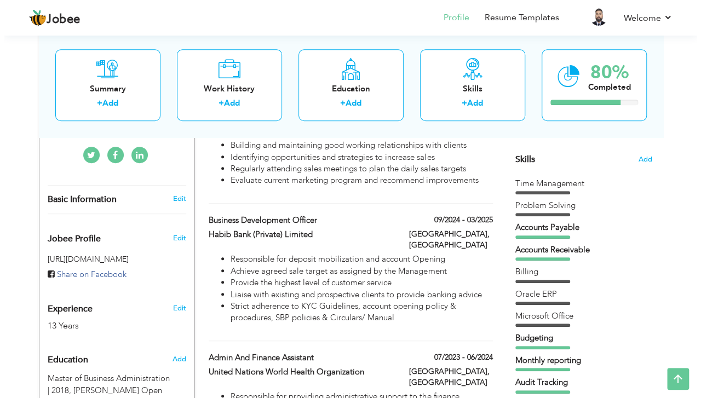
scroll to position [292, 0]
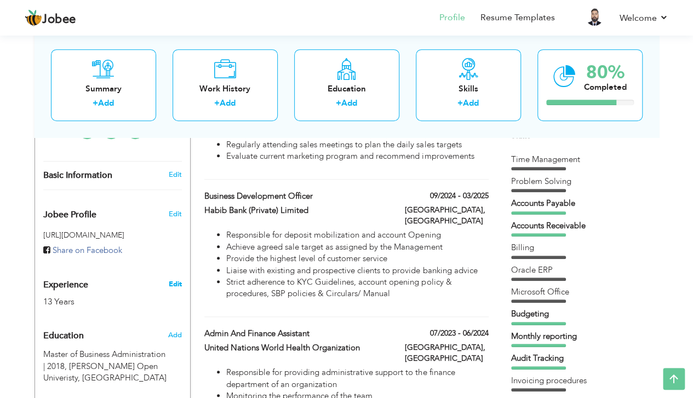
click at [173, 279] on link "Edit" at bounding box center [174, 284] width 13 height 10
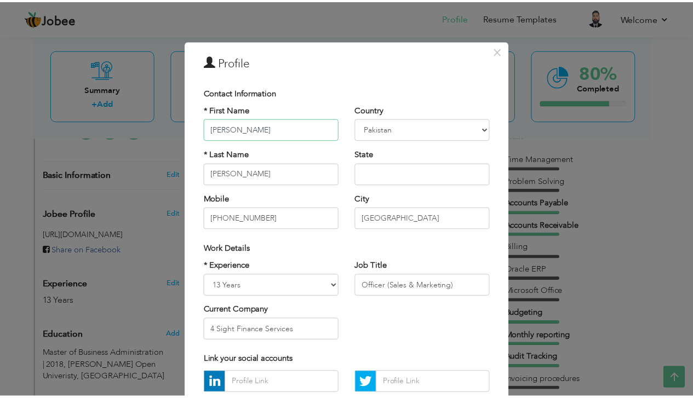
scroll to position [73, 0]
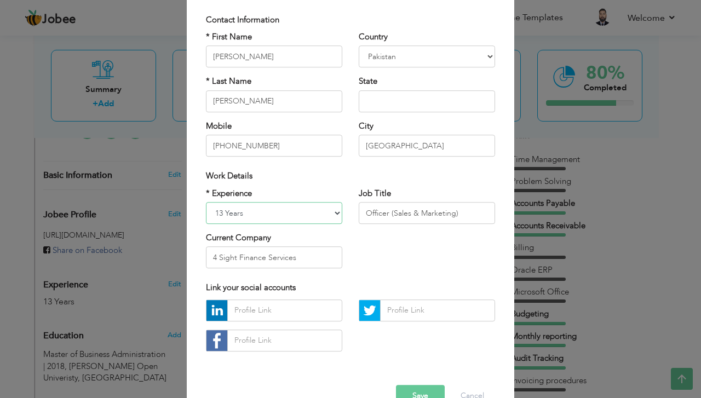
click at [330, 213] on select "Entry Level Less than 1 Year 1 Year 2 Years 3 Years 4 Years 5 Years 6 Years 7 Y…" at bounding box center [274, 213] width 136 height 22
click at [462, 390] on button "Cancel" at bounding box center [472, 396] width 45 height 22
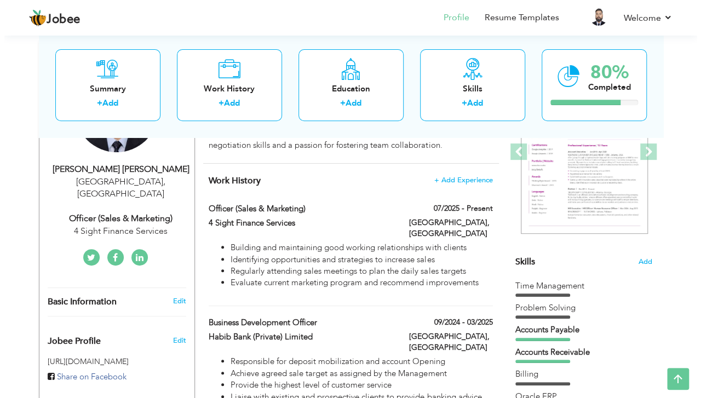
scroll to position [219, 0]
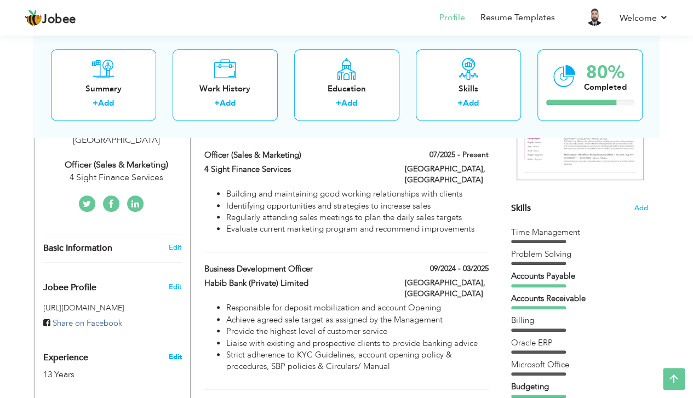
click at [180, 352] on link "Edit" at bounding box center [174, 357] width 13 height 10
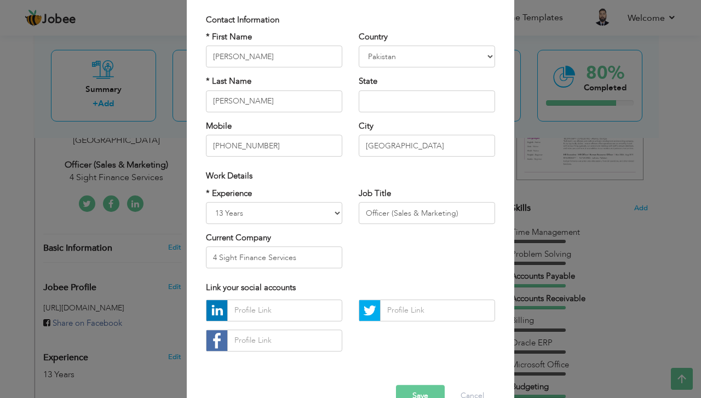
scroll to position [0, 0]
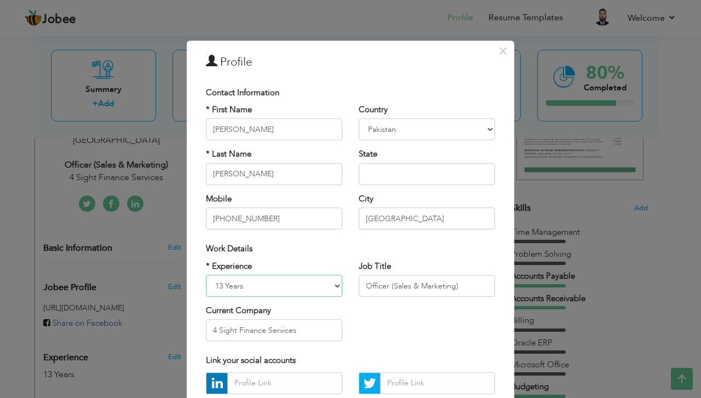
click at [333, 283] on select "Entry Level Less than 1 Year 1 Year 2 Years 3 Years 4 Years 5 Years 6 Years 7 Y…" at bounding box center [274, 286] width 136 height 22
select select "number:11"
click at [206, 275] on select "Entry Level Less than 1 Year 1 Year 2 Years 3 Years 4 Years 5 Years 6 Years 7 Y…" at bounding box center [274, 286] width 136 height 22
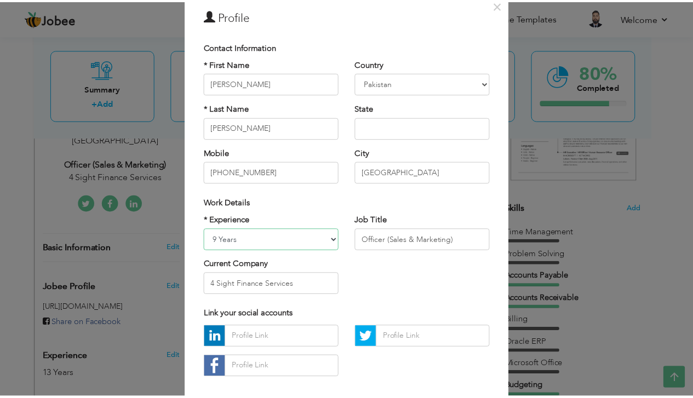
scroll to position [100, 0]
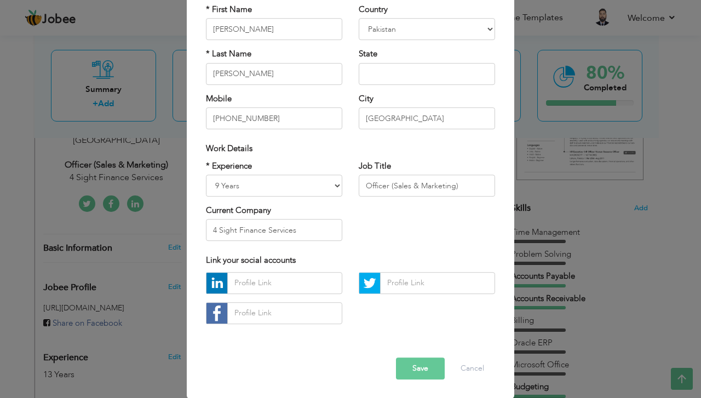
click at [414, 365] on button "Save" at bounding box center [420, 369] width 49 height 22
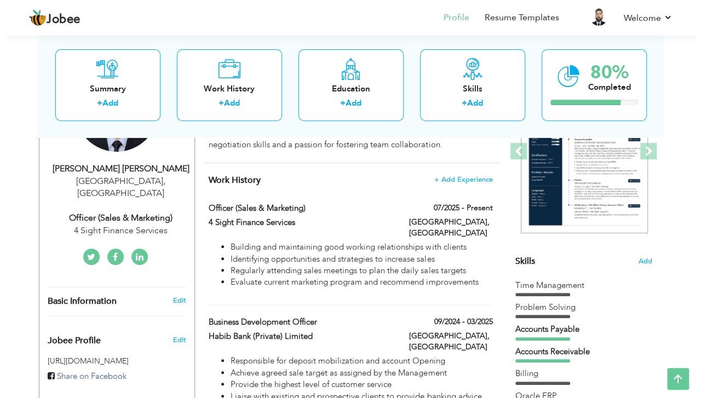
scroll to position [73, 0]
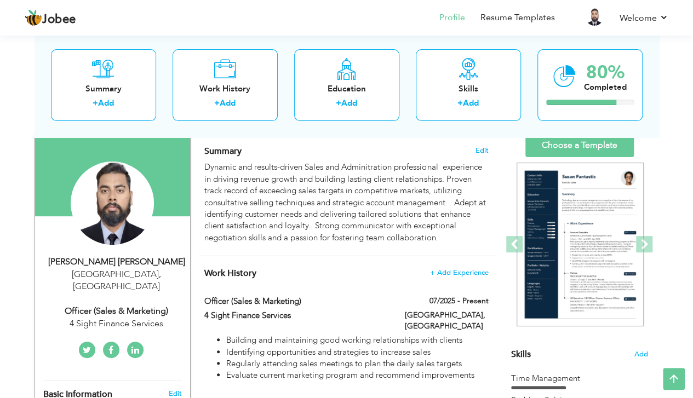
click at [475, 269] on span "+ Add Experience" at bounding box center [459, 273] width 59 height 8
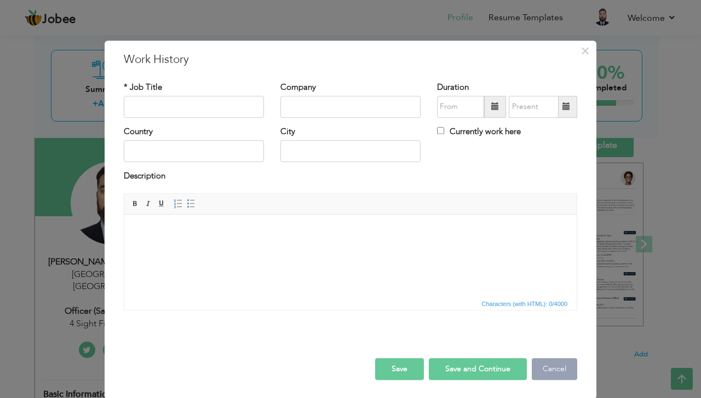
click at [550, 364] on button "Cancel" at bounding box center [554, 369] width 45 height 22
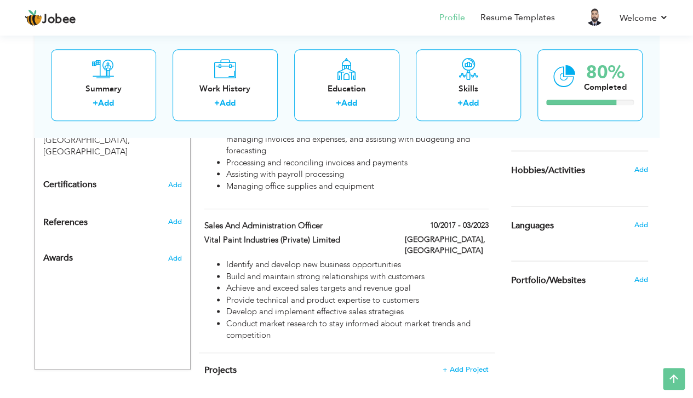
scroll to position [573, 0]
click at [471, 365] on span "+ Add Project" at bounding box center [465, 369] width 47 height 8
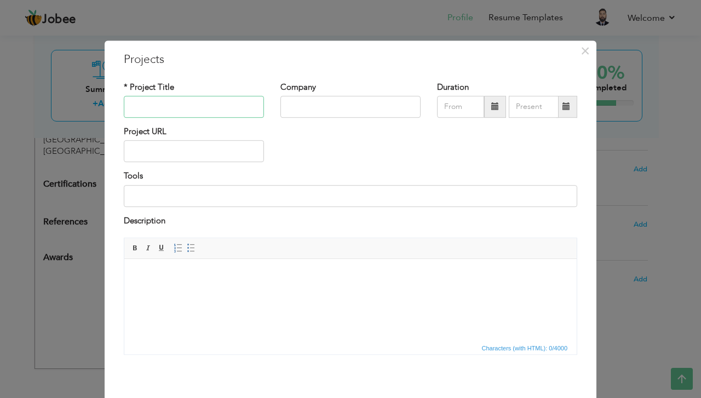
click at [225, 108] on input "text" at bounding box center [194, 107] width 140 height 22
click at [581, 47] on span "×" at bounding box center [585, 51] width 9 height 20
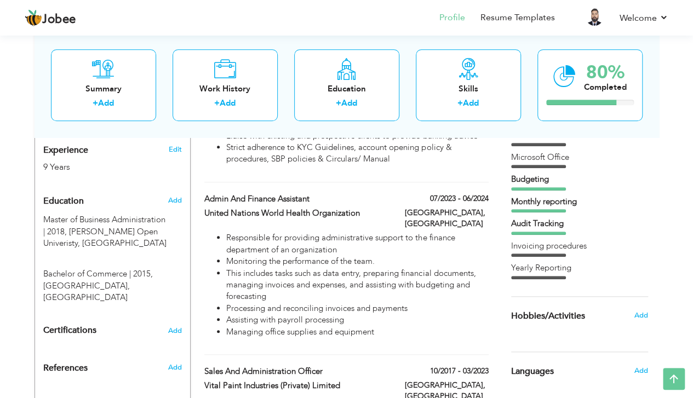
scroll to position [135, 0]
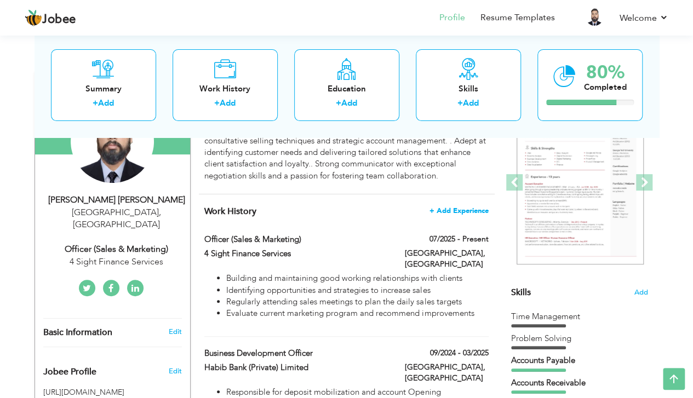
click at [454, 207] on span "+ Add Experience" at bounding box center [459, 211] width 59 height 8
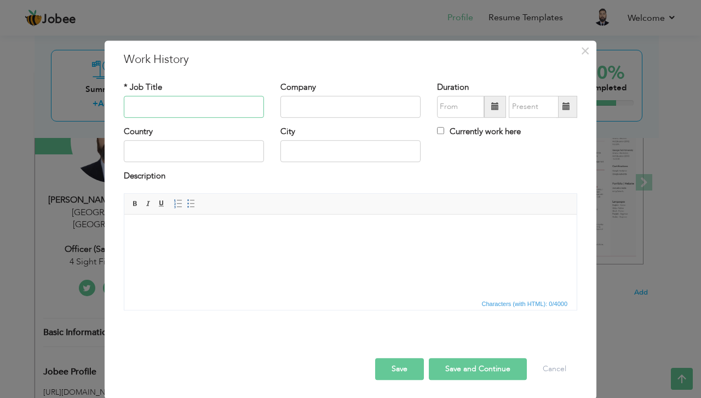
paste input "Sales recovery Agent"
type input "Sales recovery Agent"
click at [323, 115] on input "text" at bounding box center [351, 107] width 140 height 22
paste input "Trueman Chemical-"
type input "[PERSON_NAME] Chemical"
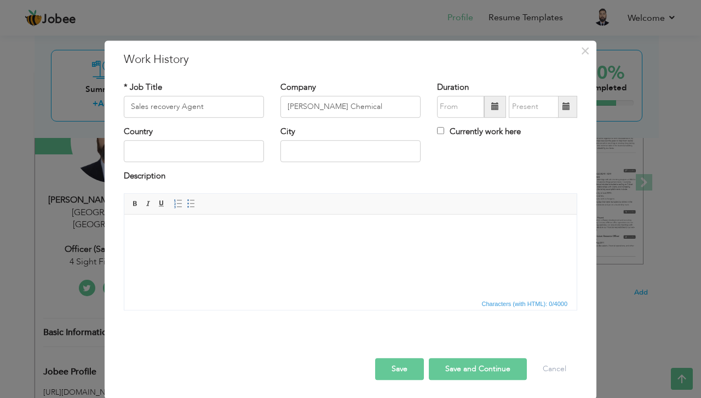
click at [492, 104] on span at bounding box center [496, 107] width 8 height 8
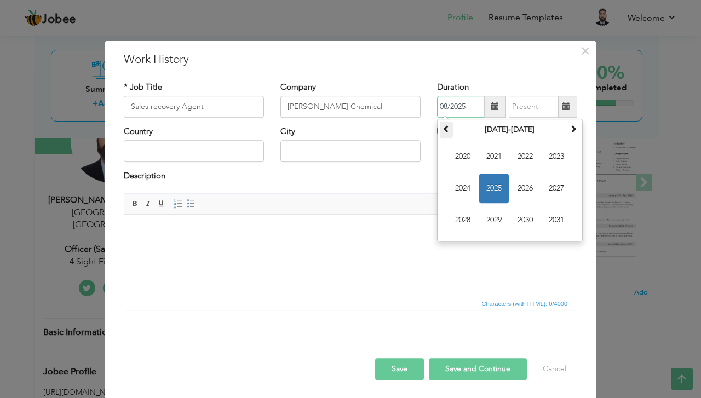
click at [443, 127] on span at bounding box center [447, 129] width 8 height 8
click at [498, 185] on span "2015" at bounding box center [494, 189] width 30 height 30
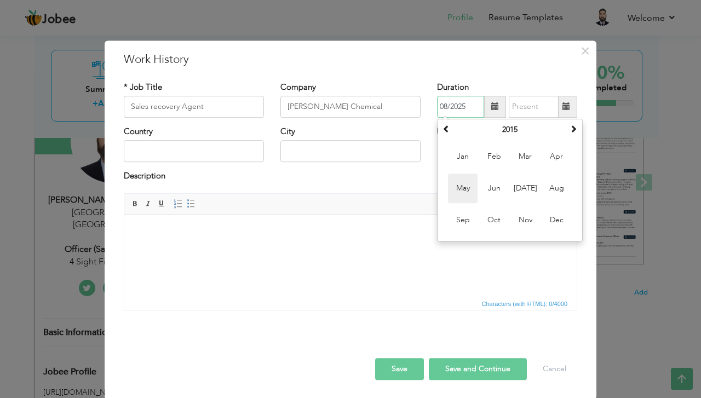
click at [455, 183] on span "May" at bounding box center [463, 189] width 30 height 30
type input "05/2015"
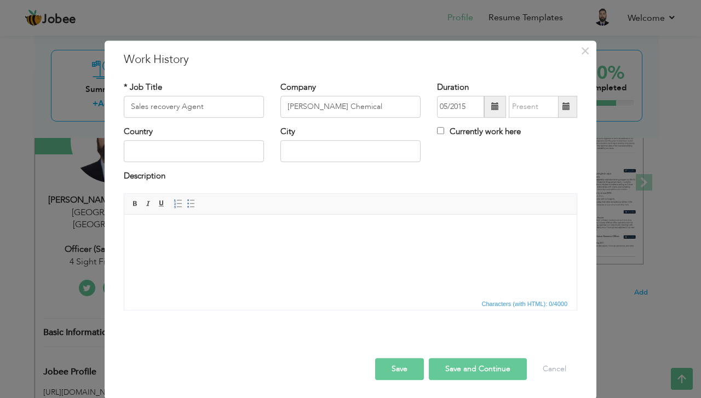
click at [563, 108] on span at bounding box center [567, 107] width 8 height 8
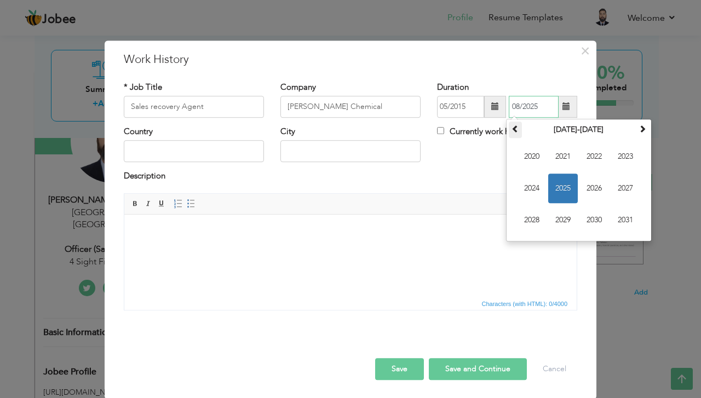
click at [512, 127] on span at bounding box center [516, 129] width 8 height 8
click at [636, 125] on th at bounding box center [642, 130] width 13 height 16
click at [617, 182] on span "2017" at bounding box center [626, 189] width 30 height 30
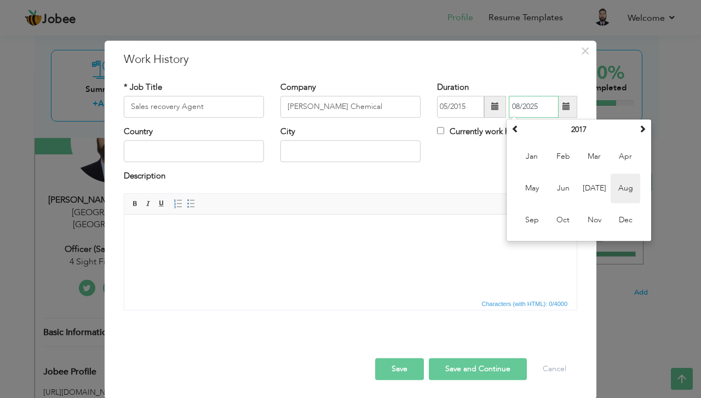
click at [616, 186] on span "Aug" at bounding box center [626, 189] width 30 height 30
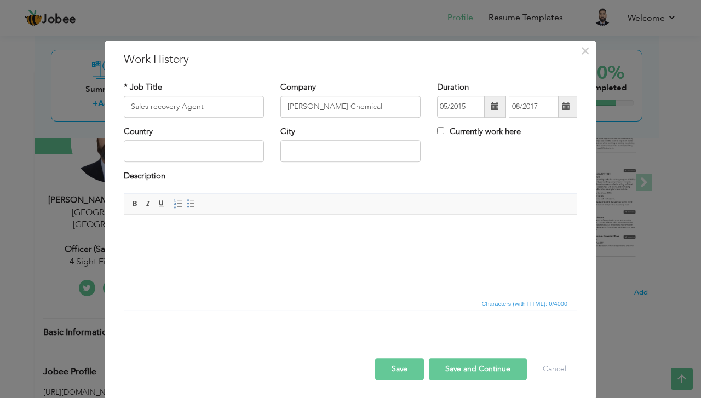
click at [388, 362] on button "Save" at bounding box center [399, 369] width 49 height 22
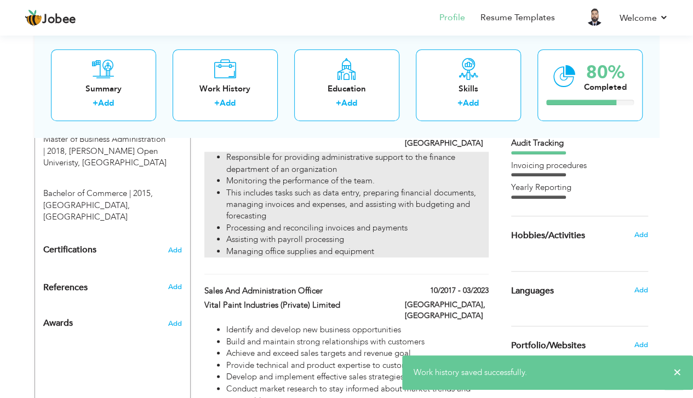
scroll to position [625, 0]
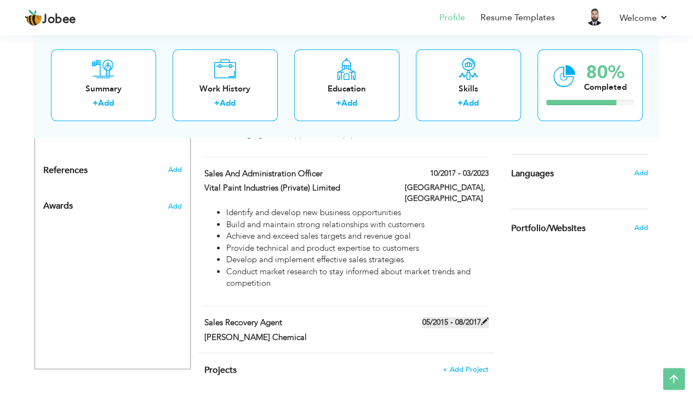
click at [484, 318] on span at bounding box center [485, 322] width 8 height 8
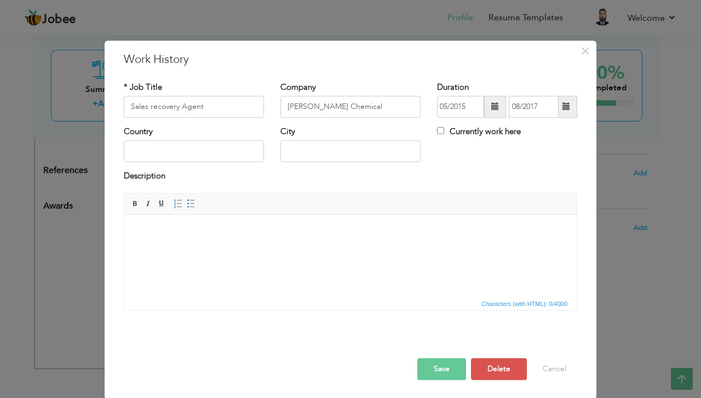
click at [564, 103] on span at bounding box center [567, 107] width 8 height 8
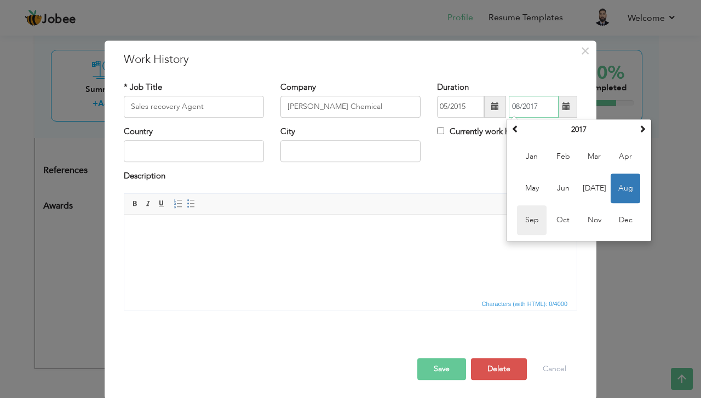
click at [525, 218] on span "Sep" at bounding box center [532, 220] width 30 height 30
type input "09/2017"
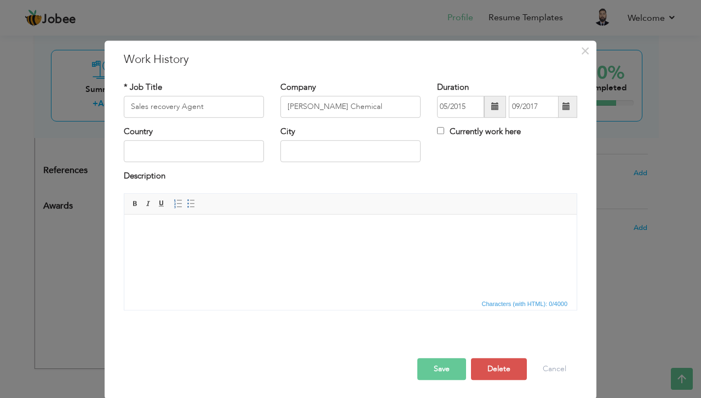
click at [223, 162] on div "Country" at bounding box center [194, 148] width 157 height 44
click at [223, 156] on input "text" at bounding box center [194, 152] width 140 height 22
type input "[GEOGRAPHIC_DATA]"
click at [207, 238] on html at bounding box center [350, 230] width 453 height 33
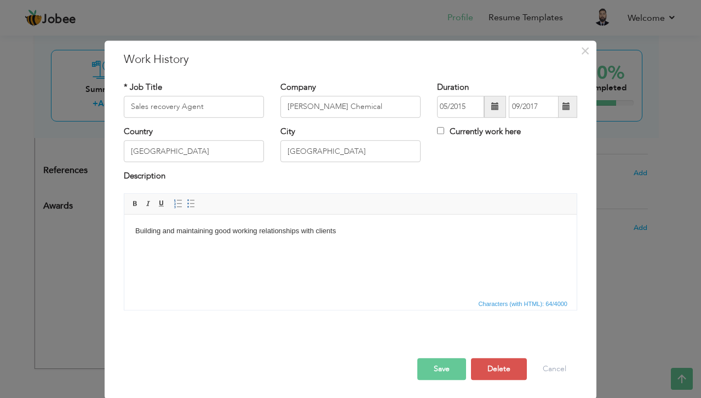
click at [118, 232] on div "Rich Text Editor, workEditor Editor toolbars Basic Styles Bold Italic Underline…" at bounding box center [351, 255] width 470 height 125
click at [132, 232] on html "Building and maintaining good working relationships with clients" at bounding box center [350, 230] width 453 height 33
click at [187, 201] on span at bounding box center [191, 203] width 9 height 9
drag, startPoint x: 413, startPoint y: 233, endPoint x: 404, endPoint y: 230, distance: 9.4
click at [413, 233] on li "Building and maintaining good working relationships with clients" at bounding box center [350, 231] width 387 height 12
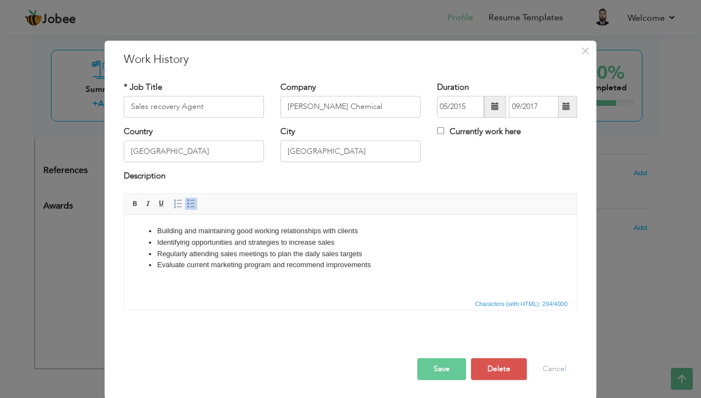
click at [437, 361] on button "Save" at bounding box center [442, 369] width 49 height 22
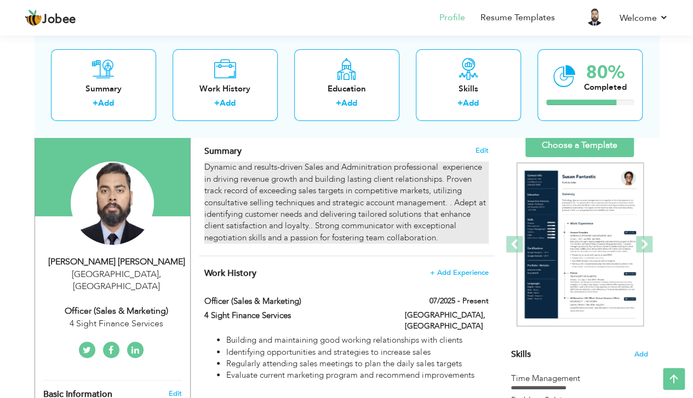
scroll to position [0, 0]
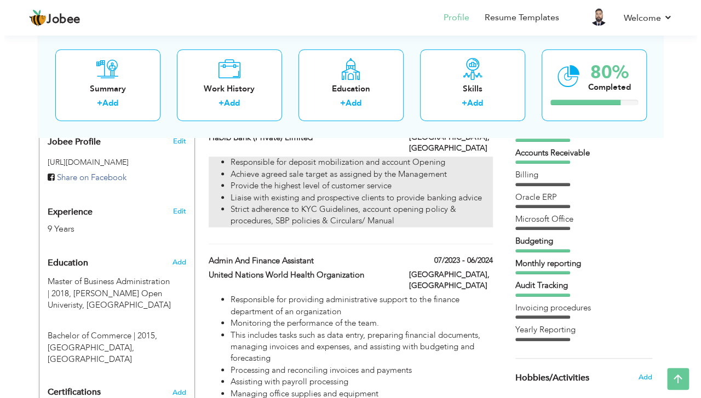
scroll to position [438, 0]
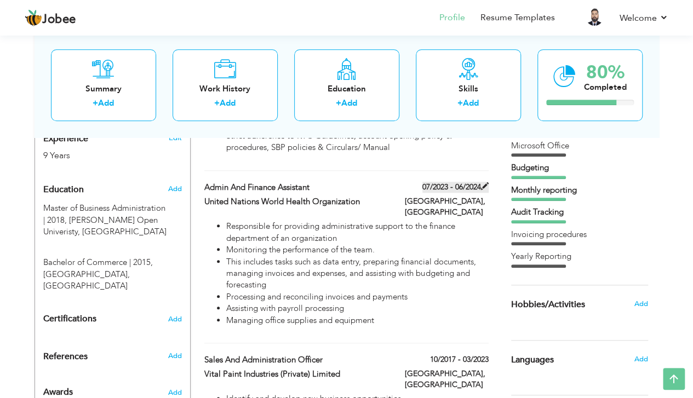
click at [485, 182] on span at bounding box center [485, 186] width 8 height 8
type input "Admin And Finance Assistant"
type input "United Nations World Health Organization"
type input "07/2023"
type input "06/2024"
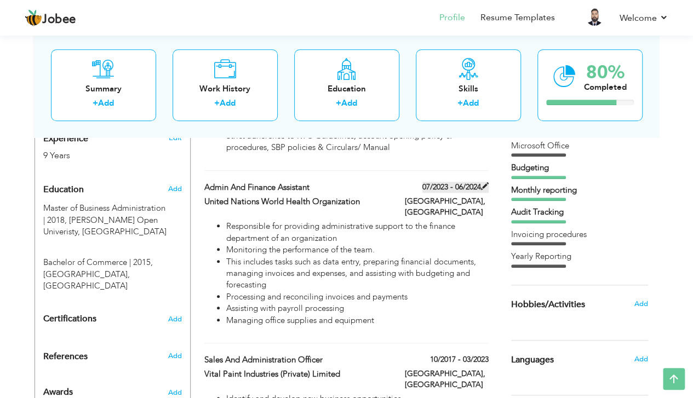
type input "[GEOGRAPHIC_DATA]"
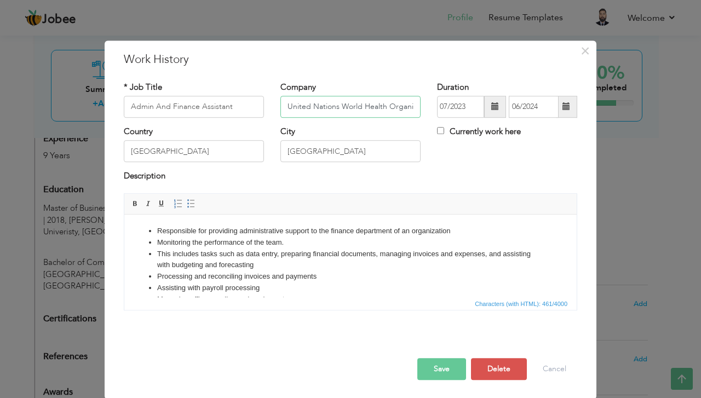
click at [312, 107] on input "United Nations World Health Organization" at bounding box center [351, 107] width 140 height 22
type input "KSS (United Nations World Health Organization)"
click at [444, 360] on button "Save" at bounding box center [442, 369] width 49 height 22
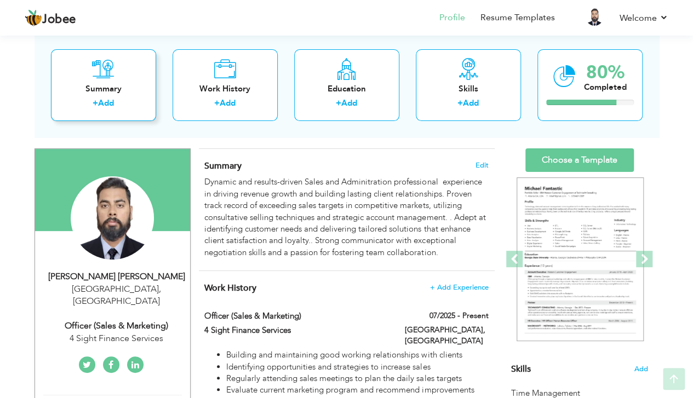
scroll to position [73, 0]
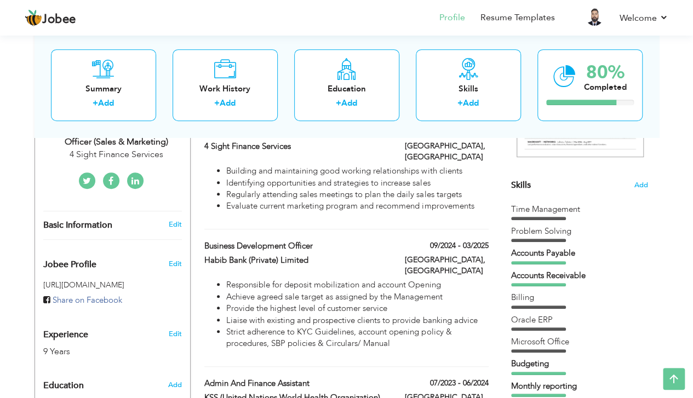
scroll to position [219, 0]
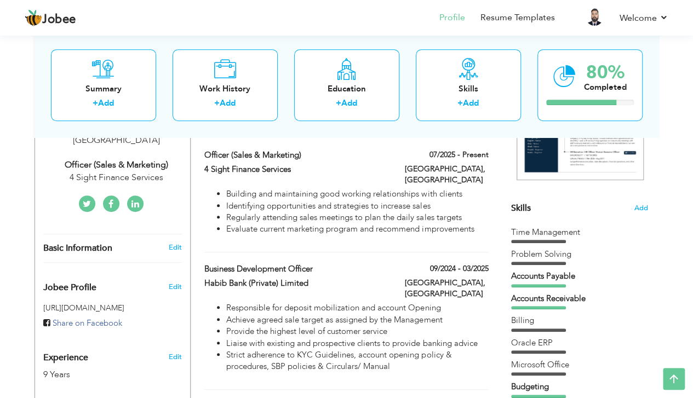
click at [633, 203] on div "Skills Add" at bounding box center [579, 100] width 137 height 227
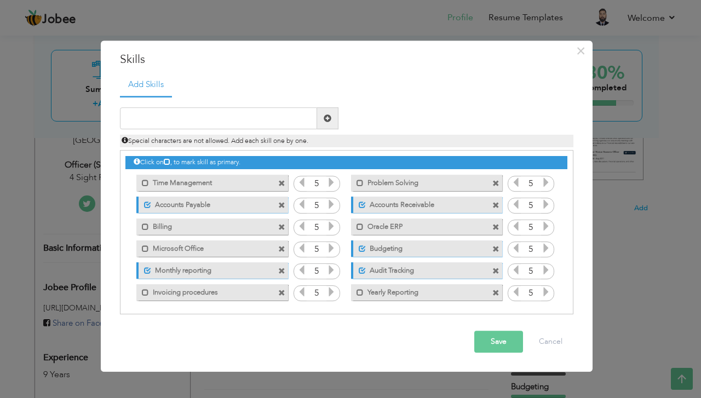
click at [280, 202] on span at bounding box center [281, 205] width 7 height 7
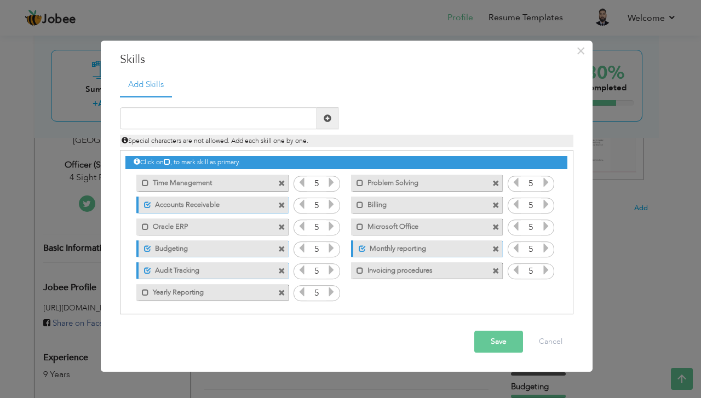
click at [282, 202] on span at bounding box center [281, 205] width 7 height 7
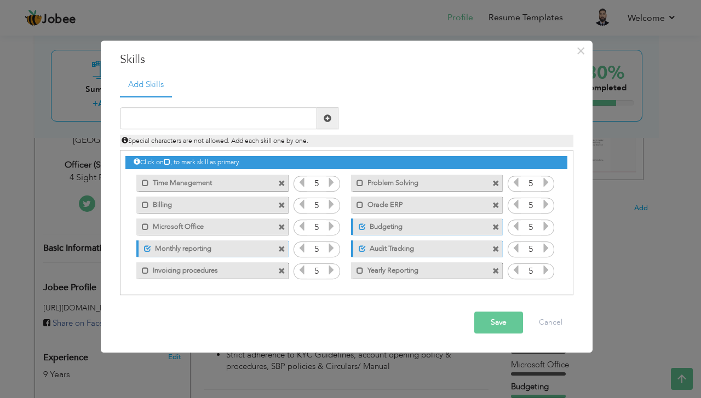
click at [282, 202] on span at bounding box center [281, 205] width 7 height 7
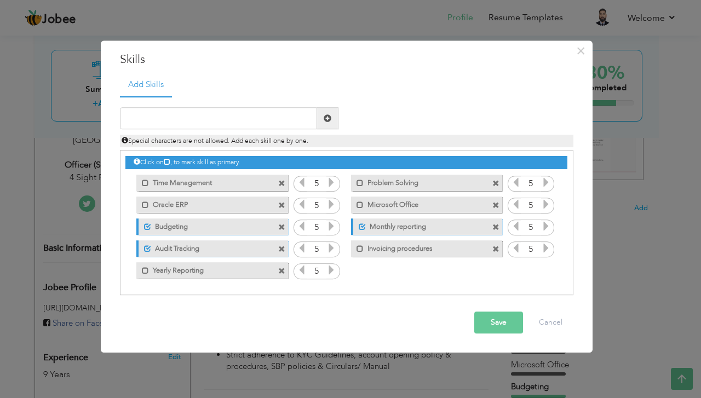
click at [282, 202] on span at bounding box center [281, 205] width 7 height 7
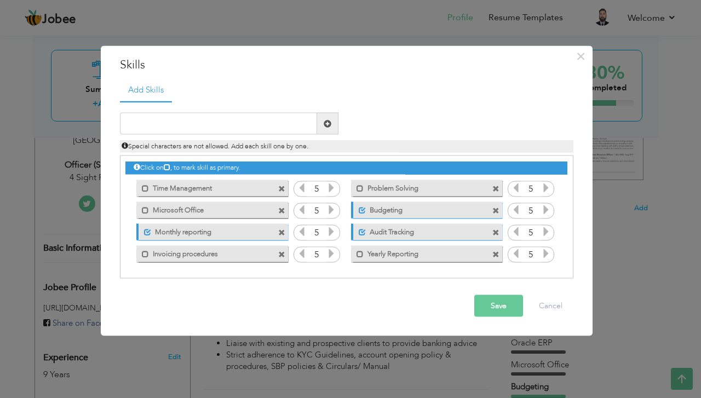
click at [281, 254] on span at bounding box center [281, 254] width 7 height 7
click at [279, 251] on span at bounding box center [281, 254] width 7 height 7
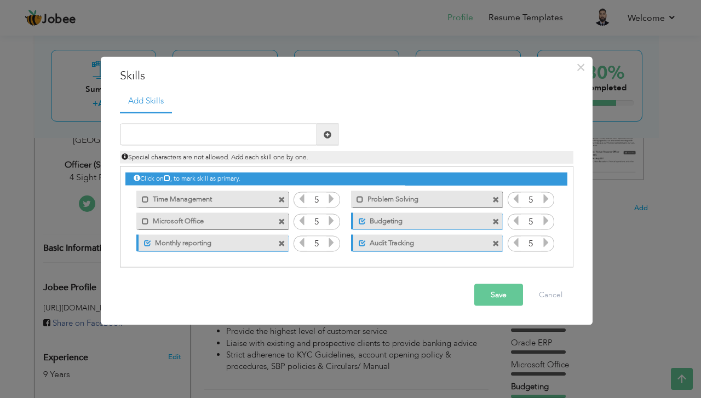
click at [495, 219] on span at bounding box center [496, 221] width 7 height 7
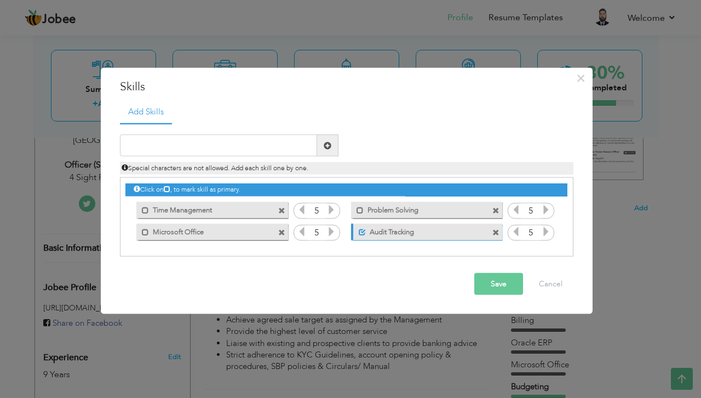
click at [283, 206] on span at bounding box center [283, 208] width 10 height 12
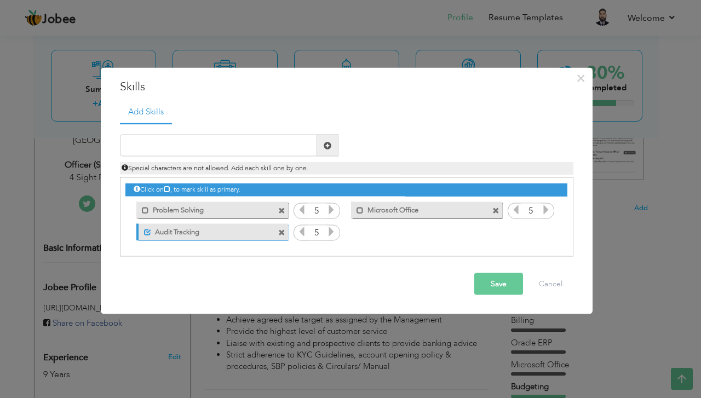
click at [282, 206] on span at bounding box center [283, 208] width 10 height 12
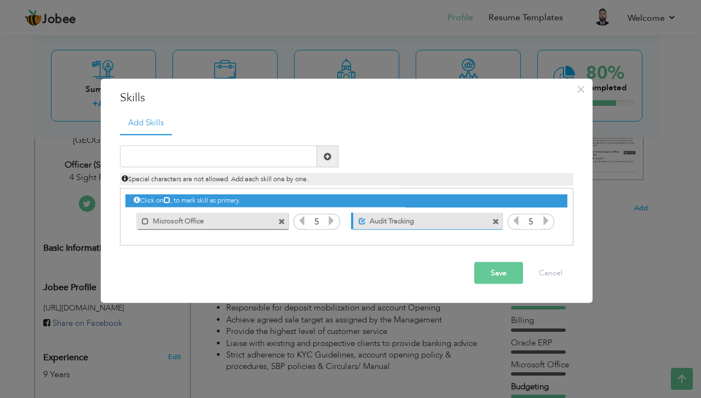
click at [281, 220] on span at bounding box center [281, 221] width 7 height 7
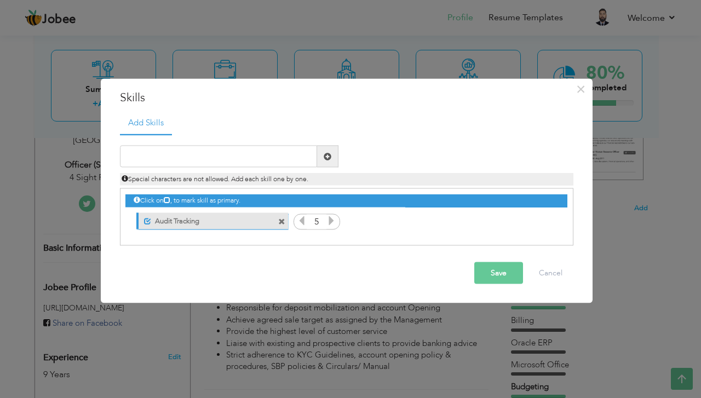
click at [281, 220] on span at bounding box center [281, 221] width 7 height 7
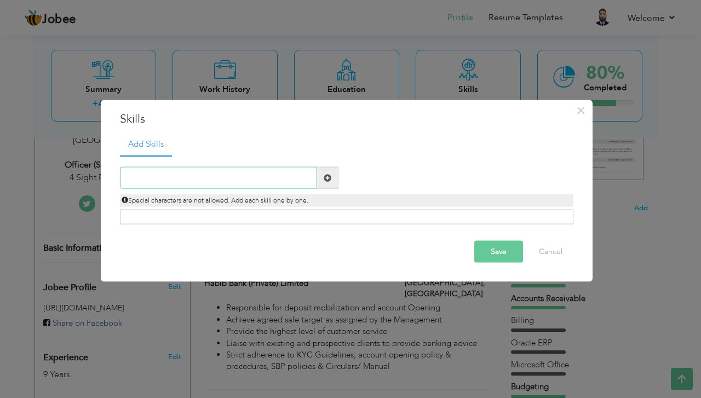
click at [235, 173] on input "text" at bounding box center [218, 178] width 197 height 22
click at [183, 174] on input "text" at bounding box center [218, 178] width 197 height 22
type input "s"
click at [501, 253] on button "Save" at bounding box center [499, 252] width 49 height 22
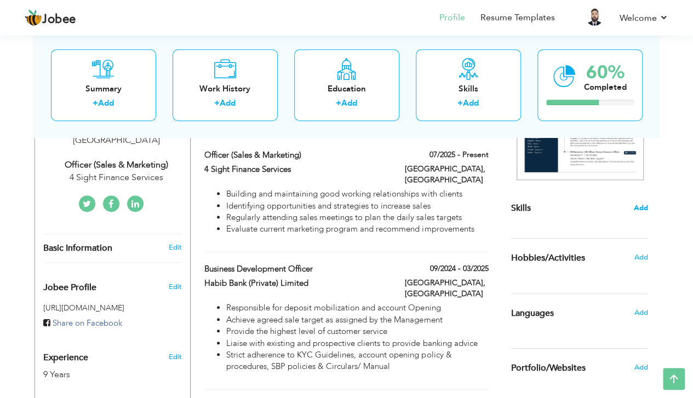
click at [636, 204] on span "Add" at bounding box center [641, 208] width 14 height 10
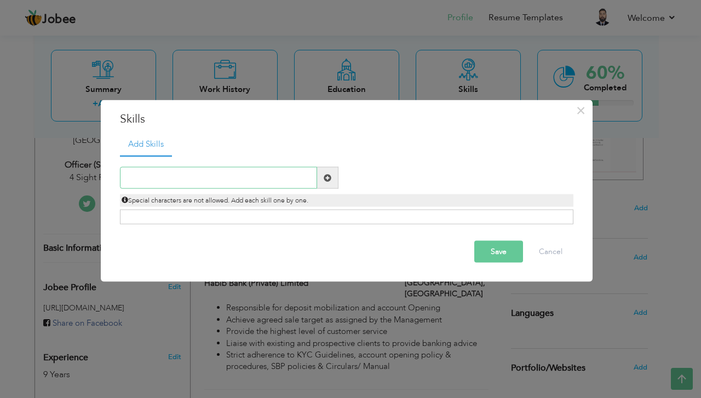
click at [234, 175] on input "text" at bounding box center [218, 178] width 197 height 22
type input "t"
type input "Time Managment"
click at [325, 176] on span at bounding box center [328, 178] width 8 height 8
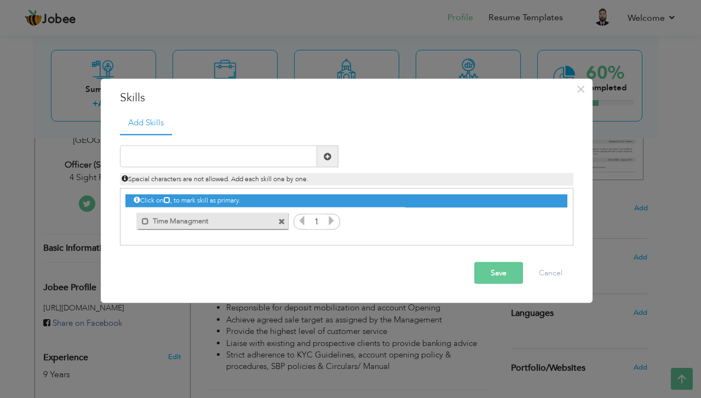
click at [327, 155] on span at bounding box center [328, 156] width 8 height 8
click at [189, 150] on input "text" at bounding box center [218, 157] width 197 height 22
paste input " Time Management"
type input " Time Management"
click at [326, 156] on span at bounding box center [328, 156] width 8 height 8
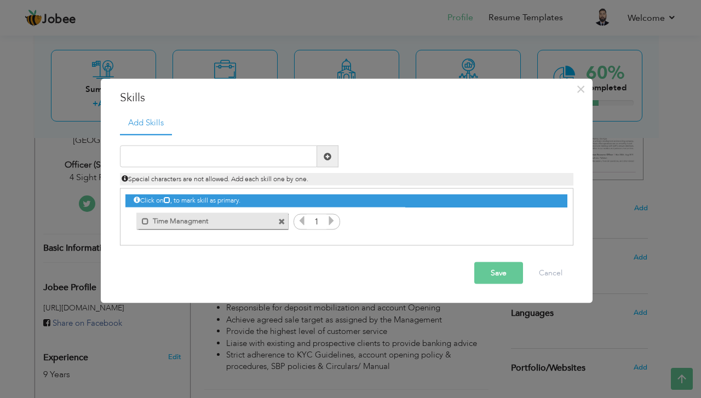
click at [283, 219] on span at bounding box center [281, 221] width 7 height 7
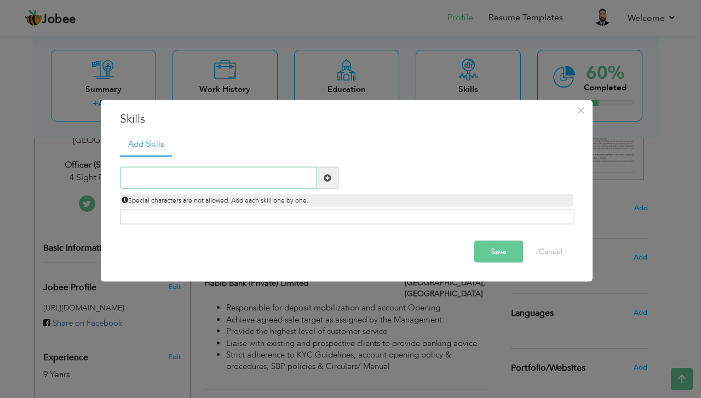
click at [228, 178] on input "text" at bounding box center [218, 178] width 197 height 22
paste input " Time Management"
click at [141, 178] on input " Time Management" at bounding box center [218, 178] width 197 height 22
type input "Time Management"
click at [333, 174] on span at bounding box center [327, 178] width 21 height 22
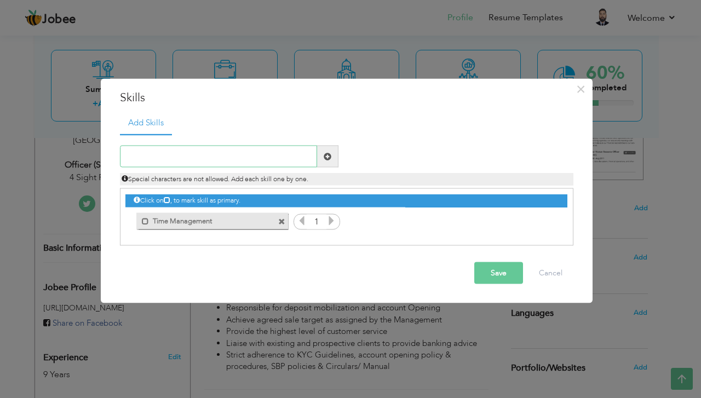
click at [217, 152] on input "text" at bounding box center [218, 157] width 197 height 22
paste input " Market Research"
click at [141, 156] on input " Market Research" at bounding box center [218, 157] width 197 height 22
type input "Market Research"
click at [331, 162] on span at bounding box center [327, 157] width 21 height 22
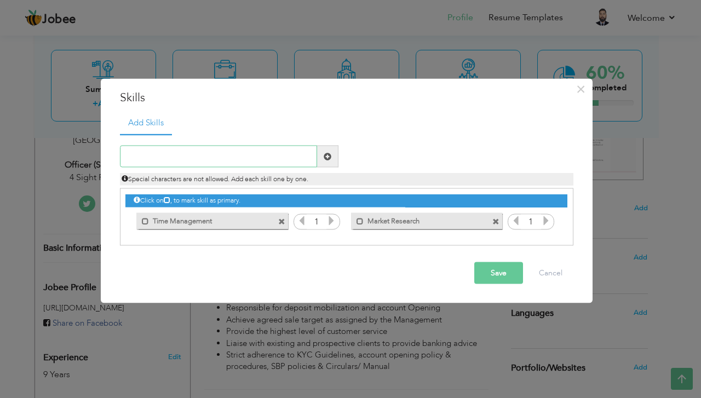
click at [179, 154] on input "text" at bounding box center [218, 157] width 197 height 22
paste input "o Sales Strategies"
click at [144, 150] on input "o Sales Strategies" at bounding box center [218, 157] width 197 height 22
type input "Sales Strategies"
click at [331, 157] on span at bounding box center [328, 156] width 8 height 8
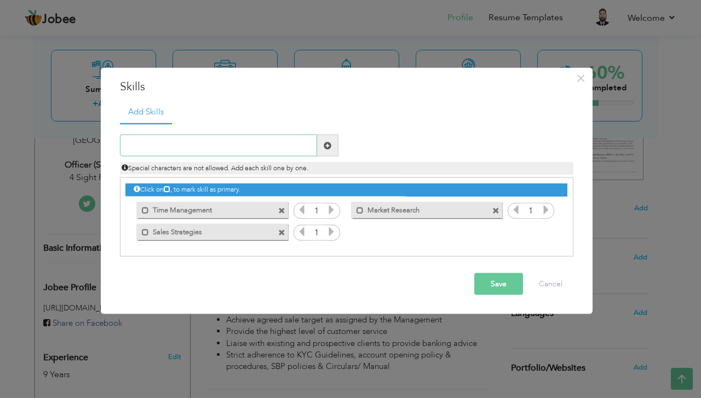
click at [207, 142] on input "text" at bounding box center [218, 146] width 197 height 22
paste input " Lead generation"
click at [141, 144] on input " Lead generation" at bounding box center [218, 146] width 197 height 22
type input "Lead generation"
click at [327, 150] on span at bounding box center [327, 146] width 21 height 22
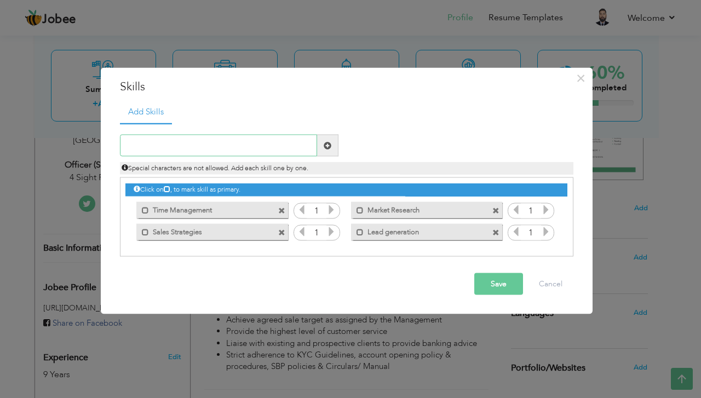
click at [199, 144] on input "text" at bounding box center [218, 146] width 197 height 22
paste input " Revenue growth"
click at [141, 146] on input " Revenue growth" at bounding box center [218, 146] width 197 height 22
type input "Revenue growth"
click at [324, 144] on span at bounding box center [328, 145] width 8 height 8
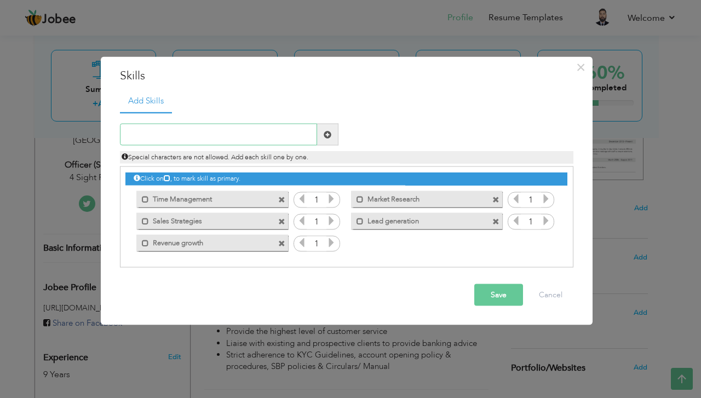
click at [201, 135] on input "text" at bounding box center [218, 135] width 197 height 22
paste input " Communication"
click at [143, 136] on input " Communication" at bounding box center [218, 135] width 197 height 22
type input "Communication"
click at [322, 131] on span at bounding box center [327, 135] width 21 height 22
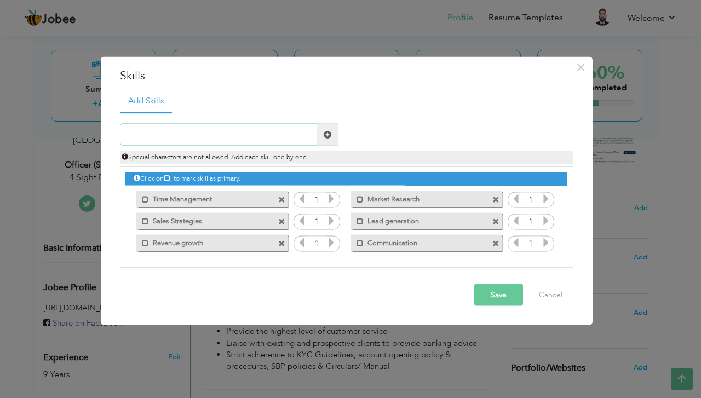
click at [222, 129] on input "text" at bounding box center [218, 135] width 197 height 22
paste input " product knowledge"
click at [142, 136] on input " product knowledge" at bounding box center [218, 135] width 197 height 22
type input "product knowledge"
click at [336, 134] on span at bounding box center [327, 135] width 21 height 22
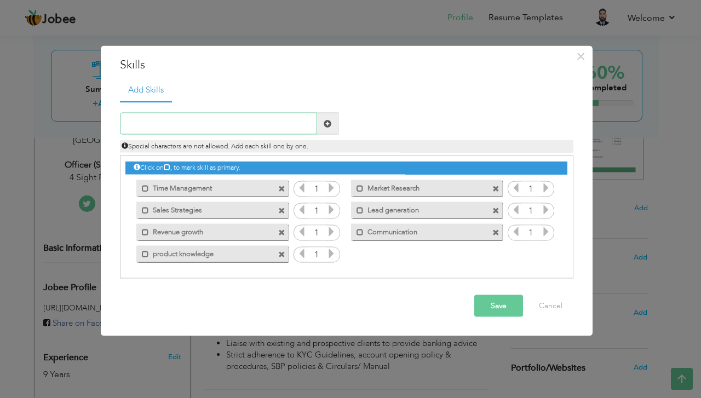
click at [188, 121] on input "text" at bounding box center [218, 124] width 197 height 22
paste input "Relationship Buildin"
type input "Relationship Building"
click at [324, 121] on span at bounding box center [328, 123] width 8 height 8
click at [206, 117] on input "text" at bounding box center [218, 124] width 197 height 22
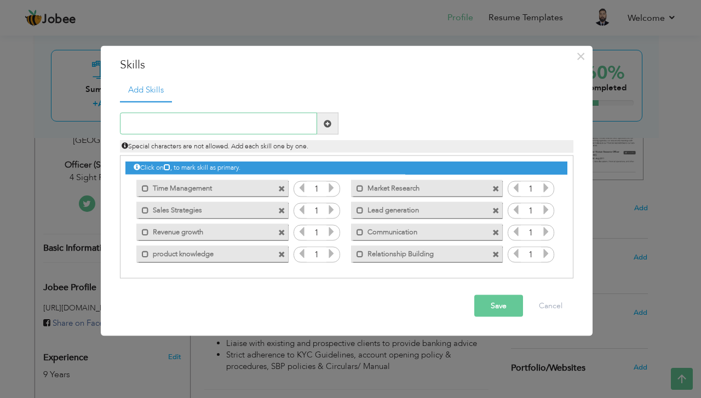
paste input "TeamPlayer"
click at [148, 123] on input "TeamPlayer" at bounding box center [218, 124] width 197 height 22
type input "Team Player"
click at [330, 122] on span at bounding box center [328, 123] width 8 height 8
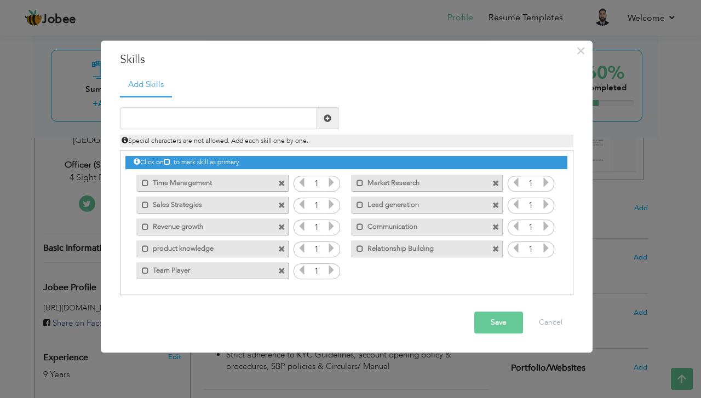
click at [506, 314] on button "Save" at bounding box center [499, 323] width 49 height 22
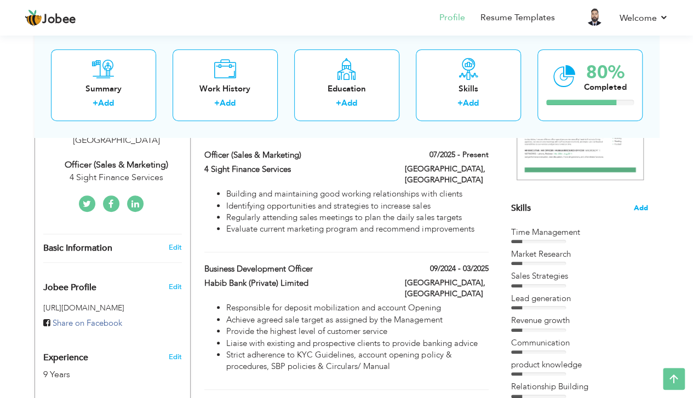
click at [639, 204] on span "Add" at bounding box center [641, 208] width 14 height 10
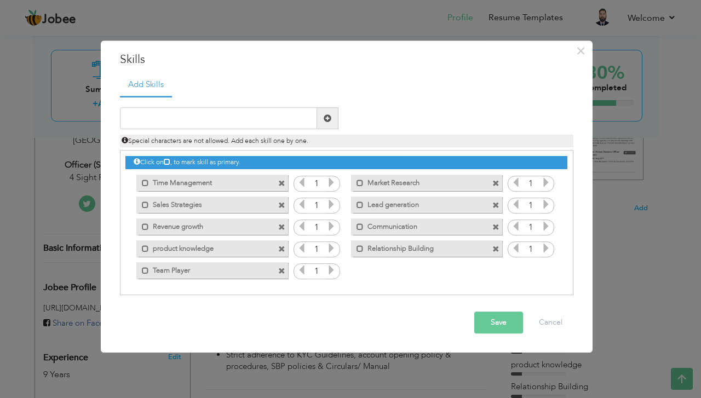
click at [334, 178] on icon at bounding box center [332, 183] width 10 height 10
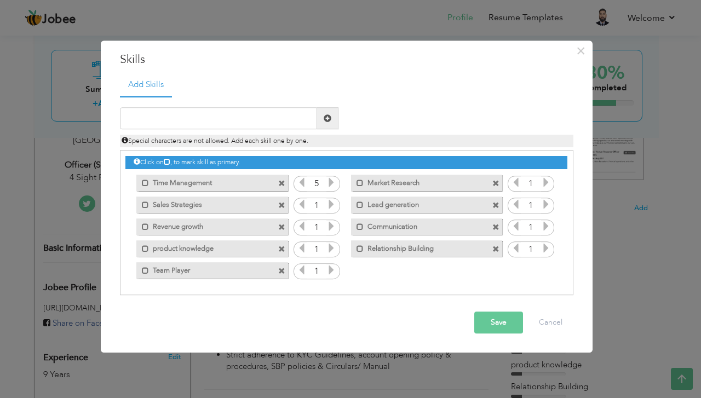
click at [334, 178] on icon at bounding box center [332, 183] width 10 height 10
click at [335, 202] on icon at bounding box center [332, 205] width 10 height 10
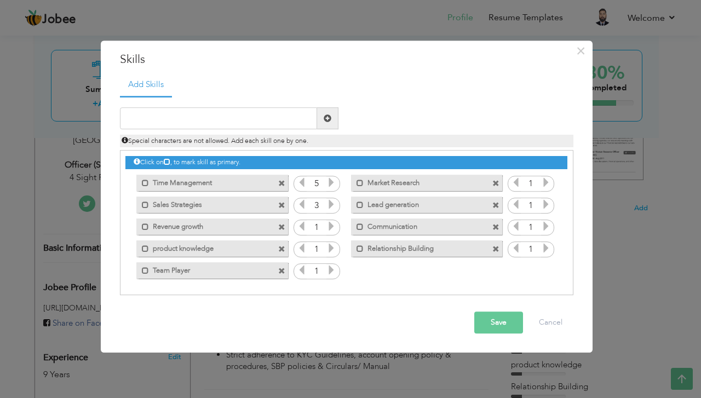
click at [335, 202] on icon at bounding box center [332, 205] width 10 height 10
click at [329, 228] on icon at bounding box center [332, 227] width 10 height 10
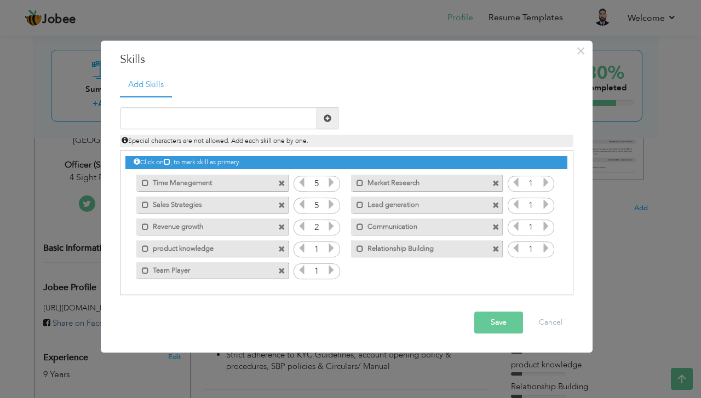
click at [329, 228] on icon at bounding box center [332, 227] width 10 height 10
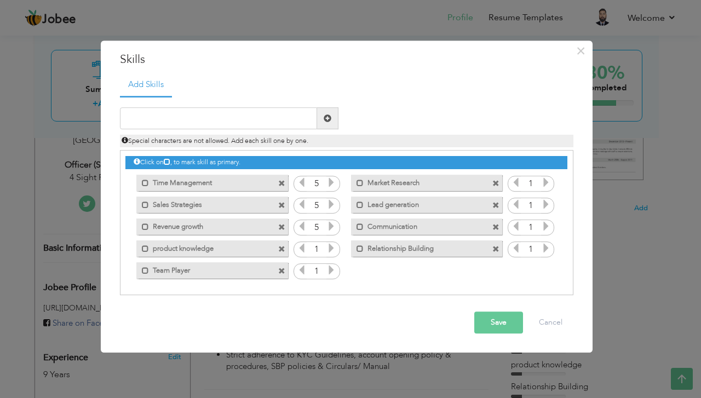
click at [333, 244] on icon at bounding box center [332, 249] width 10 height 10
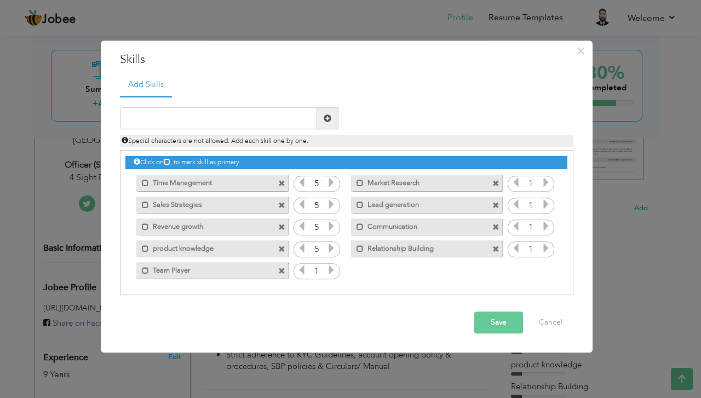
click at [336, 258] on div "Click on , to mark skill as primary. Mark as primary skill. Time Management 1 1…" at bounding box center [346, 216] width 442 height 130
click at [330, 266] on icon at bounding box center [332, 271] width 10 height 10
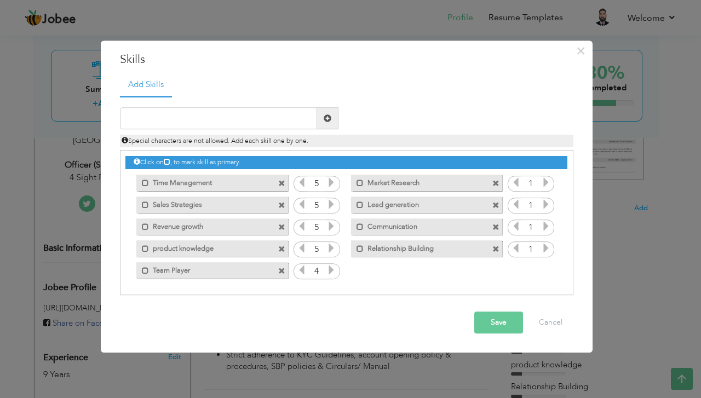
click at [330, 266] on icon at bounding box center [332, 271] width 10 height 10
click at [547, 182] on icon at bounding box center [546, 183] width 10 height 10
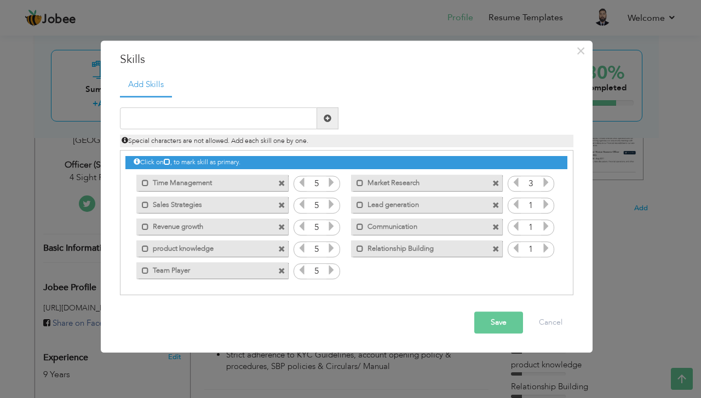
click at [547, 182] on icon at bounding box center [546, 183] width 10 height 10
click at [544, 203] on icon at bounding box center [546, 205] width 10 height 10
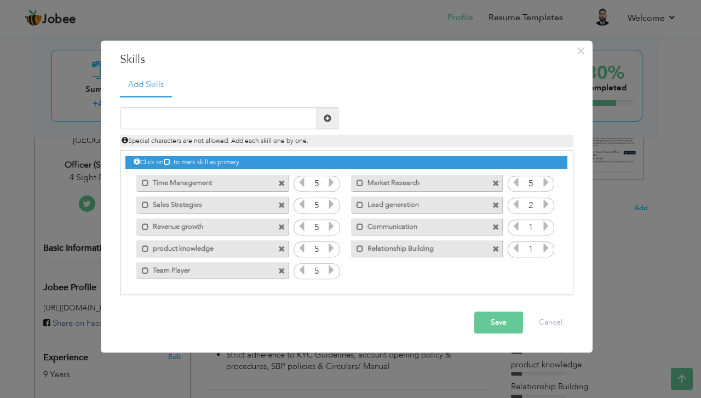
click at [544, 203] on icon at bounding box center [546, 205] width 10 height 10
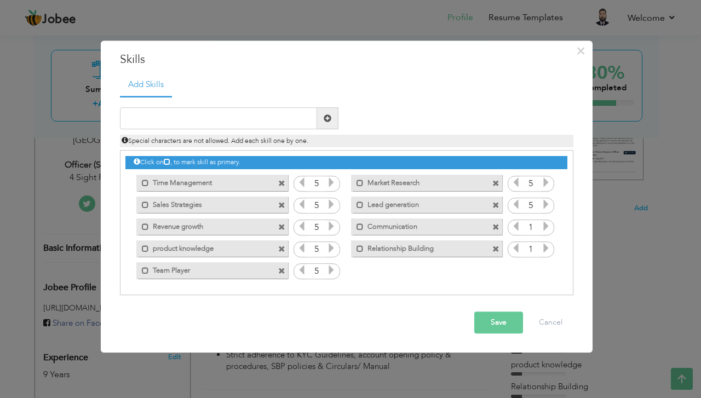
click at [547, 223] on icon at bounding box center [546, 227] width 10 height 10
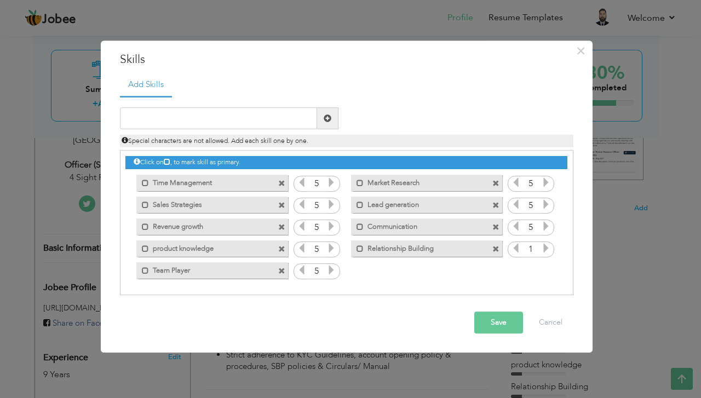
click at [547, 223] on icon at bounding box center [546, 227] width 10 height 10
click at [547, 245] on icon at bounding box center [546, 249] width 10 height 10
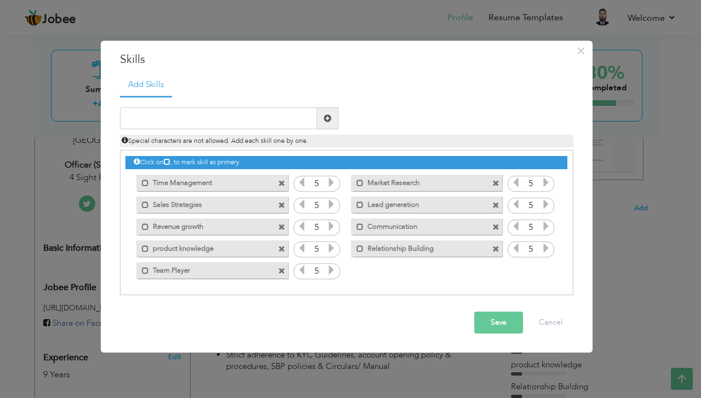
click at [547, 245] on icon at bounding box center [546, 249] width 10 height 10
click at [499, 323] on button "Save" at bounding box center [499, 323] width 49 height 22
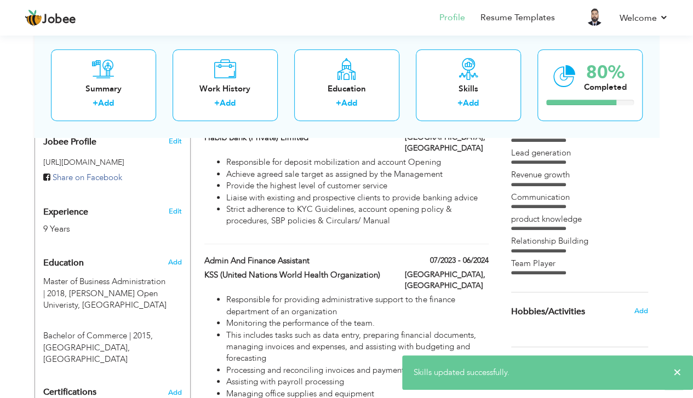
scroll to position [438, 0]
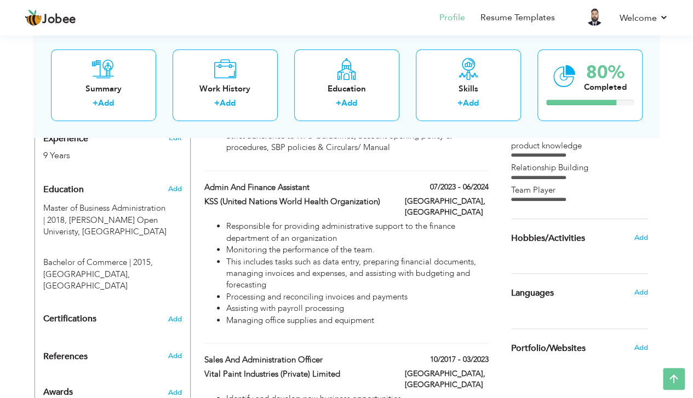
click at [551, 289] on span "Languages" at bounding box center [532, 294] width 43 height 10
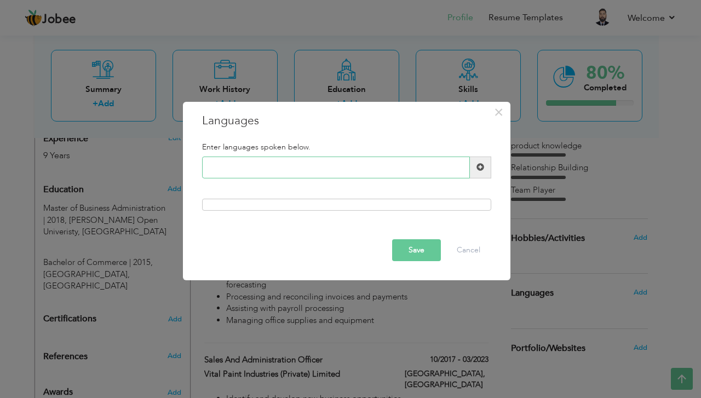
click at [250, 163] on input "text" at bounding box center [336, 168] width 268 height 22
type input "English"
click at [482, 167] on span at bounding box center [481, 167] width 8 height 8
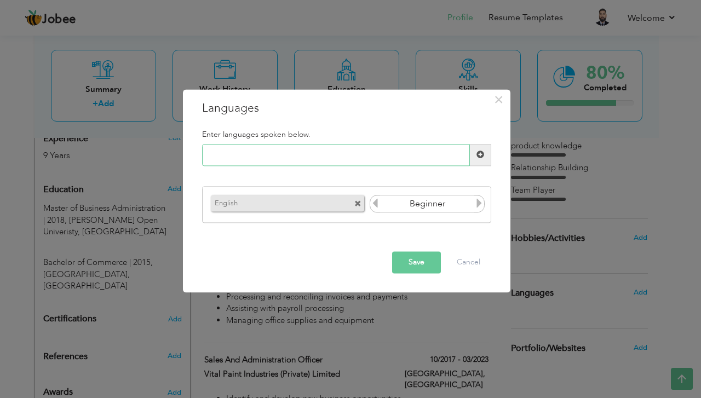
click at [444, 154] on input "text" at bounding box center [336, 155] width 268 height 22
type input "Urdu"
click at [480, 155] on span at bounding box center [481, 155] width 8 height 8
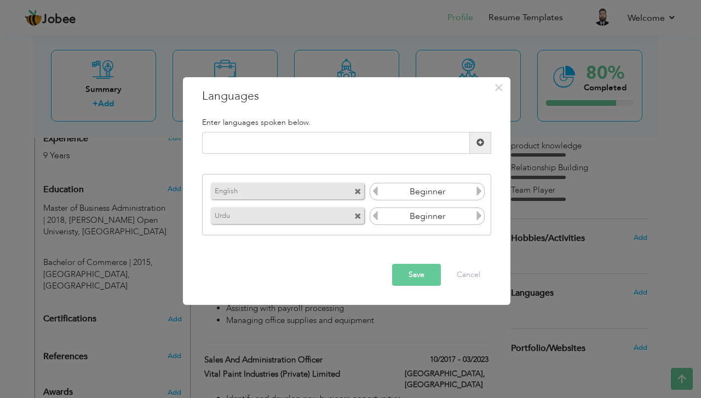
click at [482, 192] on icon at bounding box center [480, 191] width 10 height 10
click at [376, 193] on icon at bounding box center [375, 191] width 10 height 10
click at [479, 216] on icon at bounding box center [480, 216] width 10 height 10
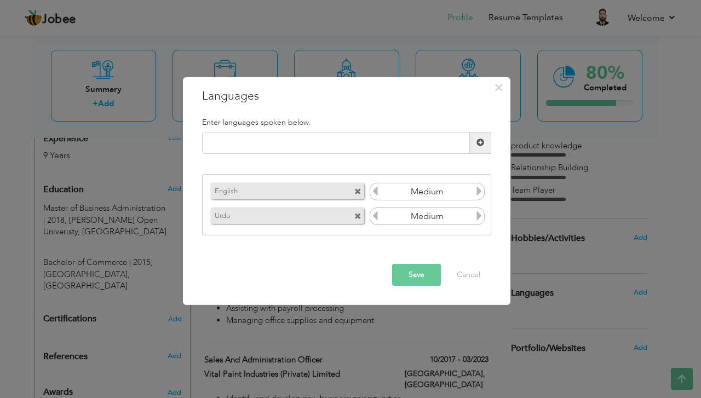
click at [481, 216] on icon at bounding box center [480, 216] width 10 height 10
click at [425, 271] on button "Save" at bounding box center [416, 275] width 49 height 22
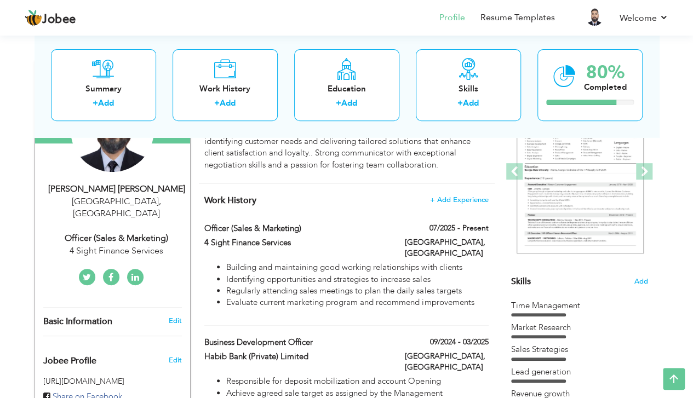
scroll to position [0, 0]
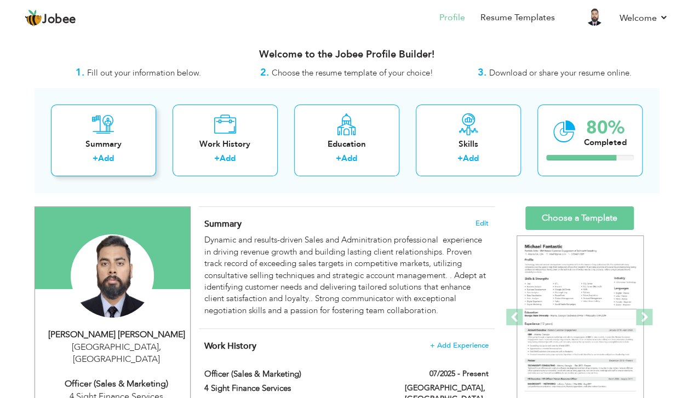
click at [113, 145] on div "Summary" at bounding box center [104, 145] width 88 height 12
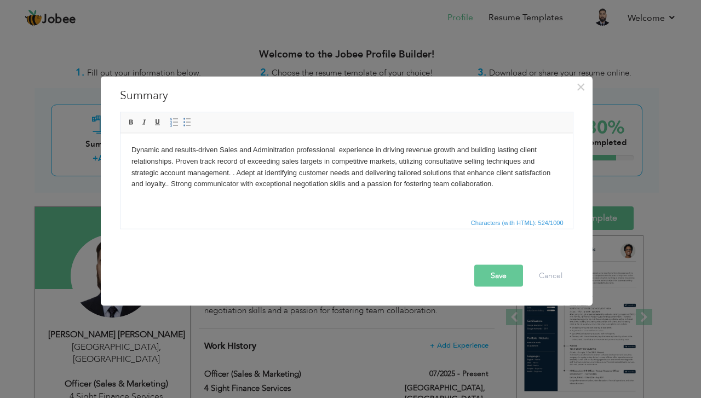
click at [497, 267] on button "Save" at bounding box center [499, 276] width 49 height 22
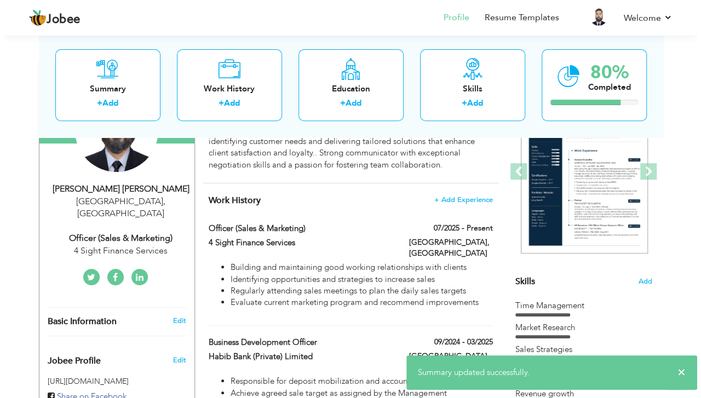
scroll to position [219, 0]
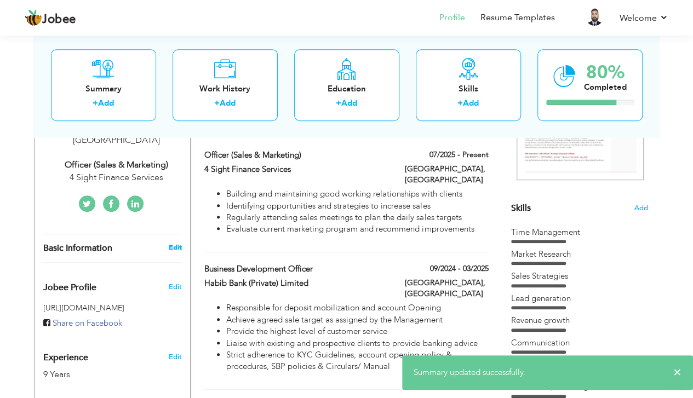
click at [172, 243] on link "Edit" at bounding box center [174, 248] width 13 height 10
type input "Syed Adnan"
type input "Adil"
type input "+923224153599"
select select "number:166"
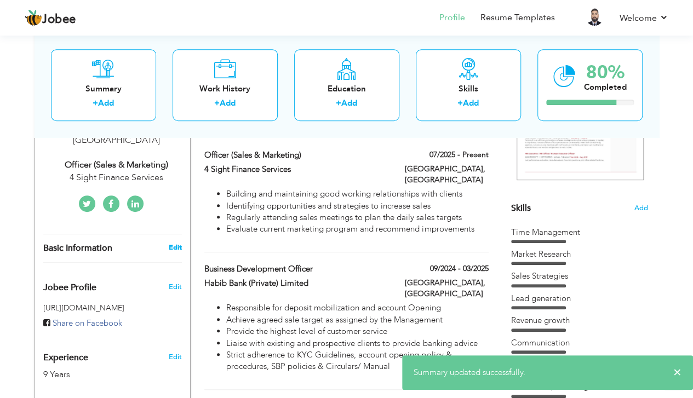
type input "[GEOGRAPHIC_DATA]"
select select "number:11"
type input "4 Sight Finance Services"
type input "Officer (Sales & Marketing)"
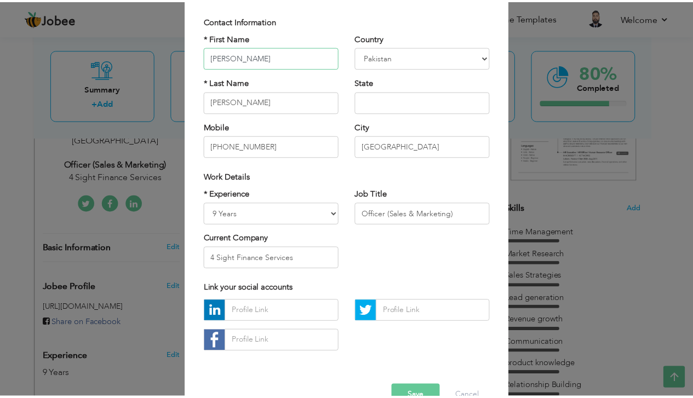
scroll to position [100, 0]
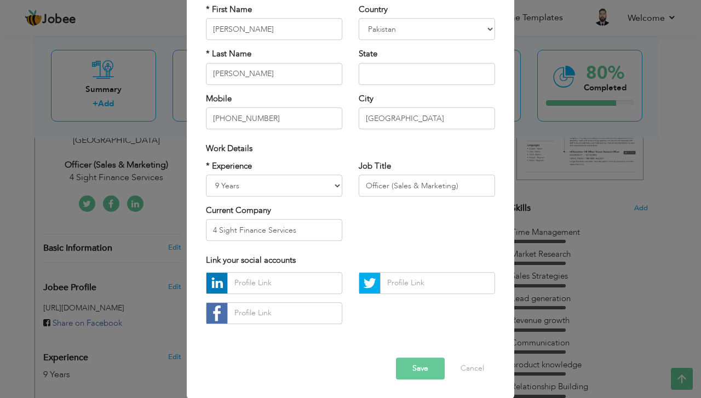
click at [408, 367] on button "Save" at bounding box center [420, 369] width 49 height 22
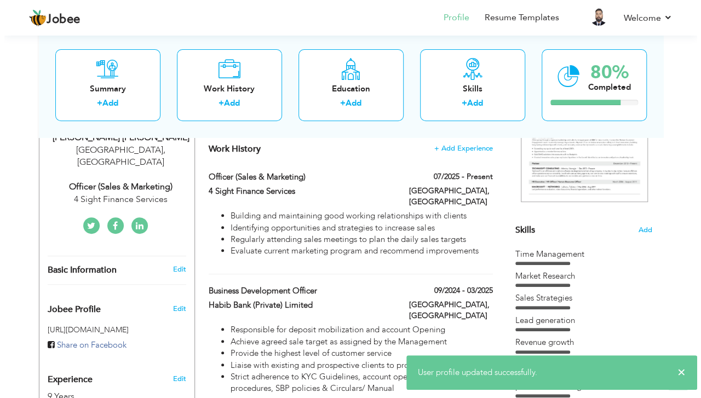
scroll to position [219, 0]
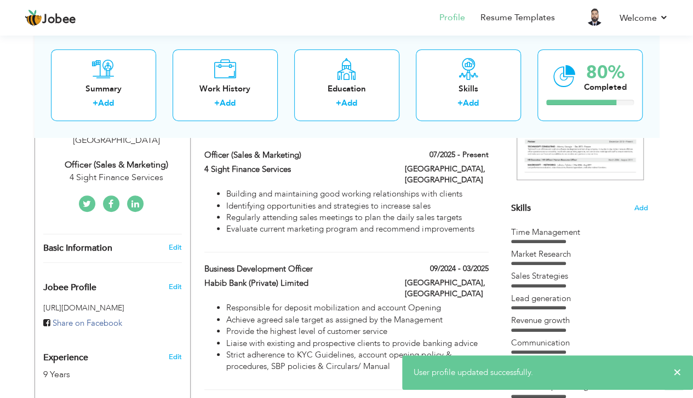
click at [164, 159] on div "Officer (Sales & Marketing)" at bounding box center [116, 165] width 147 height 13
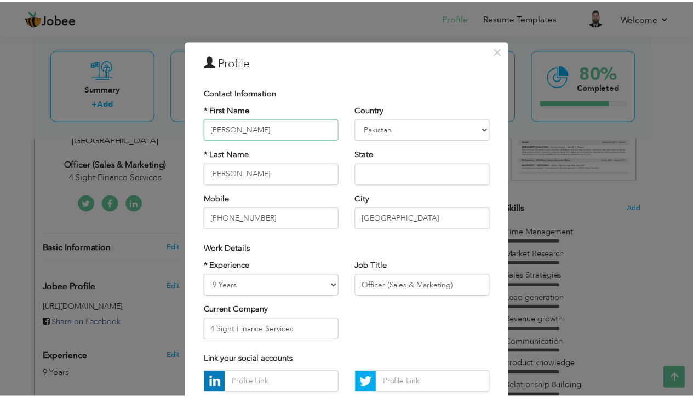
scroll to position [100, 0]
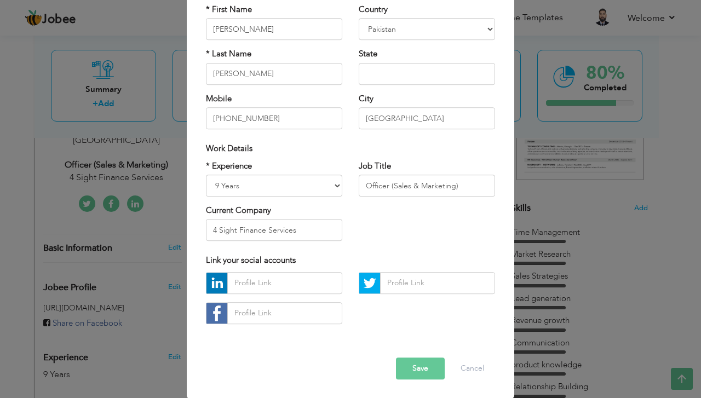
click at [416, 365] on button "Save" at bounding box center [420, 369] width 49 height 22
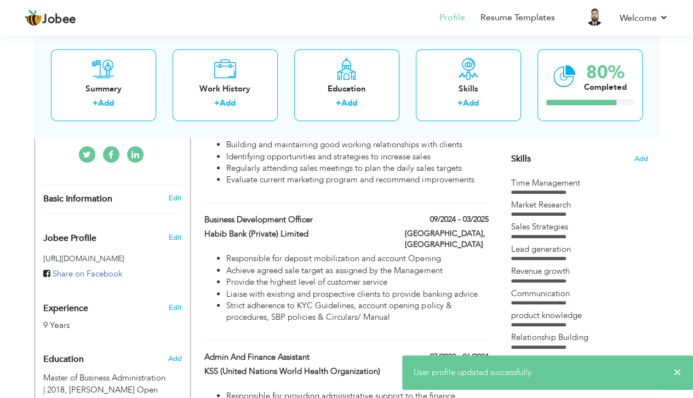
scroll to position [292, 0]
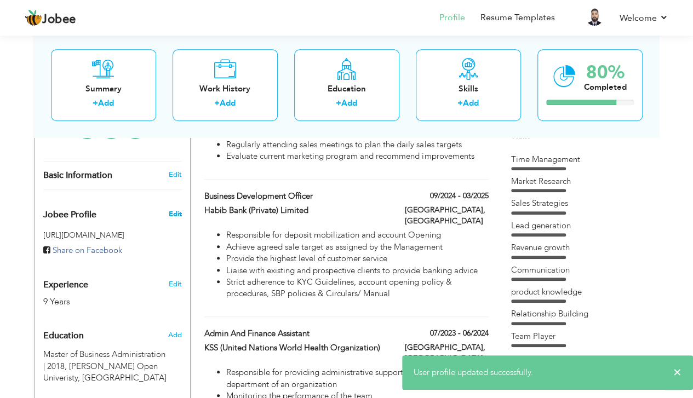
click at [179, 209] on span "Edit" at bounding box center [174, 214] width 13 height 10
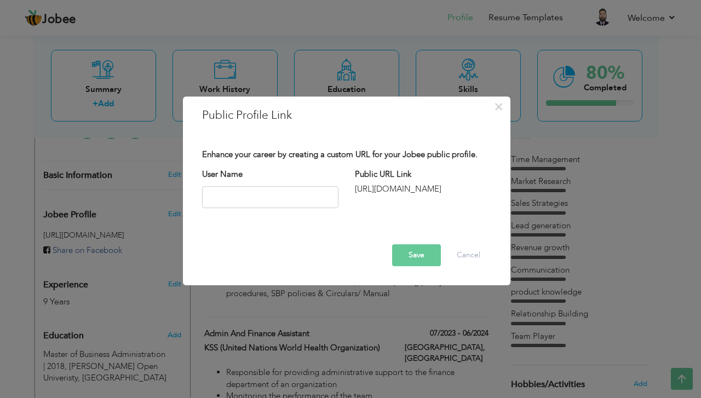
click at [393, 188] on div "[URL][DOMAIN_NAME]" at bounding box center [423, 190] width 136 height 12
click at [414, 251] on button "Save" at bounding box center [416, 255] width 49 height 22
click at [456, 250] on button "Cancel" at bounding box center [468, 255] width 45 height 22
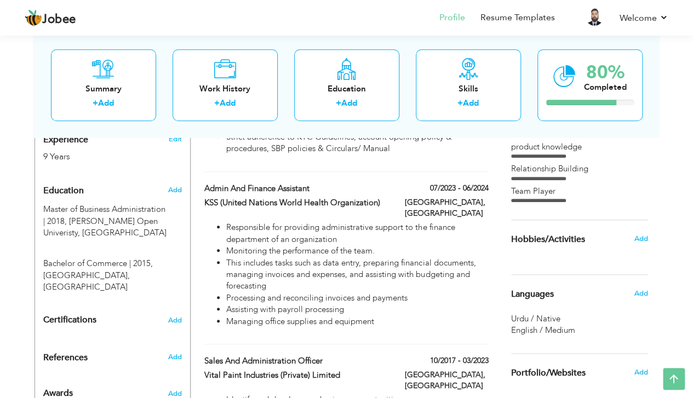
scroll to position [438, 0]
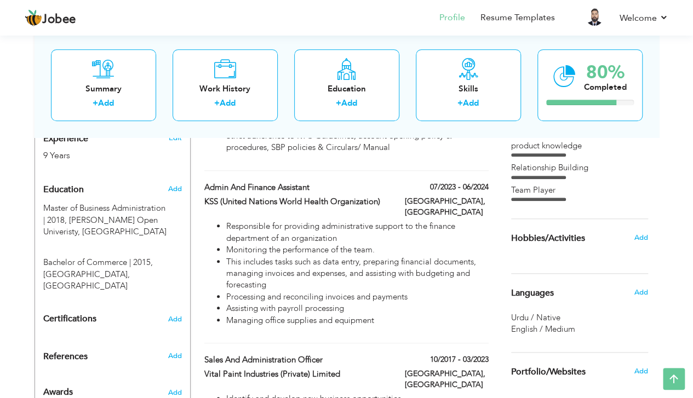
click at [68, 179] on div "Education" at bounding box center [99, 190] width 129 height 22
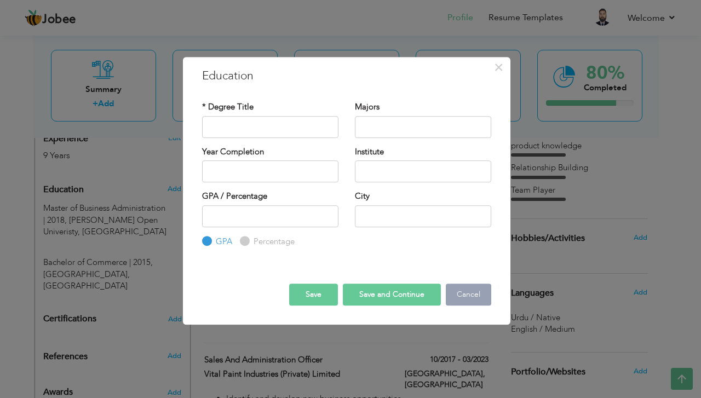
click at [461, 299] on button "Cancel" at bounding box center [468, 295] width 45 height 22
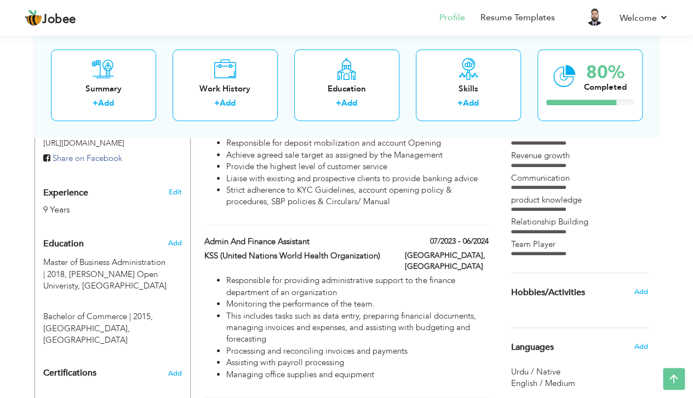
scroll to position [0, 0]
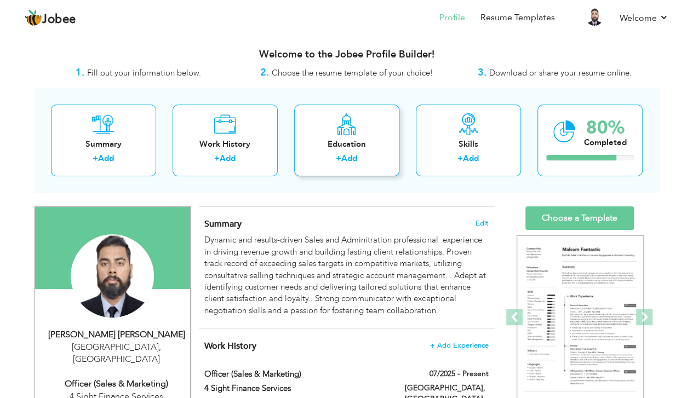
click at [341, 126] on icon at bounding box center [346, 124] width 21 height 22
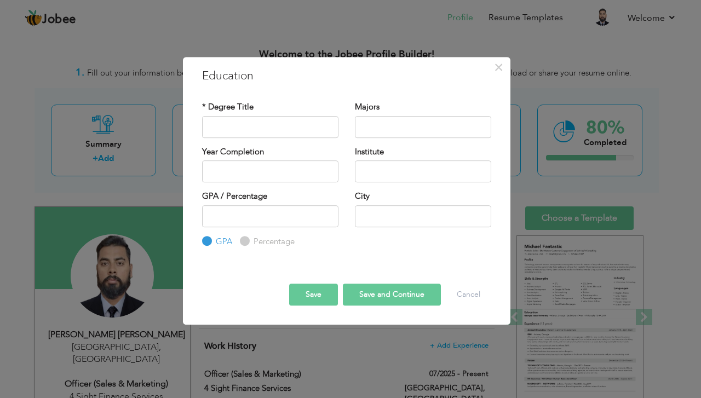
click at [474, 283] on div at bounding box center [347, 274] width 306 height 19
click at [475, 289] on button "Cancel" at bounding box center [468, 295] width 45 height 22
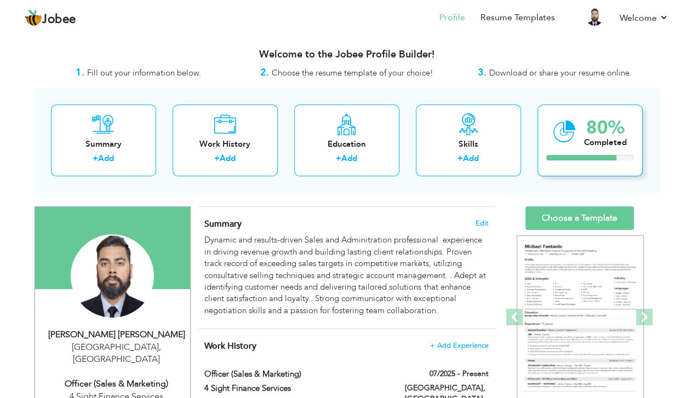
click at [602, 132] on div "80%" at bounding box center [605, 128] width 43 height 18
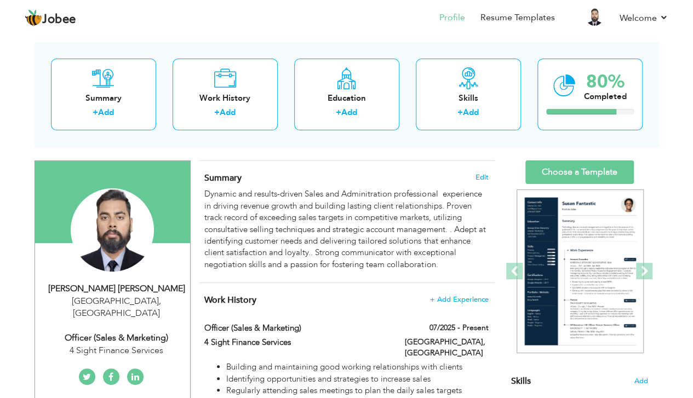
scroll to position [73, 0]
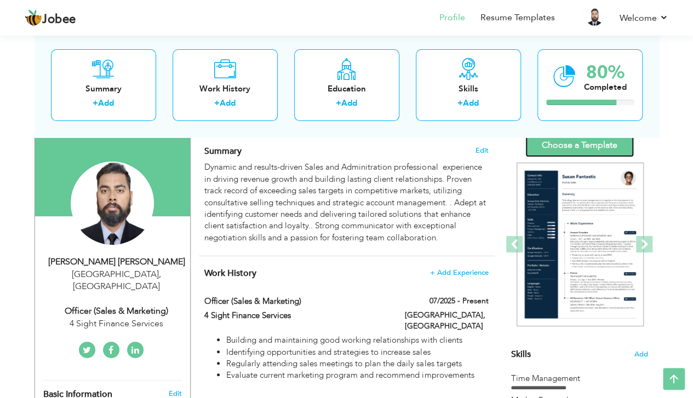
click at [574, 150] on link "Choose a Template" at bounding box center [579, 146] width 108 height 24
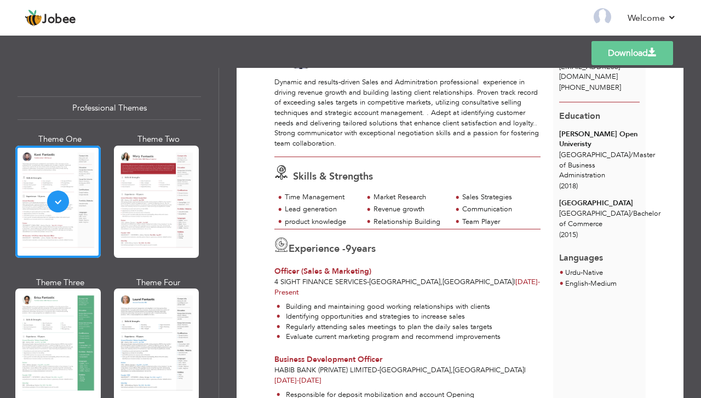
scroll to position [14, 0]
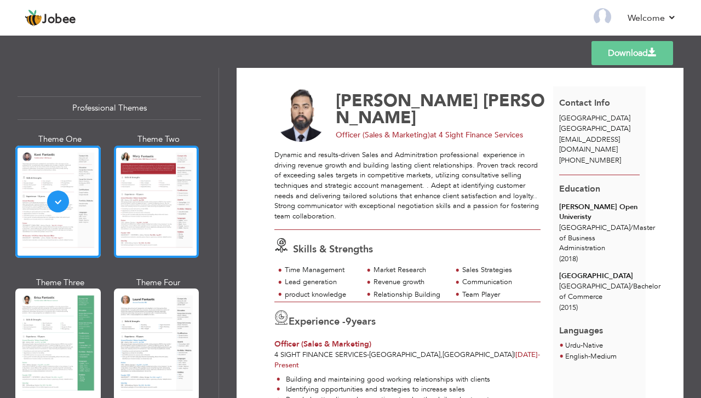
click at [134, 181] on div at bounding box center [156, 202] width 85 height 112
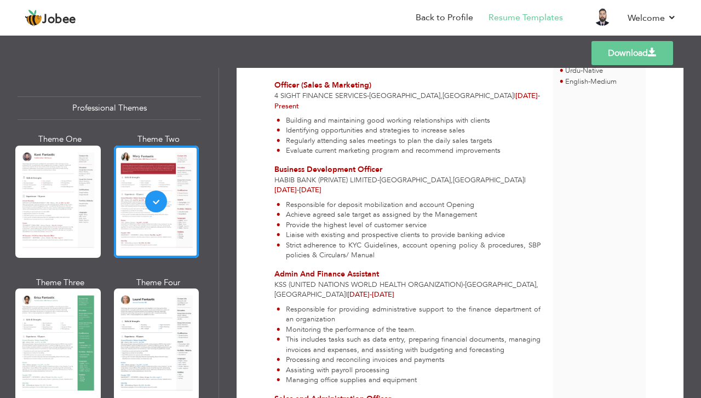
scroll to position [292, 0]
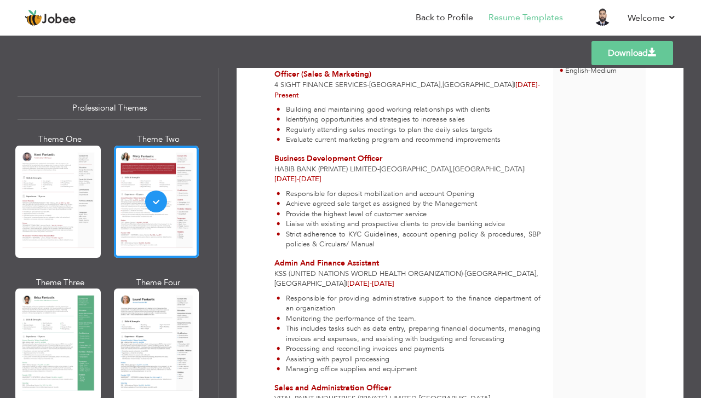
click at [56, 317] on div at bounding box center [57, 345] width 85 height 112
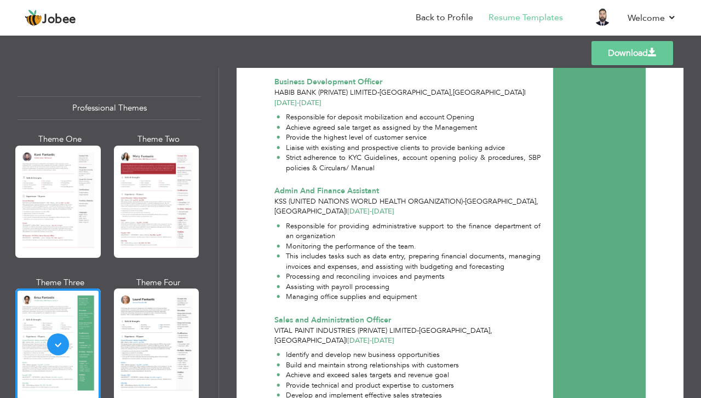
scroll to position [502, 0]
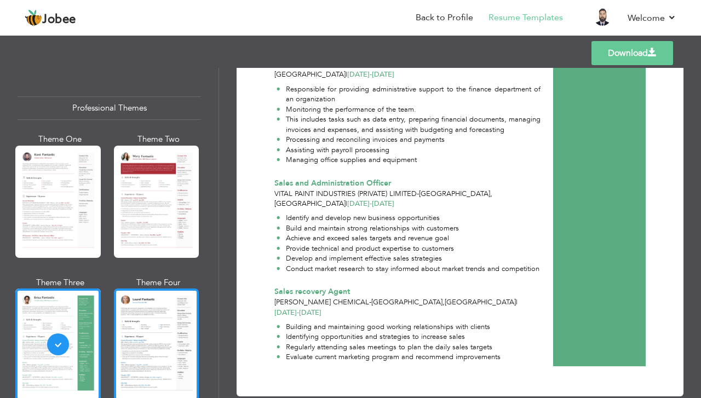
click at [136, 332] on div at bounding box center [156, 345] width 85 height 112
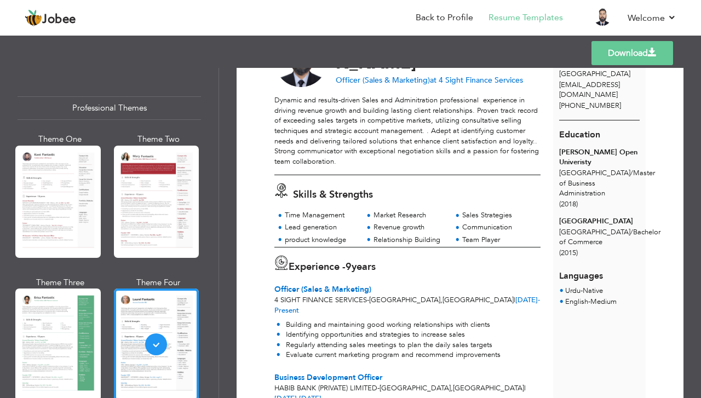
scroll to position [0, 0]
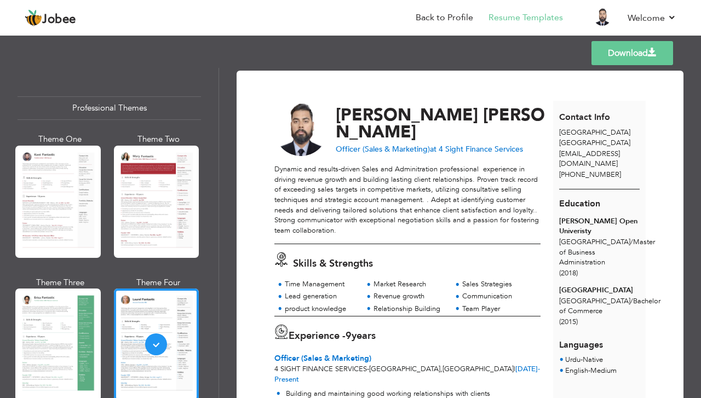
click at [96, 104] on div "Professional Themes" at bounding box center [110, 108] width 184 height 24
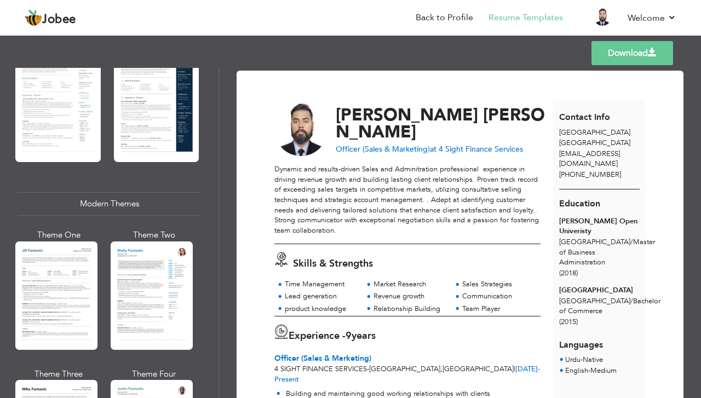
scroll to position [438, 0]
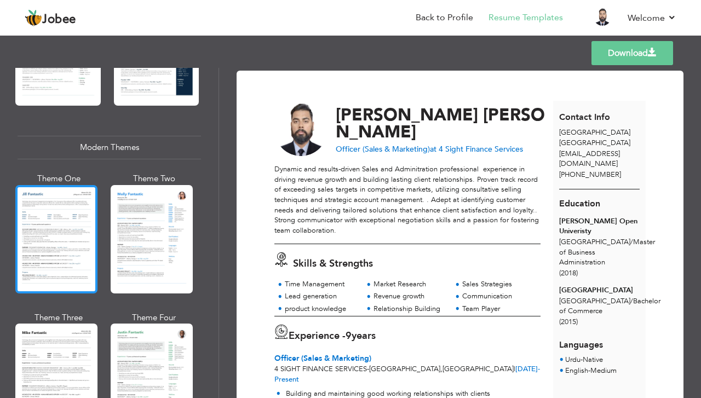
click at [31, 195] on div at bounding box center [56, 239] width 82 height 108
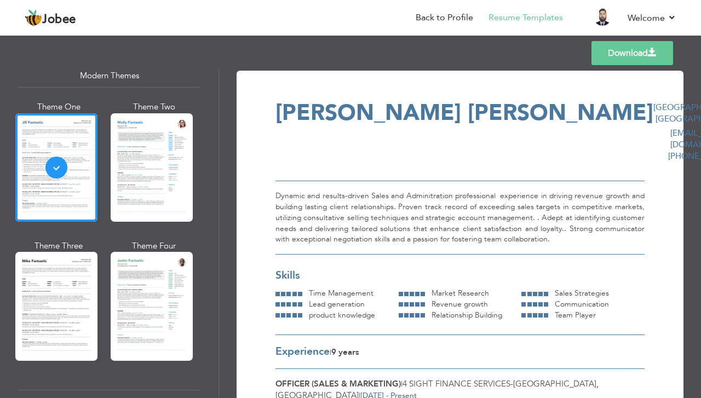
scroll to position [584, 0]
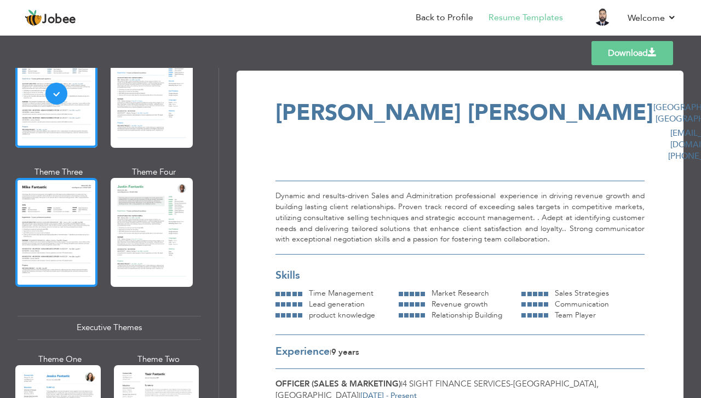
click at [48, 212] on div at bounding box center [56, 232] width 82 height 108
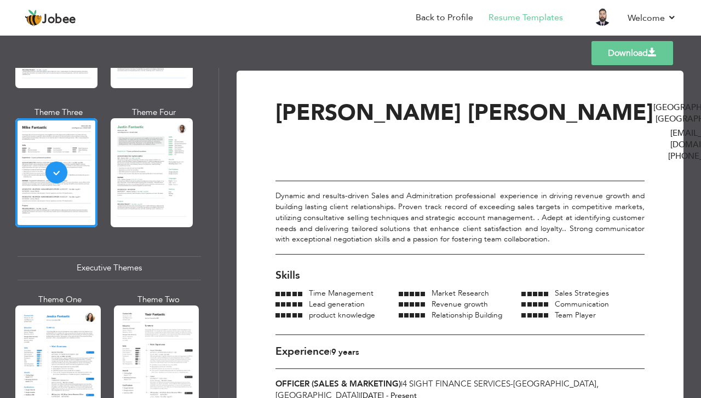
scroll to position [730, 0]
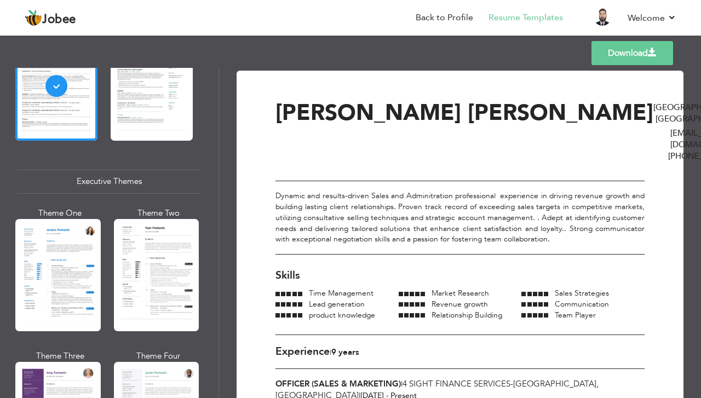
click at [62, 225] on div at bounding box center [57, 275] width 85 height 112
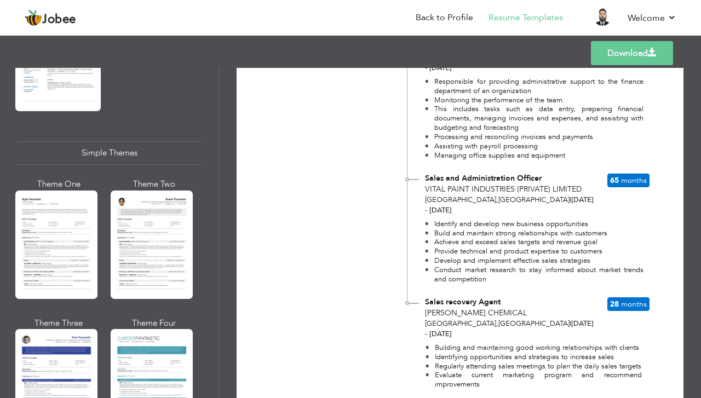
scroll to position [1902, 0]
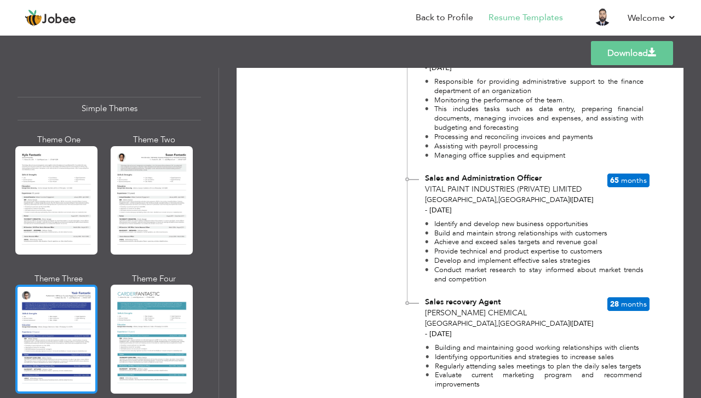
click at [53, 285] on div at bounding box center [56, 339] width 82 height 108
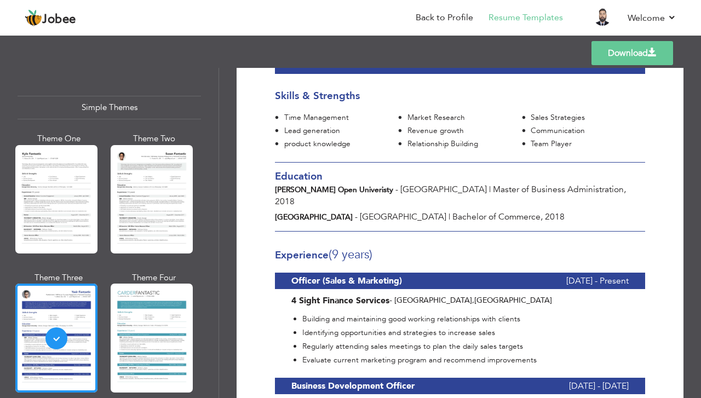
scroll to position [0, 0]
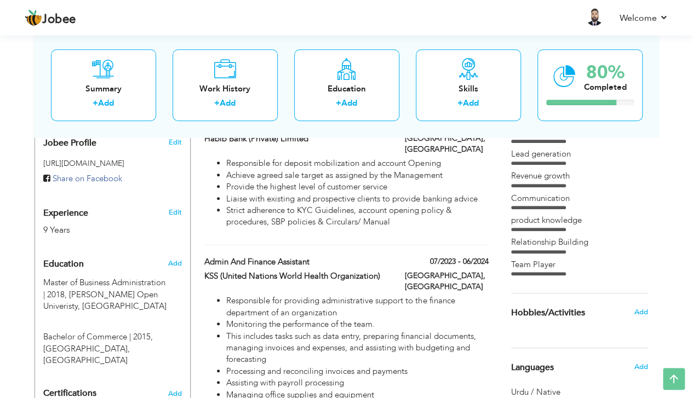
scroll to position [373, 0]
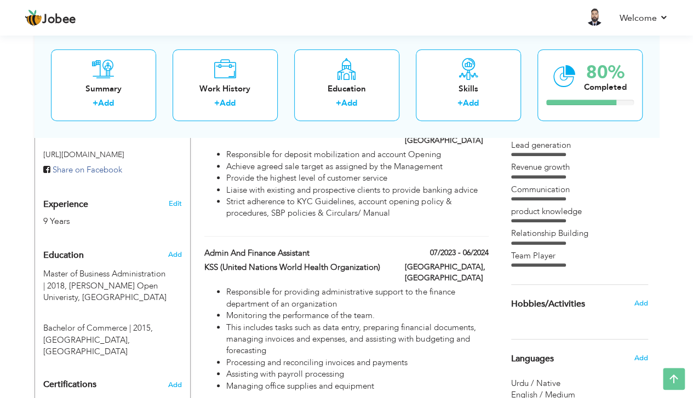
click at [72, 251] on span "Education" at bounding box center [63, 256] width 41 height 10
radio input "true"
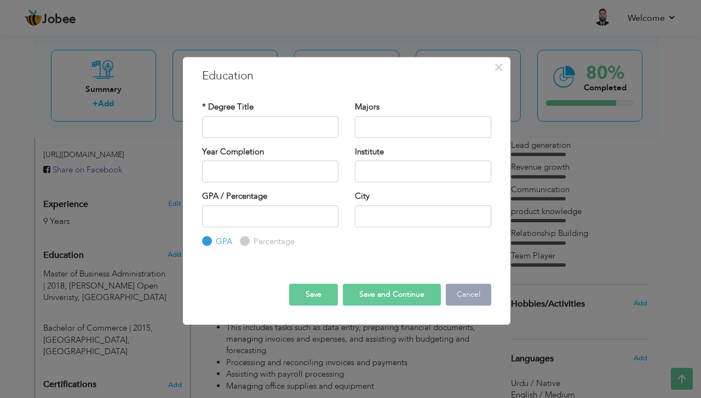
click at [471, 292] on button "Cancel" at bounding box center [468, 295] width 45 height 22
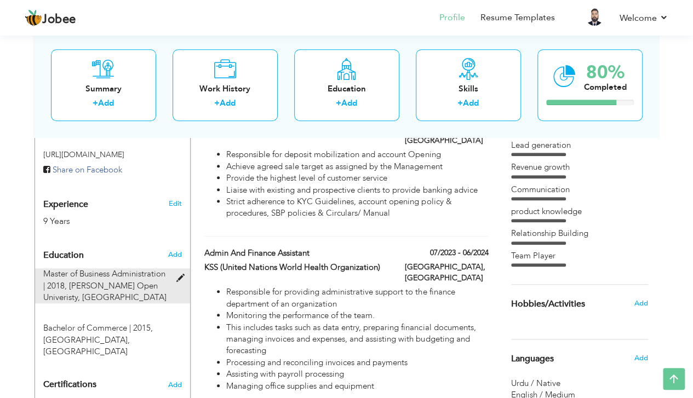
click at [179, 268] on div at bounding box center [183, 272] width 13 height 8
type input "Master of Business Administration"
type input "2018"
type input "[PERSON_NAME] Open Univeristy"
type input "[GEOGRAPHIC_DATA]"
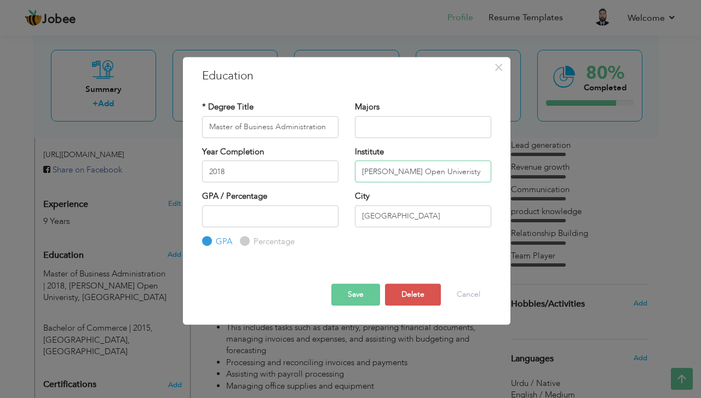
drag, startPoint x: 472, startPoint y: 170, endPoint x: 315, endPoint y: 175, distance: 157.9
click at [315, 175] on div "Year Completion 2018 Institute [PERSON_NAME] Open Univeristy" at bounding box center [347, 168] width 306 height 44
click at [354, 290] on button "Save" at bounding box center [356, 295] width 49 height 22
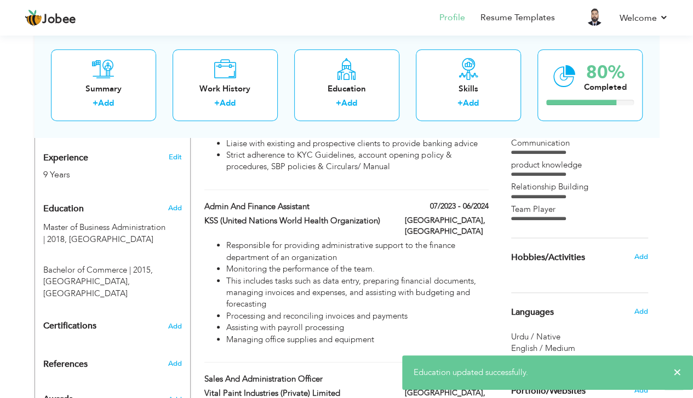
scroll to position [445, 0]
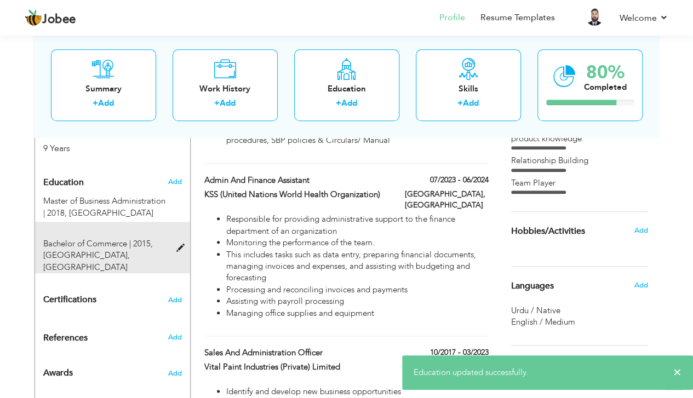
click at [179, 238] on div at bounding box center [183, 242] width 13 height 8
type input "Bachelor of Commerce"
type input "2015"
type input "[GEOGRAPHIC_DATA]"
radio input "false"
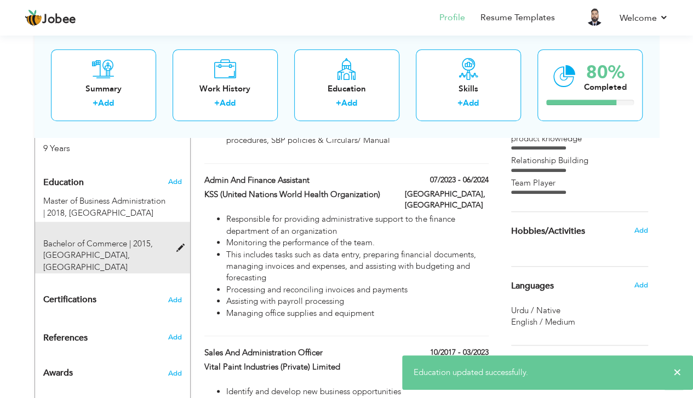
radio input "true"
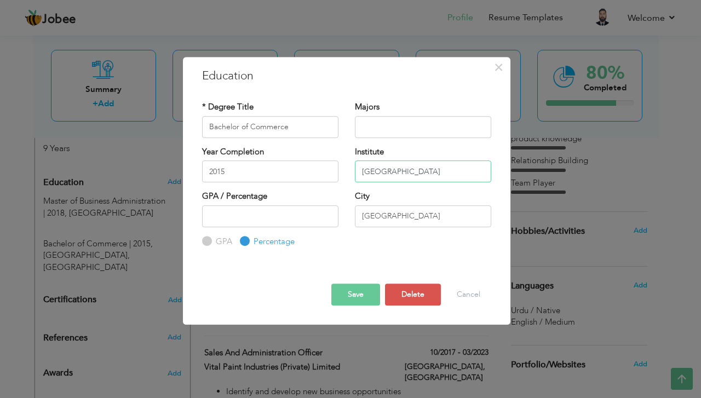
drag, startPoint x: 457, startPoint y: 172, endPoint x: 294, endPoint y: 169, distance: 162.8
click at [294, 169] on div "Year Completion 2015 Institute University of the Punjab" at bounding box center [347, 168] width 306 height 44
click at [367, 293] on button "Save" at bounding box center [356, 295] width 49 height 22
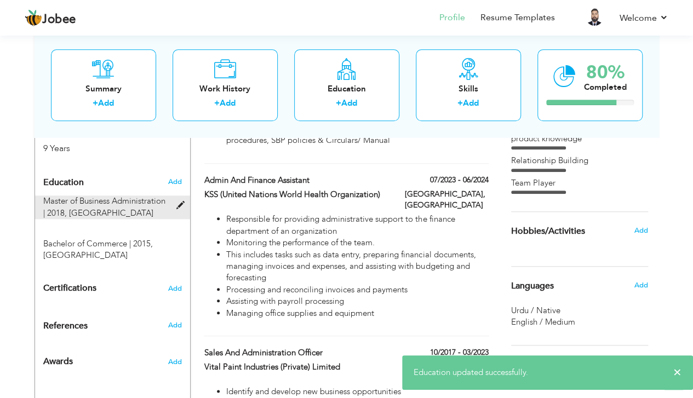
click at [122, 196] on span "Master of Business Administration | 2018," at bounding box center [104, 207] width 122 height 22
type input "Master of Business Administration"
type input "2018"
radio input "true"
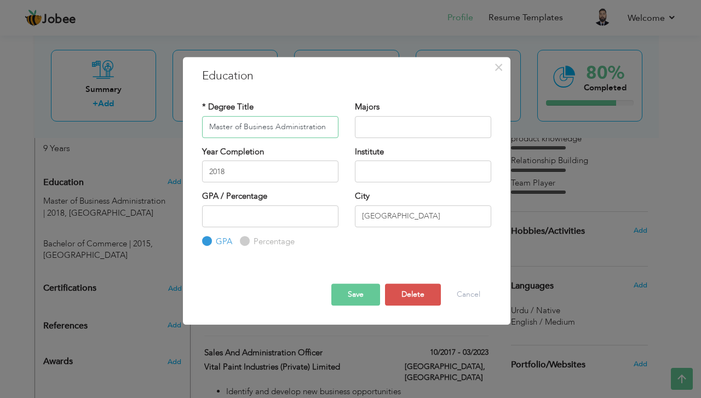
drag, startPoint x: 330, startPoint y: 123, endPoint x: 174, endPoint y: 123, distance: 156.2
click at [174, 123] on div "× Education * Degree Title Master of Business Administration Majors" at bounding box center [350, 199] width 701 height 398
drag, startPoint x: 217, startPoint y: 123, endPoint x: 195, endPoint y: 127, distance: 22.3
click at [195, 127] on div "* Degree Title Master of Business Administration" at bounding box center [270, 123] width 153 height 44
click at [357, 294] on button "Save" at bounding box center [356, 295] width 49 height 22
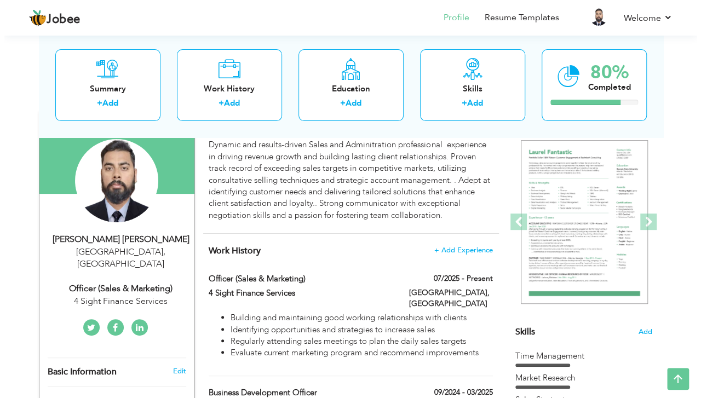
scroll to position [73, 0]
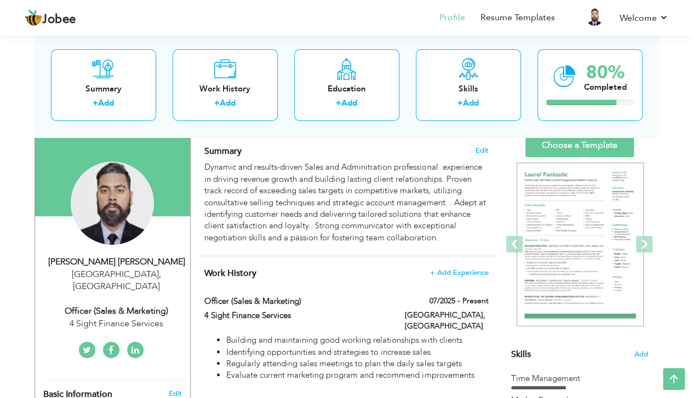
click at [148, 213] on div "Change Remove" at bounding box center [112, 209] width 139 height 94
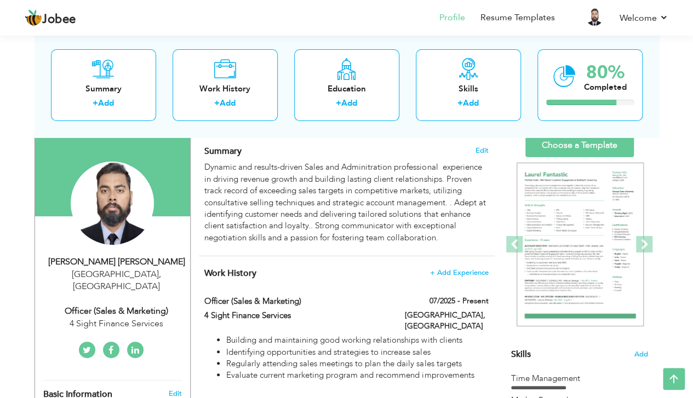
click at [159, 268] on div "[GEOGRAPHIC_DATA] , [GEOGRAPHIC_DATA]" at bounding box center [116, 280] width 147 height 25
select select "number:166"
select select "number:11"
type input "4 Sight Finance Services"
type input "Officer (Sales & Marketing)"
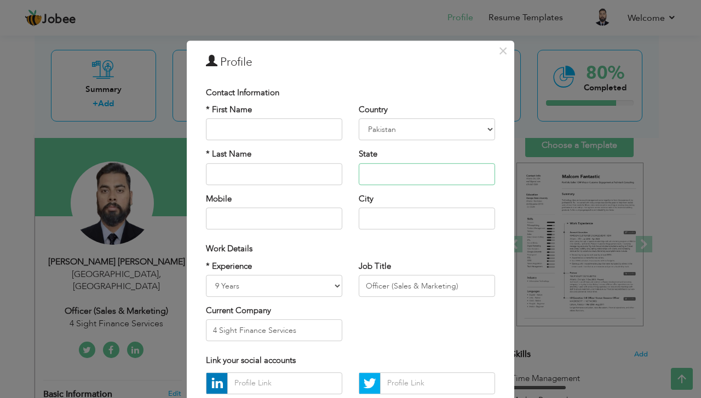
click at [377, 174] on input "text" at bounding box center [427, 174] width 136 height 22
click at [361, 155] on label "State" at bounding box center [368, 155] width 19 height 12
click at [363, 152] on label "State" at bounding box center [368, 155] width 19 height 12
drag, startPoint x: 363, startPoint y: 152, endPoint x: 343, endPoint y: 151, distance: 19.8
click at [343, 151] on div "* First Name * Last Name Mobile" at bounding box center [274, 171] width 153 height 134
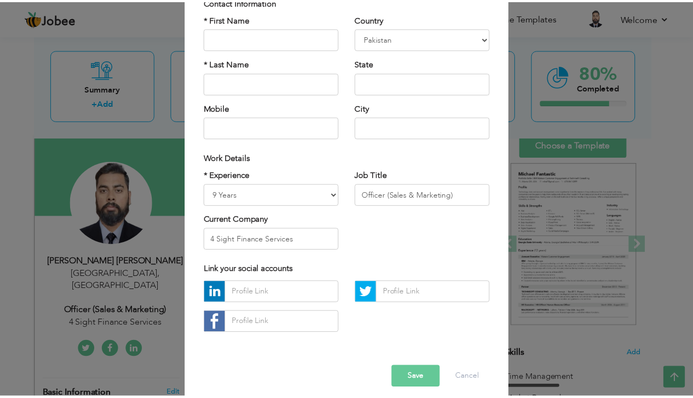
scroll to position [100, 0]
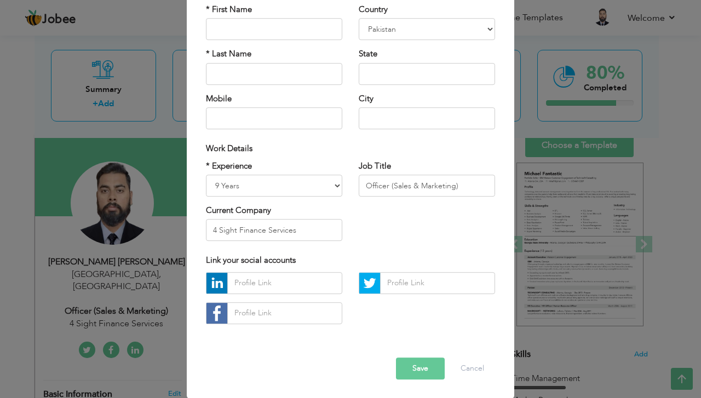
click at [410, 367] on button "Save" at bounding box center [420, 369] width 49 height 22
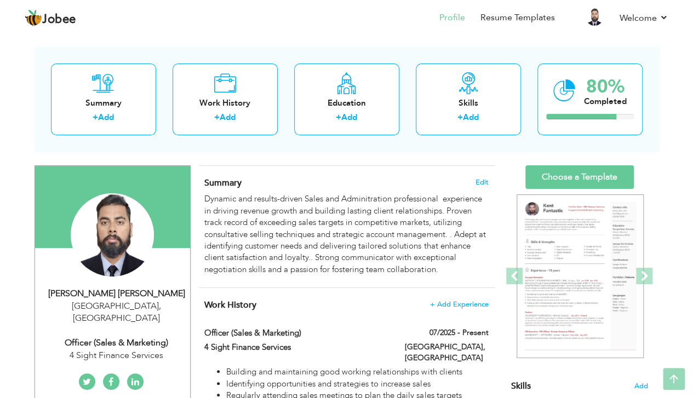
scroll to position [0, 0]
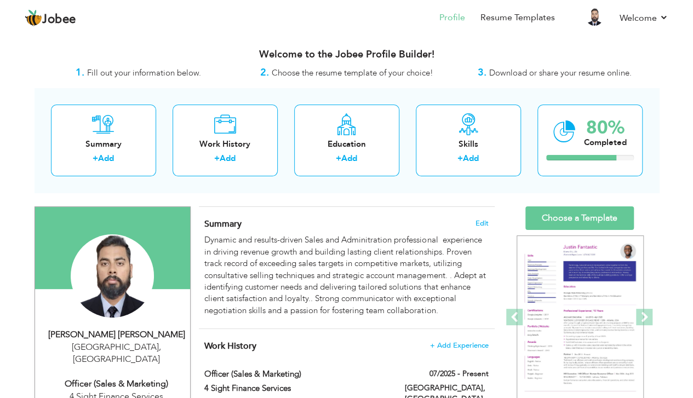
click at [146, 71] on span "Fill out your information below." at bounding box center [144, 72] width 114 height 11
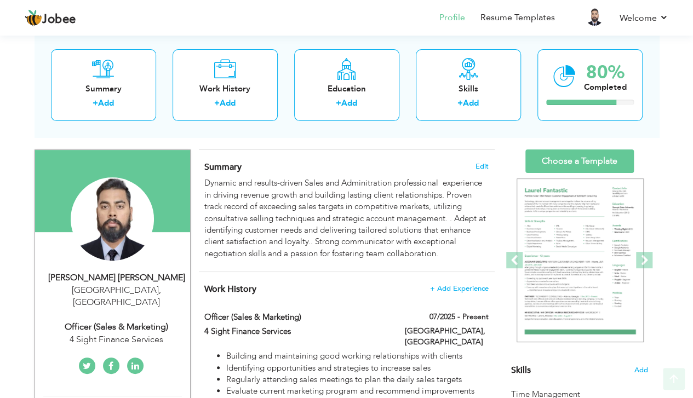
scroll to position [73, 0]
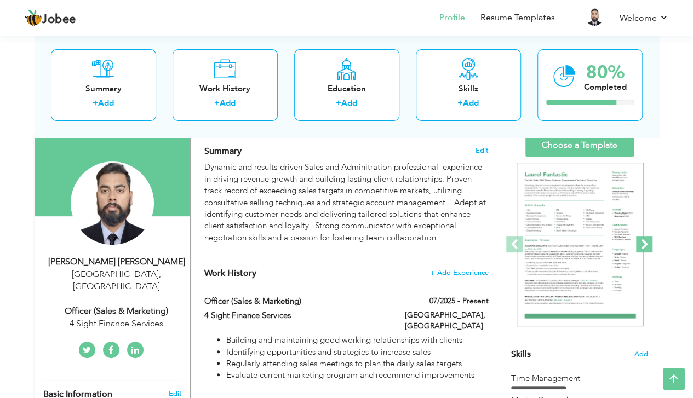
click at [645, 238] on span at bounding box center [644, 244] width 16 height 16
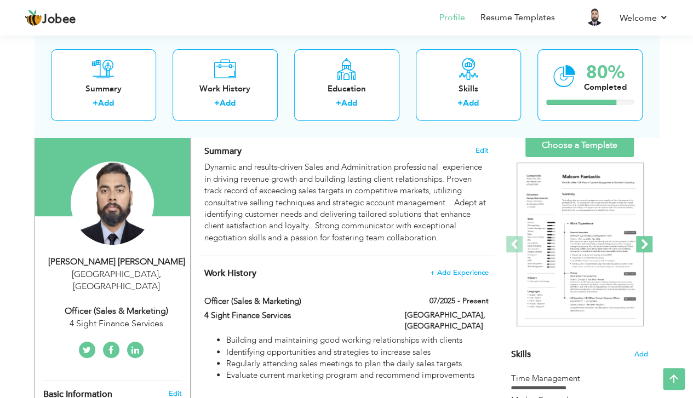
click at [645, 238] on span at bounding box center [644, 244] width 16 height 16
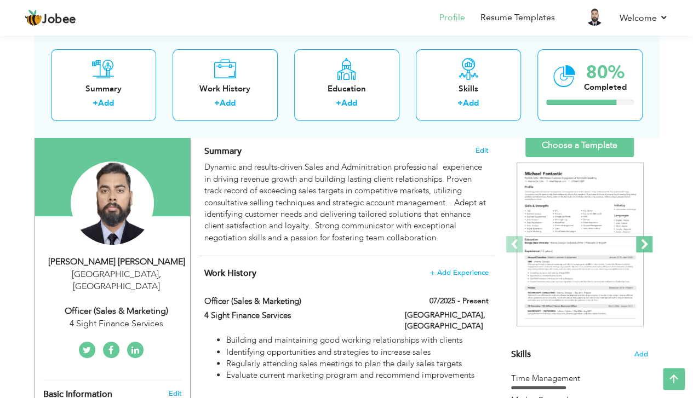
click at [645, 238] on span at bounding box center [644, 244] width 16 height 16
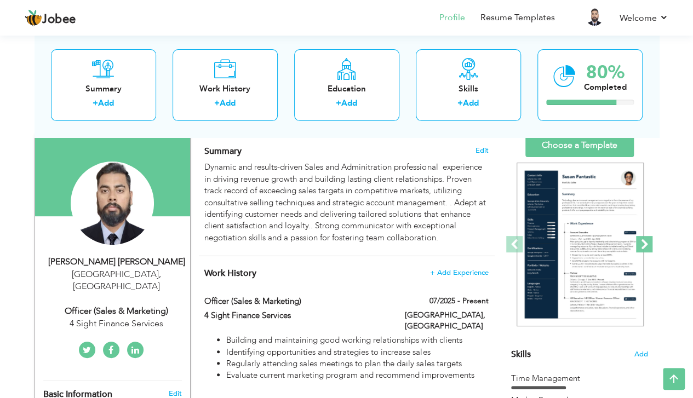
click at [645, 238] on span at bounding box center [644, 244] width 16 height 16
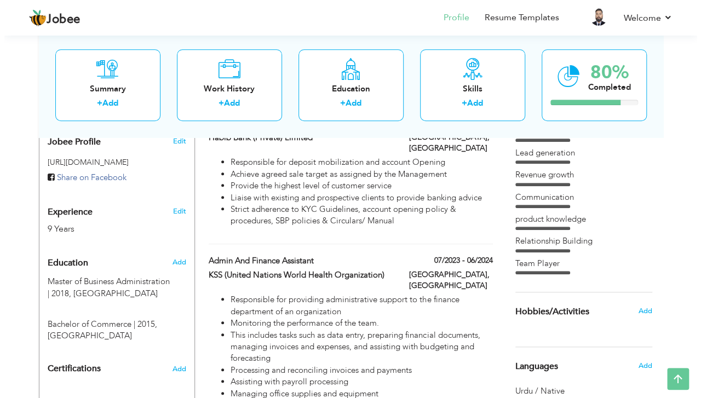
scroll to position [438, 0]
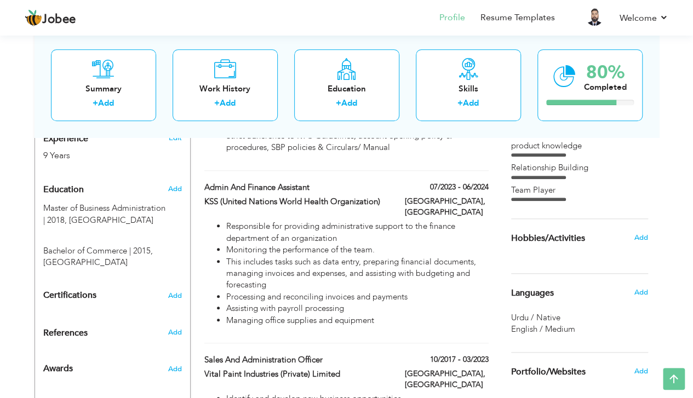
click at [556, 235] on span "Hobbies/Activities" at bounding box center [548, 239] width 74 height 10
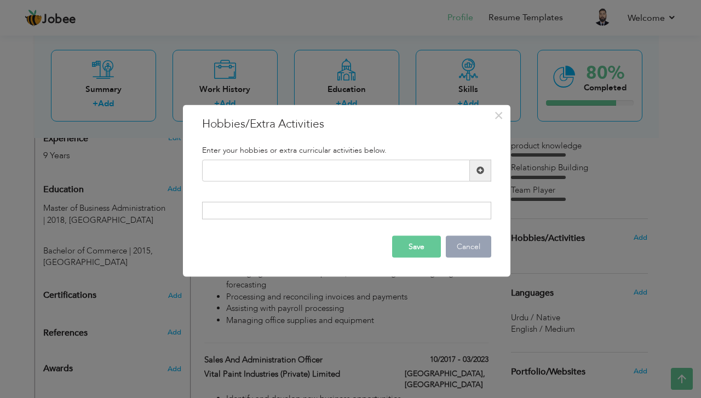
click at [466, 241] on button "Cancel" at bounding box center [468, 247] width 45 height 22
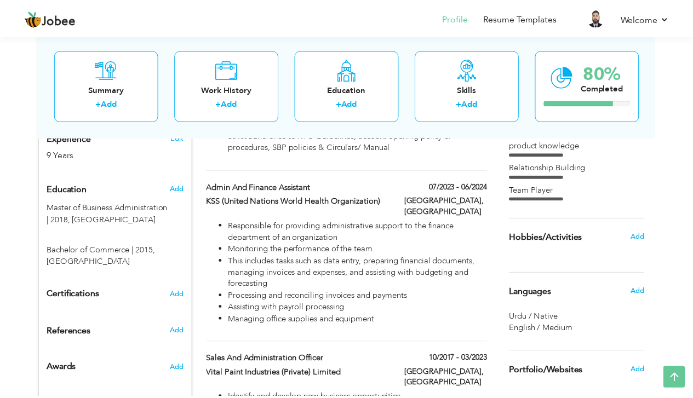
scroll to position [584, 0]
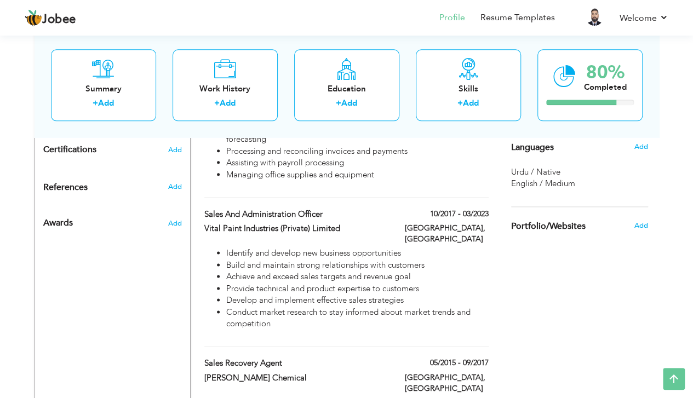
click at [650, 141] on div "Add" at bounding box center [644, 146] width 26 height 21
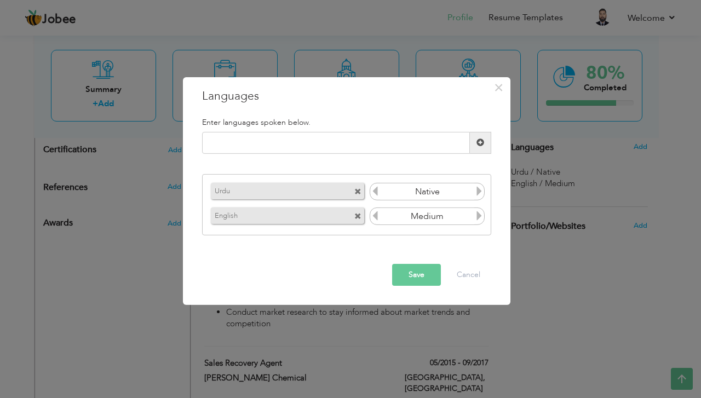
click at [648, 143] on div "× Languages Enter languages spoken below. Urdu Native English Medium" at bounding box center [350, 199] width 701 height 398
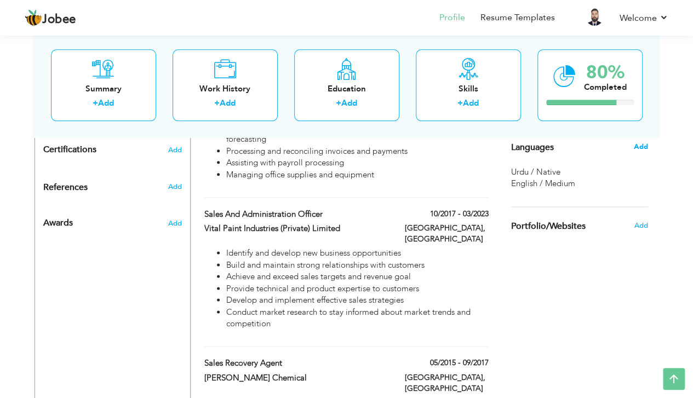
click at [642, 146] on span "Add" at bounding box center [640, 147] width 14 height 10
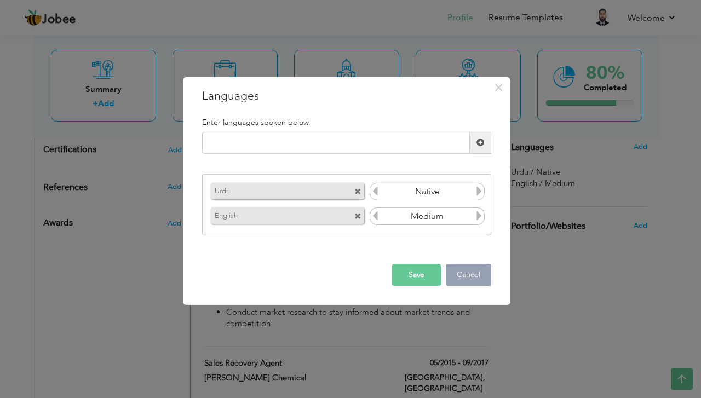
click at [468, 274] on button "Cancel" at bounding box center [468, 275] width 45 height 22
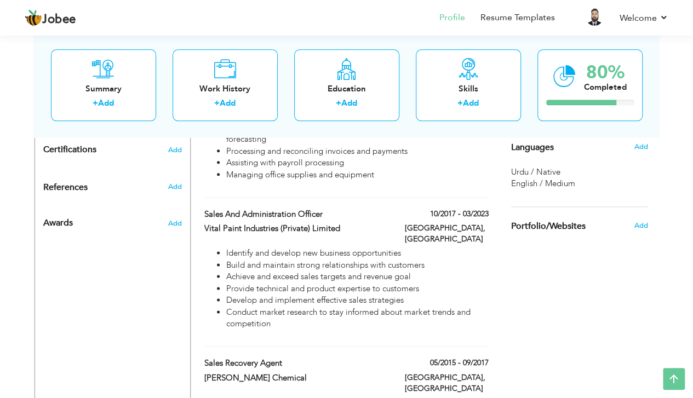
click at [547, 174] on span "Urdu / Native" at bounding box center [535, 172] width 49 height 11
click at [539, 143] on span "Languages" at bounding box center [532, 148] width 43 height 10
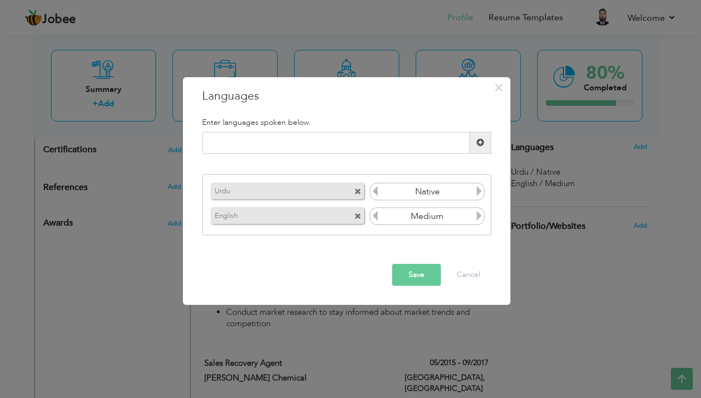
click at [478, 192] on icon at bounding box center [480, 191] width 10 height 10
click at [379, 192] on icon at bounding box center [375, 191] width 10 height 10
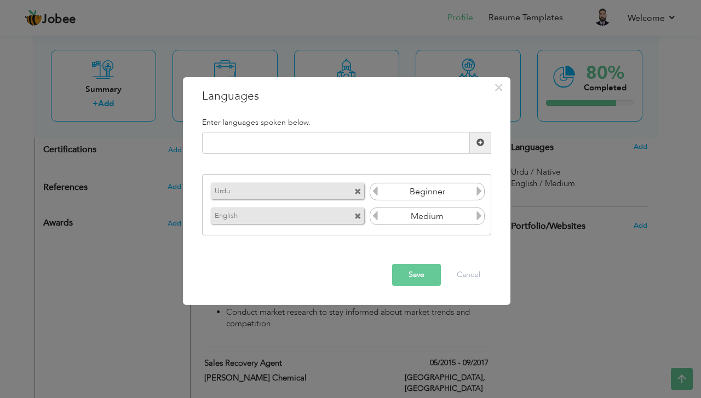
click at [379, 192] on icon at bounding box center [375, 191] width 10 height 10
click at [372, 215] on icon at bounding box center [375, 216] width 10 height 10
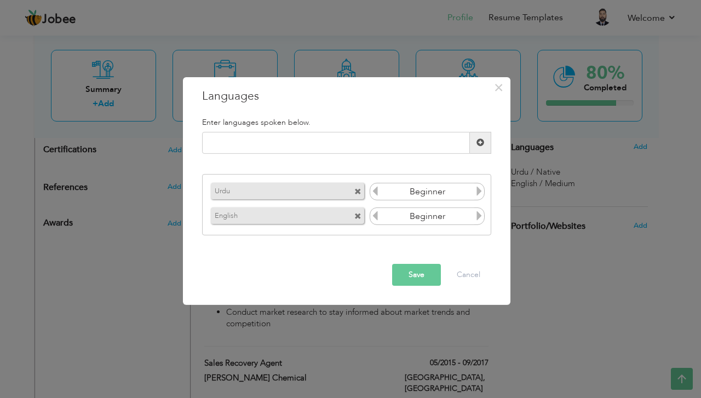
click at [372, 215] on icon at bounding box center [375, 216] width 10 height 10
click at [461, 268] on button "Cancel" at bounding box center [468, 275] width 45 height 22
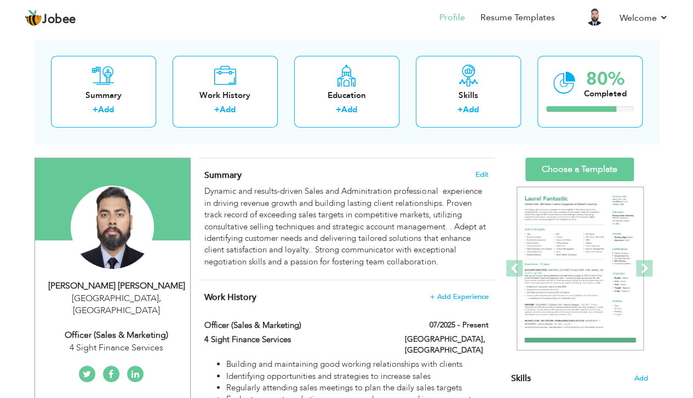
scroll to position [73, 0]
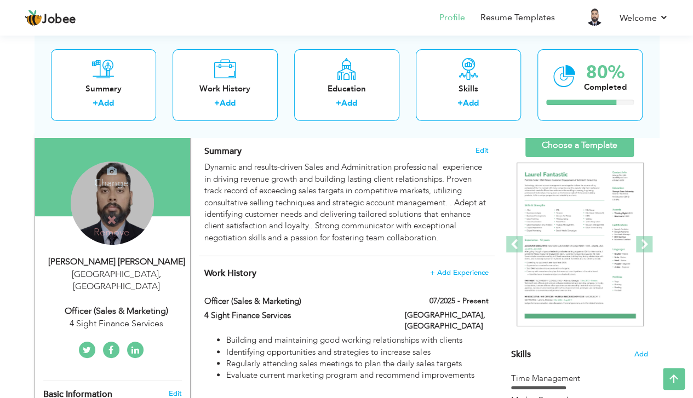
click at [94, 188] on div "Change Remove" at bounding box center [112, 203] width 83 height 83
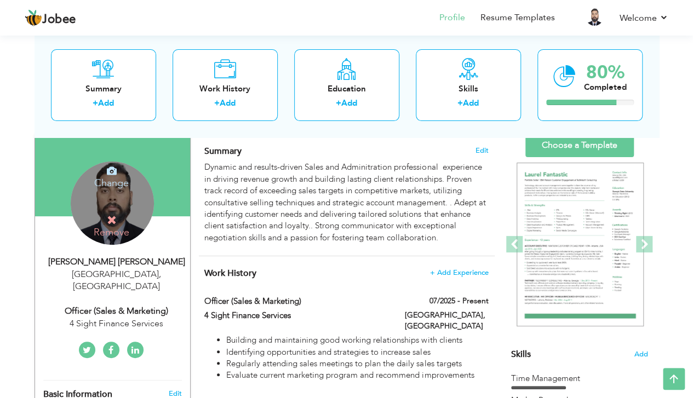
scroll to position [146, 0]
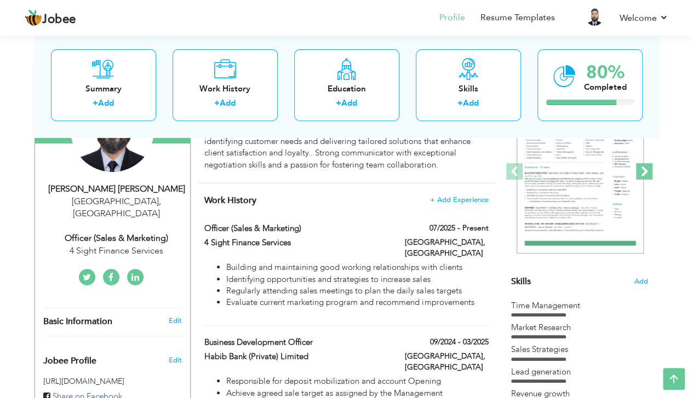
click at [644, 168] on span at bounding box center [644, 171] width 16 height 16
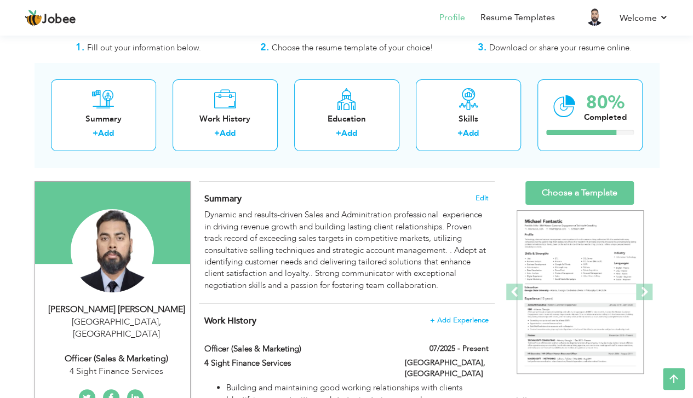
scroll to position [0, 0]
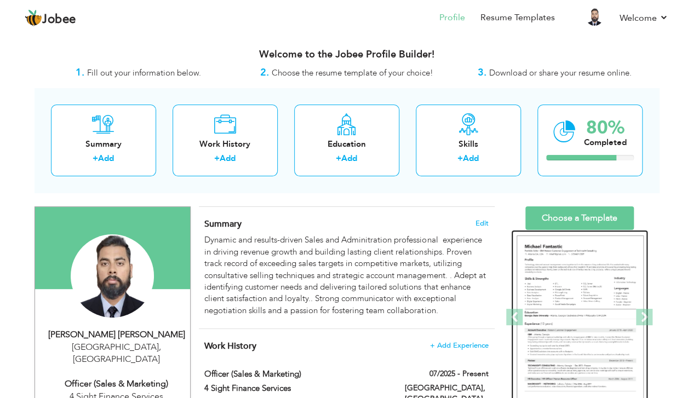
click at [593, 258] on img at bounding box center [580, 318] width 127 height 164
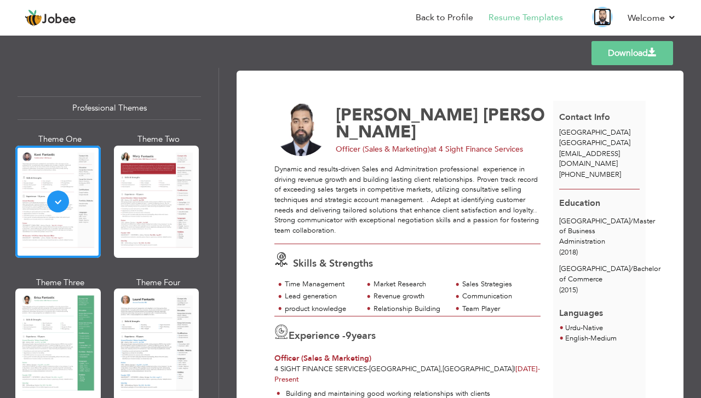
click at [603, 12] on img at bounding box center [603, 17] width 18 height 18
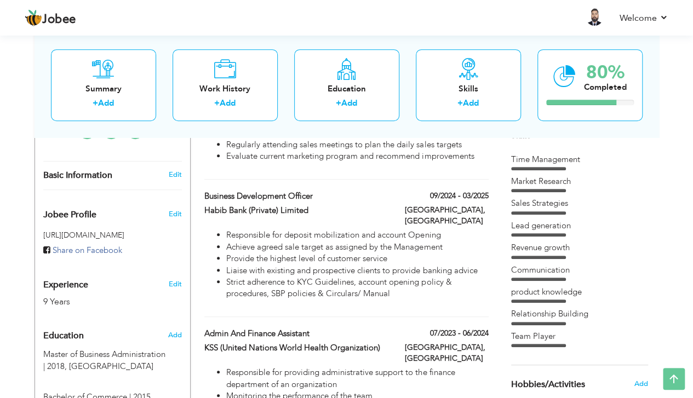
scroll to position [365, 0]
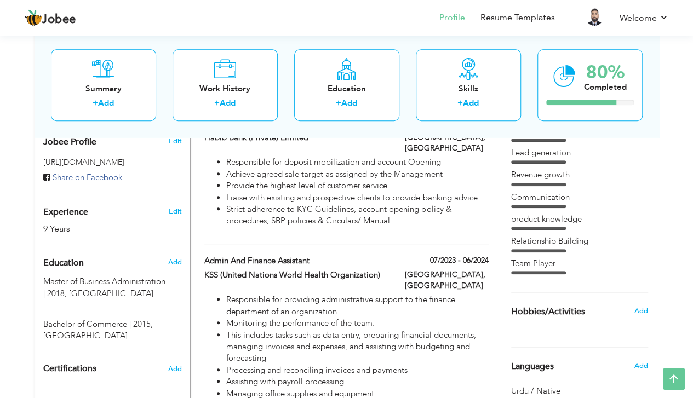
click at [74, 259] on span "Education" at bounding box center [63, 264] width 41 height 10
radio input "true"
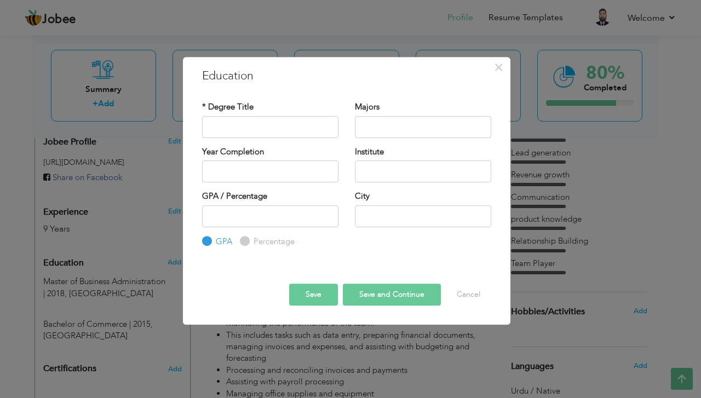
click at [502, 297] on div "× Education * Degree Title Majors Institute" at bounding box center [347, 191] width 328 height 268
click at [449, 293] on button "Cancel" at bounding box center [468, 295] width 45 height 22
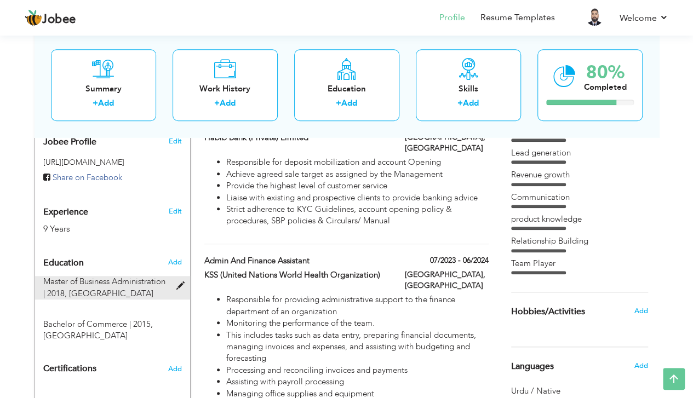
click at [147, 276] on span "Master of Business Administration | 2018," at bounding box center [104, 287] width 122 height 22
type input "Master of Business Administration"
type input "2018"
type input "[GEOGRAPHIC_DATA]"
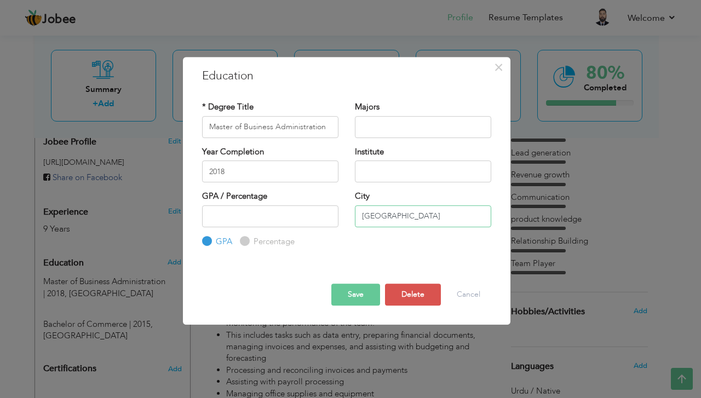
drag, startPoint x: 409, startPoint y: 214, endPoint x: 252, endPoint y: 218, distance: 157.3
click at [252, 218] on div "GPA / Percentage GPA Percentage City" at bounding box center [347, 219] width 306 height 57
click at [360, 300] on button "Save" at bounding box center [356, 295] width 49 height 22
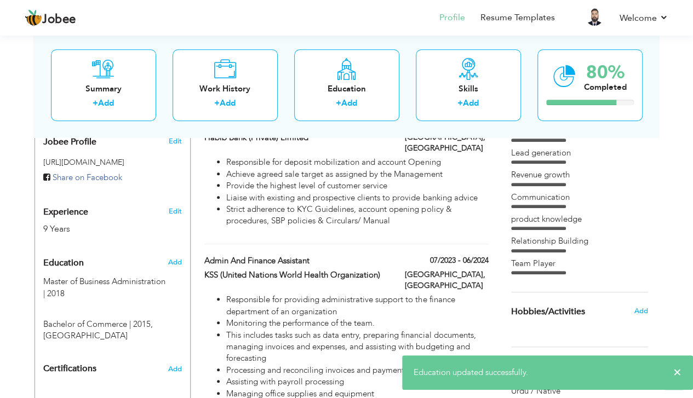
scroll to position [438, 0]
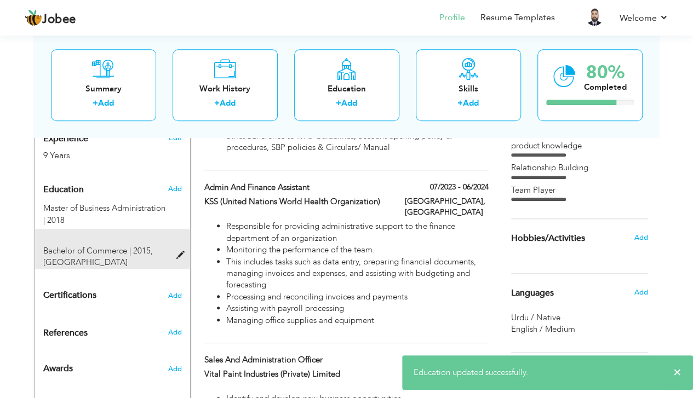
click at [182, 245] on div at bounding box center [183, 249] width 13 height 8
type input "Bachelor of Commerce"
type input "2015"
radio input "false"
radio input "true"
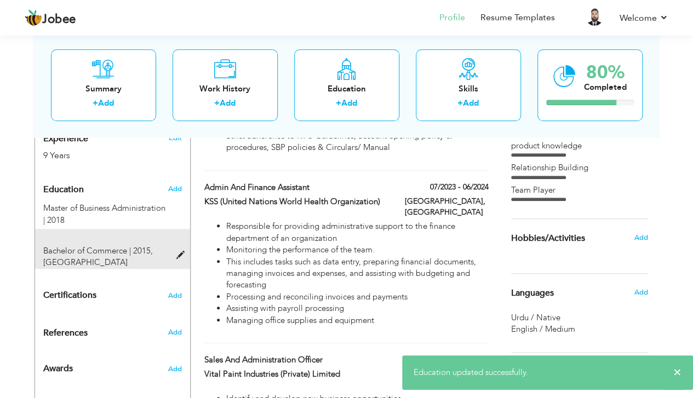
type input "[GEOGRAPHIC_DATA]"
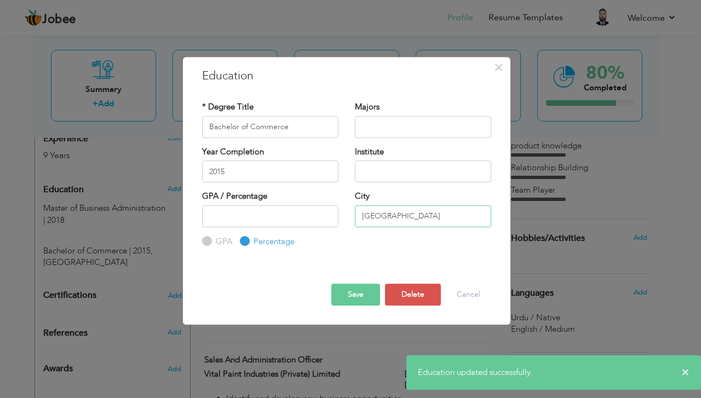
drag, startPoint x: 393, startPoint y: 213, endPoint x: 287, endPoint y: 216, distance: 105.8
click at [287, 216] on div "GPA / Percentage GPA Percentage City" at bounding box center [347, 219] width 306 height 57
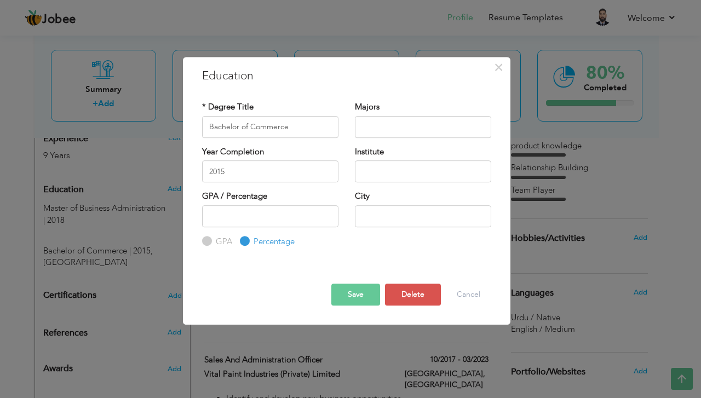
click at [370, 292] on button "Save" at bounding box center [356, 295] width 49 height 22
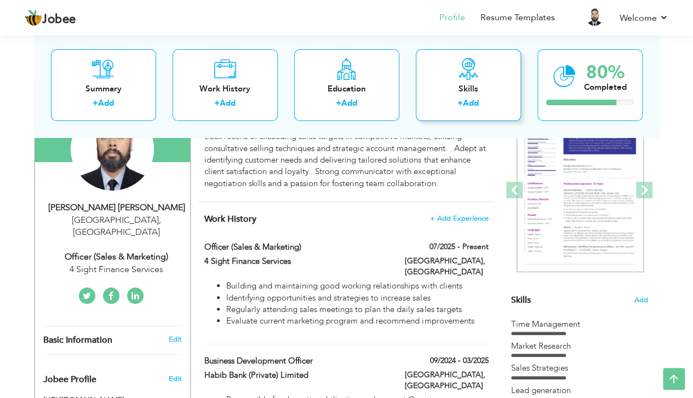
scroll to position [73, 0]
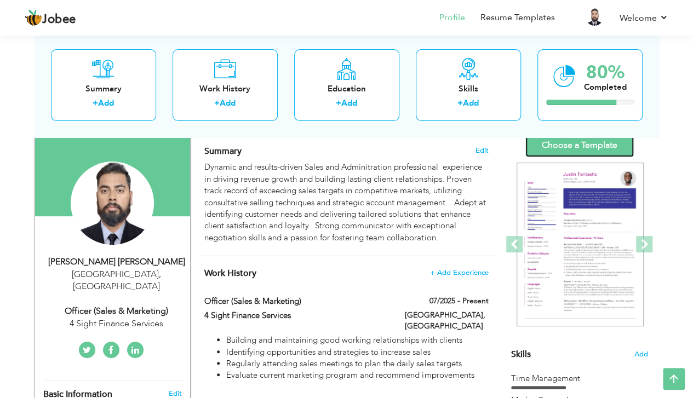
drag, startPoint x: 574, startPoint y: 132, endPoint x: 574, endPoint y: 139, distance: 6.6
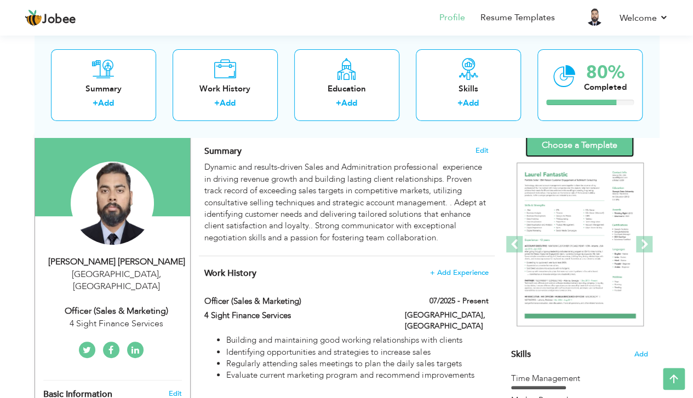
drag, startPoint x: 574, startPoint y: 139, endPoint x: 580, endPoint y: 145, distance: 8.1
click at [580, 145] on link "Choose a Template" at bounding box center [579, 146] width 108 height 24
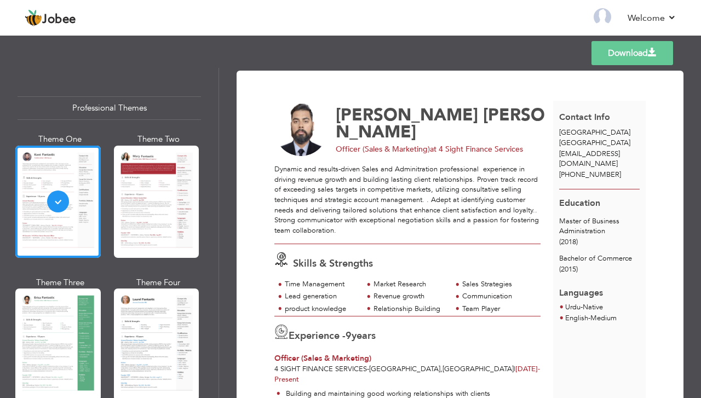
scroll to position [73, 0]
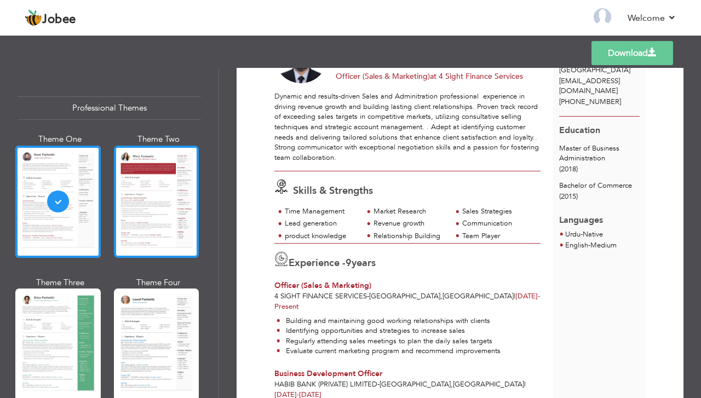
click at [125, 171] on div at bounding box center [156, 202] width 85 height 112
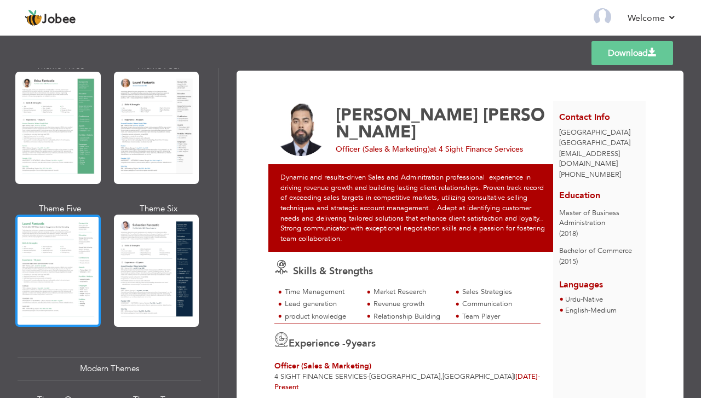
scroll to position [219, 0]
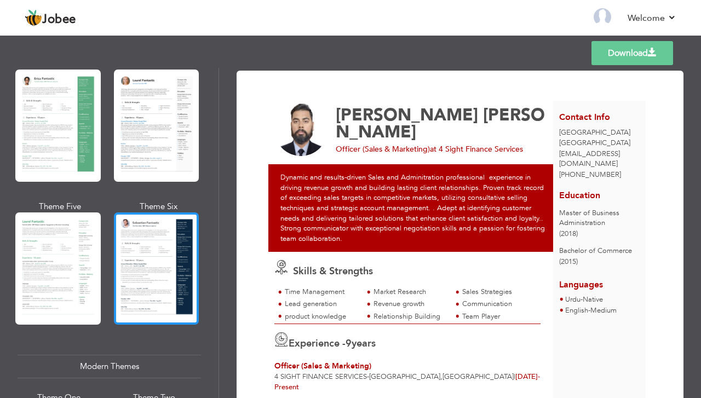
click at [122, 228] on div at bounding box center [156, 269] width 85 height 112
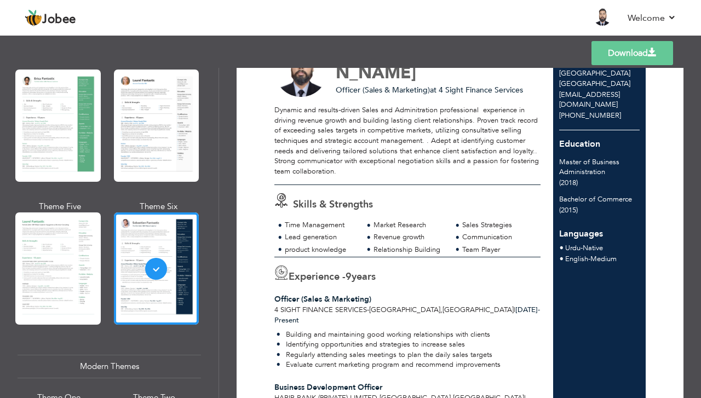
scroll to position [0, 0]
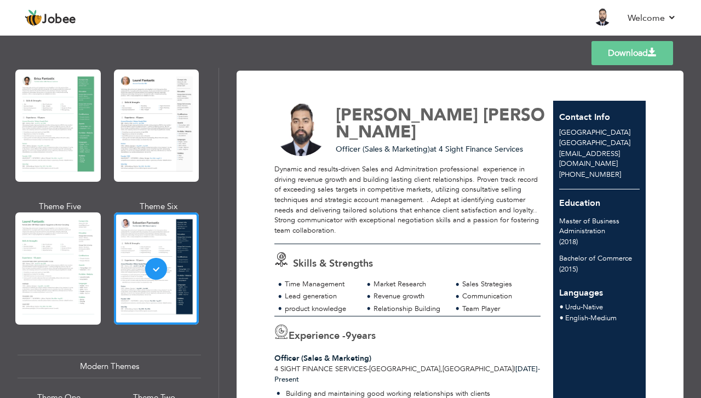
click at [635, 52] on link "Download" at bounding box center [633, 53] width 82 height 24
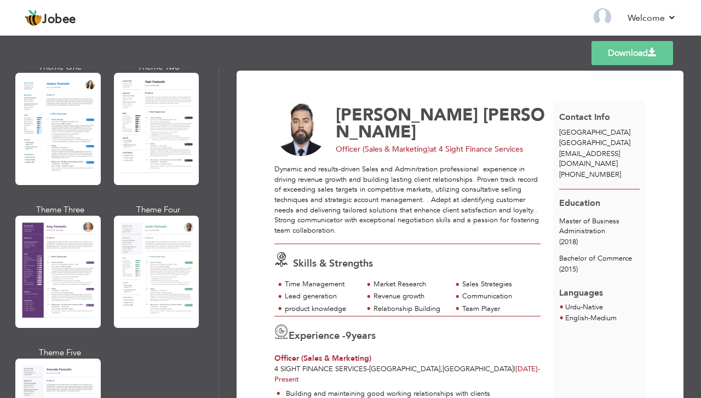
scroll to position [803, 0]
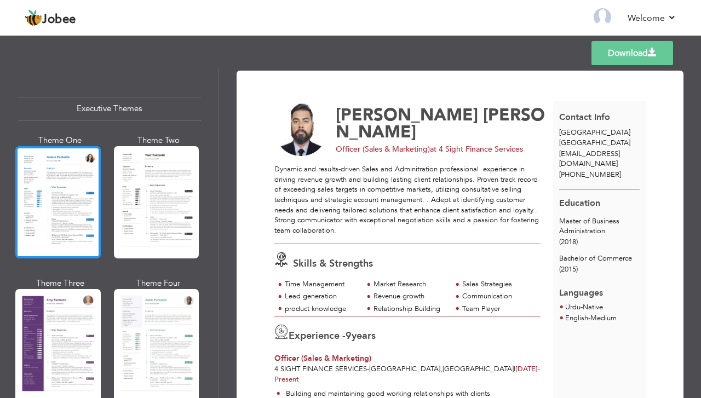
click at [52, 183] on div at bounding box center [57, 202] width 85 height 112
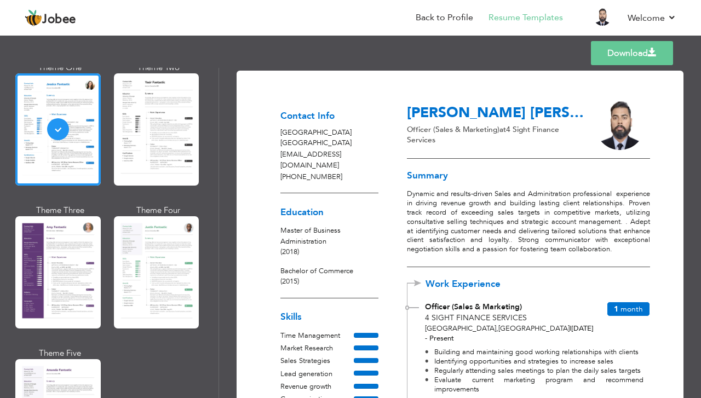
scroll to position [146, 0]
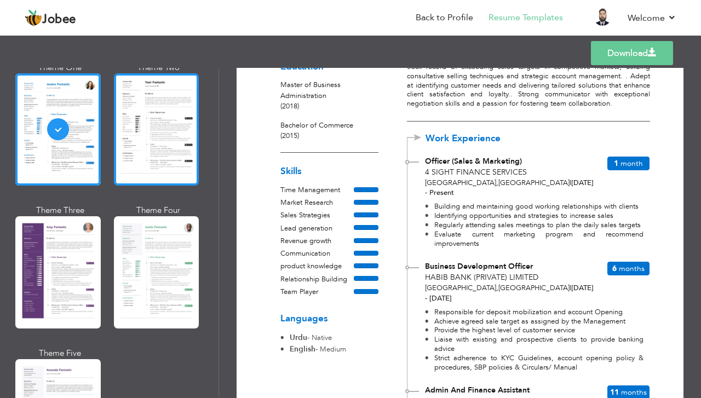
click at [118, 112] on div at bounding box center [156, 129] width 85 height 112
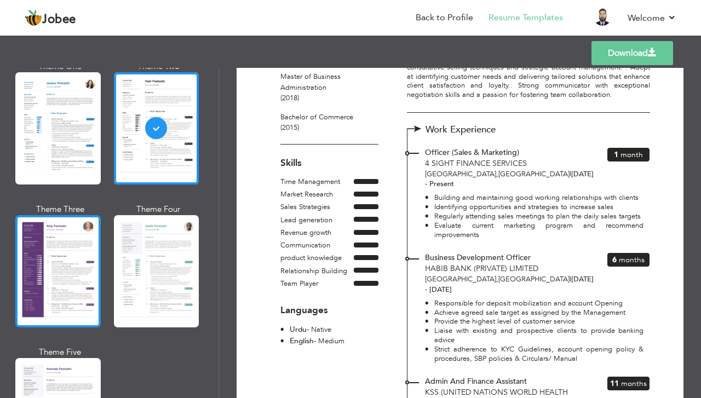
click at [53, 242] on div at bounding box center [57, 271] width 85 height 112
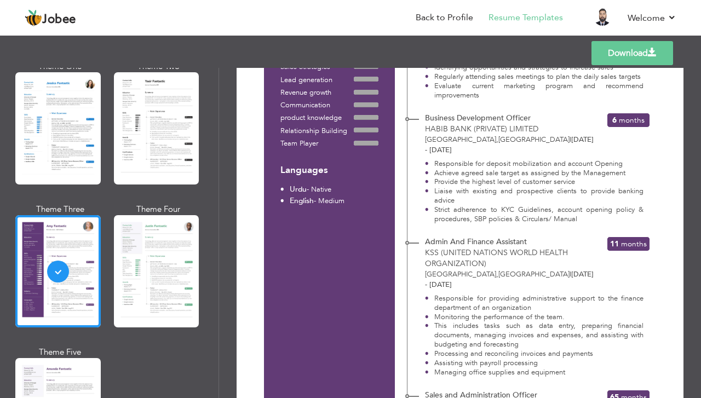
scroll to position [90, 0]
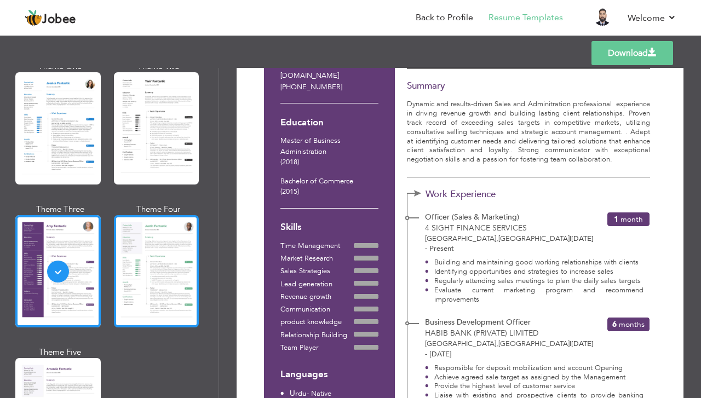
click at [132, 257] on div at bounding box center [156, 271] width 85 height 112
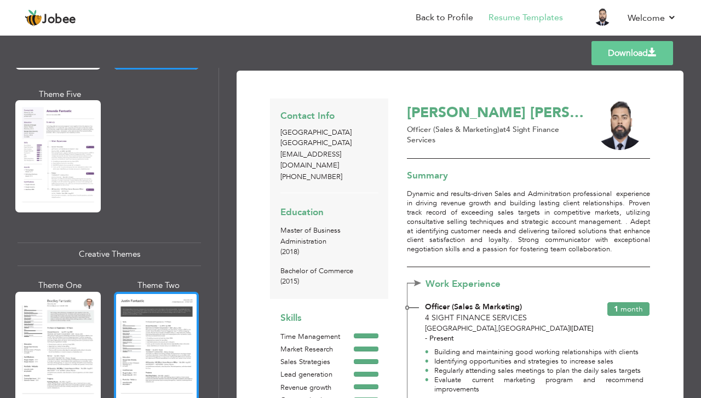
scroll to position [1243, 0]
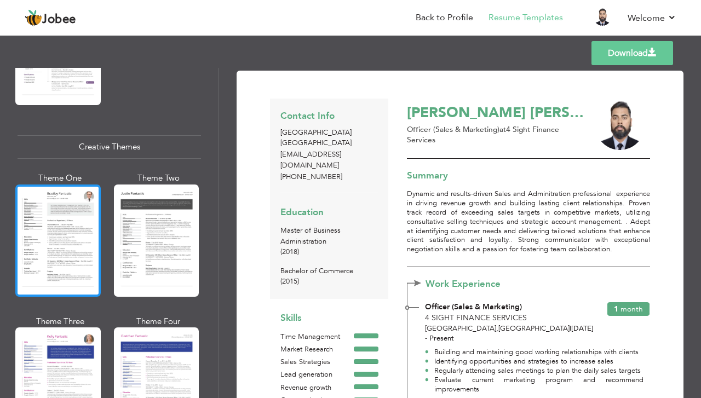
click at [33, 198] on div at bounding box center [57, 241] width 85 height 112
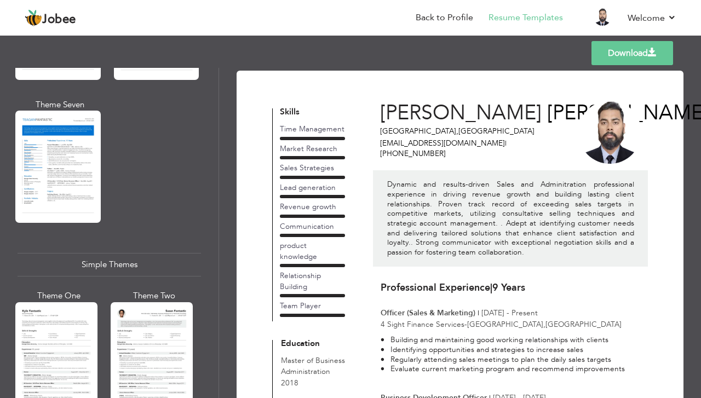
scroll to position [1754, 0]
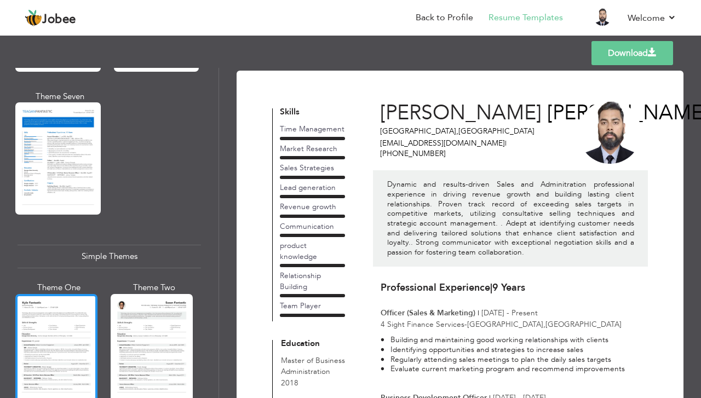
click at [64, 300] on div at bounding box center [56, 348] width 82 height 108
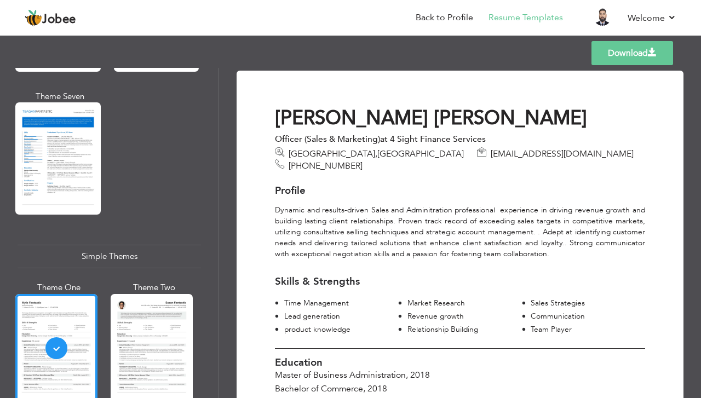
scroll to position [0, 0]
click at [618, 52] on link "Download" at bounding box center [633, 53] width 82 height 24
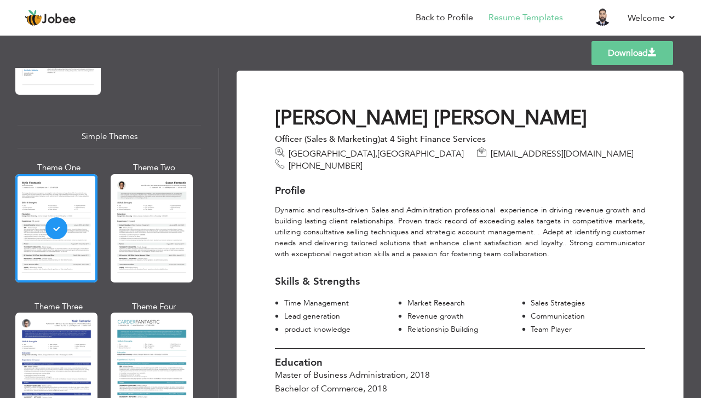
scroll to position [1900, 0]
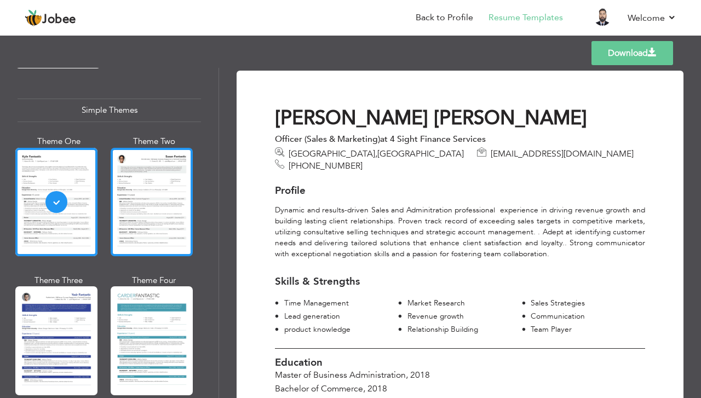
click at [138, 199] on div at bounding box center [152, 202] width 82 height 108
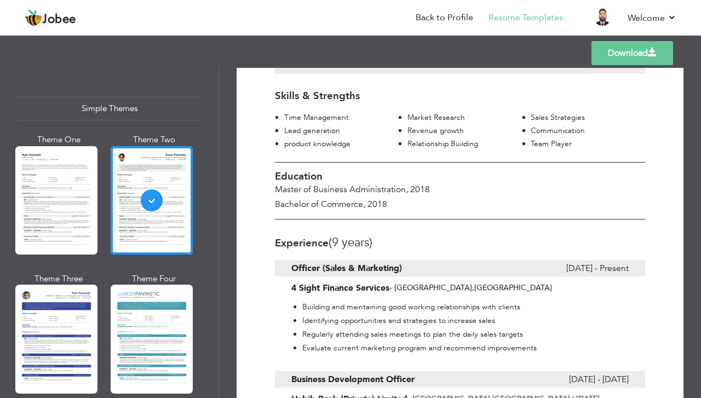
scroll to position [511, 0]
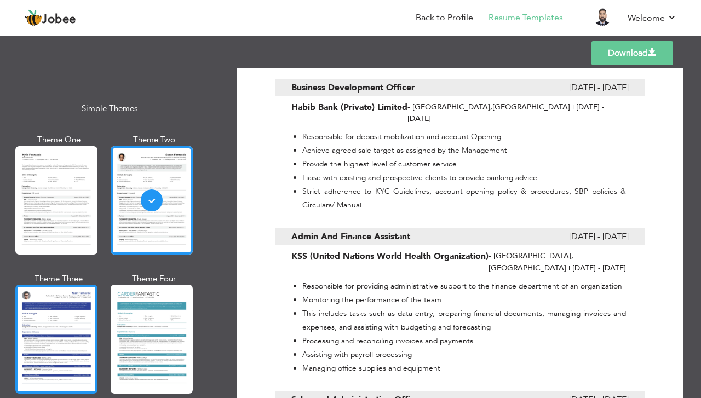
click at [56, 285] on div at bounding box center [56, 339] width 82 height 108
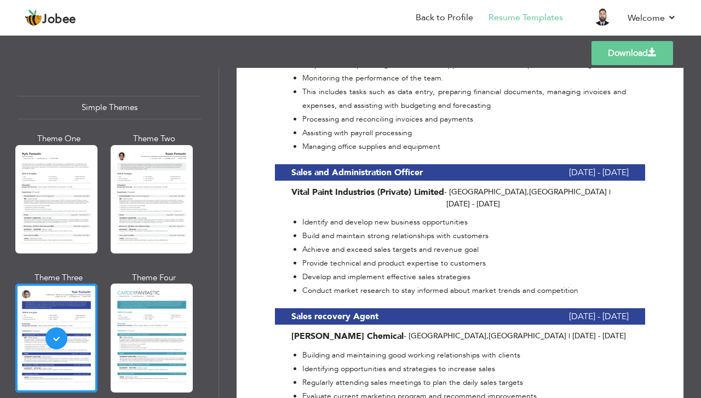
scroll to position [730, 0]
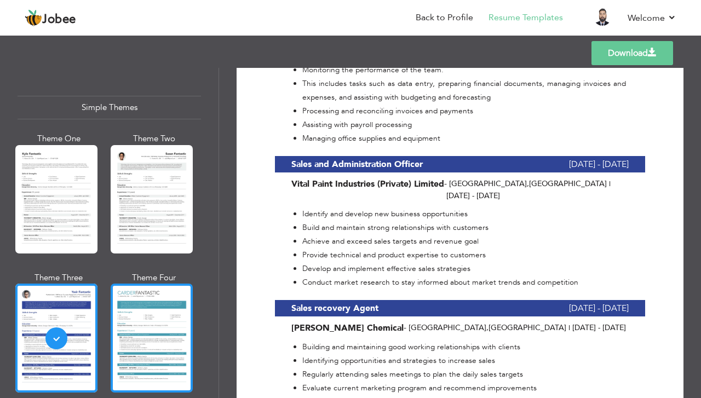
click at [168, 285] on div at bounding box center [152, 338] width 82 height 108
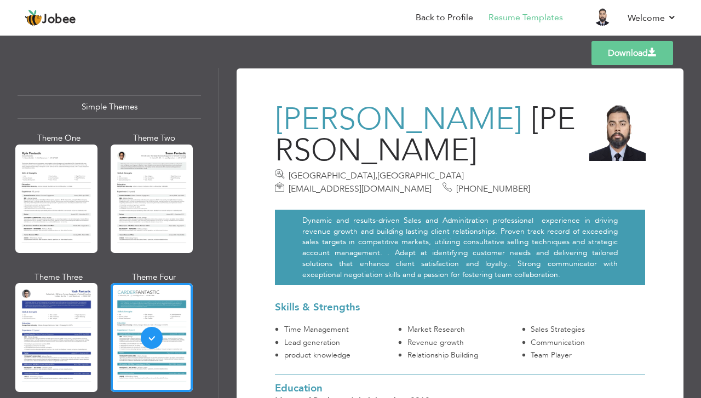
scroll to position [0, 0]
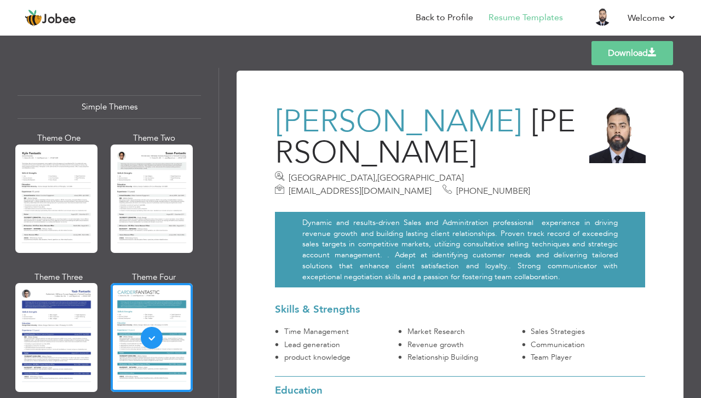
click at [627, 47] on link "Download" at bounding box center [633, 53] width 82 height 24
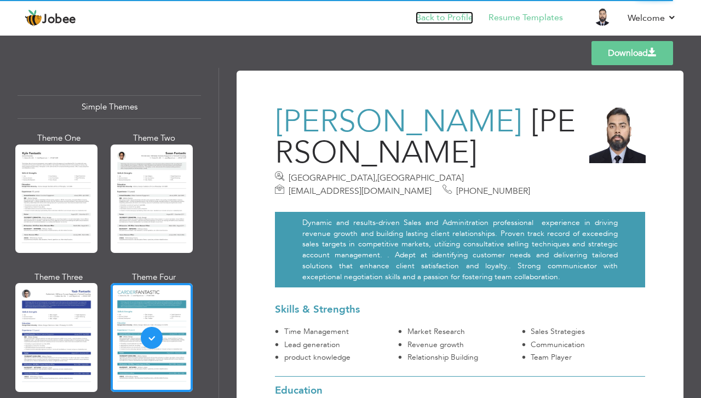
click at [458, 16] on link "Back to Profile" at bounding box center [445, 18] width 58 height 13
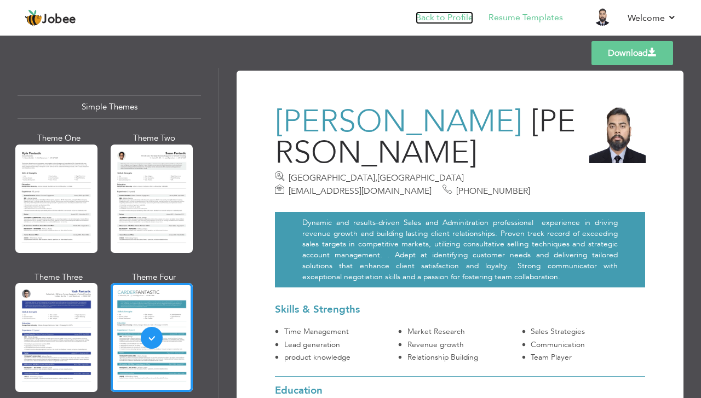
click at [460, 19] on link "Back to Profile" at bounding box center [445, 18] width 58 height 13
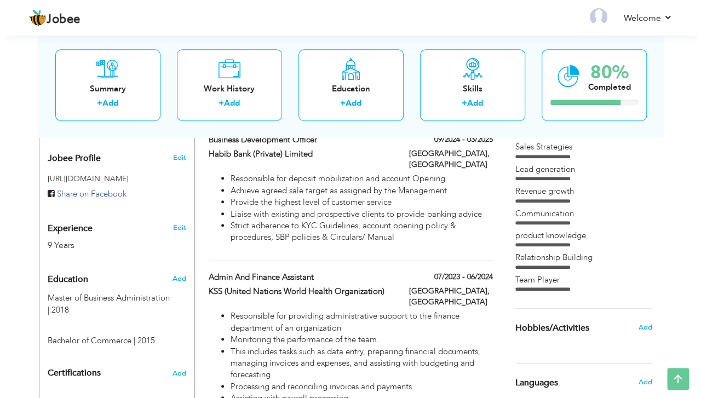
scroll to position [365, 0]
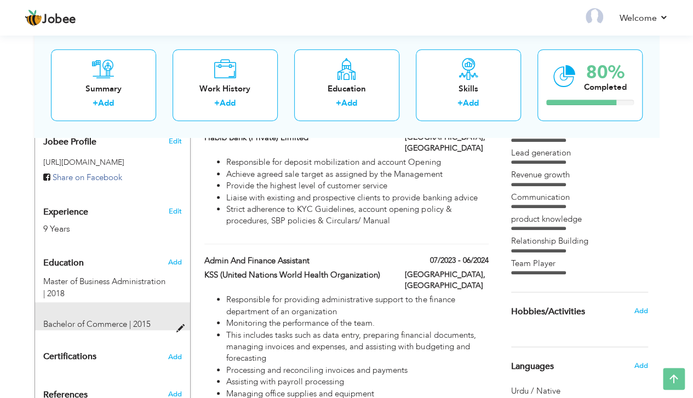
click at [136, 319] on span "Bachelor of Commerce | 2015" at bounding box center [96, 324] width 107 height 11
type input "Bachelor of Commerce"
type input "2015"
radio input "true"
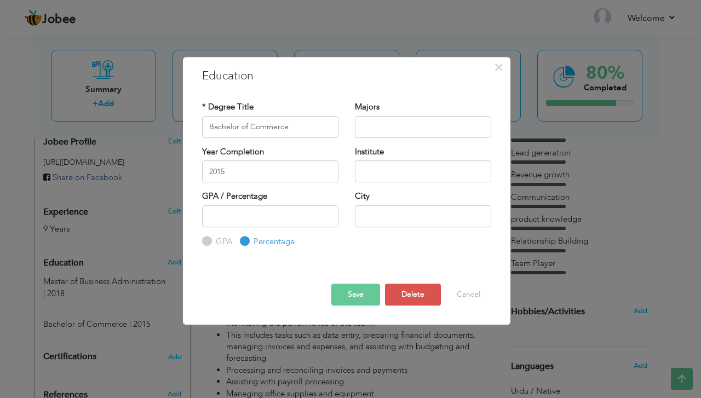
click at [260, 159] on div "Year Completion 2015" at bounding box center [270, 164] width 136 height 36
click at [260, 162] on input "2015" at bounding box center [270, 172] width 136 height 22
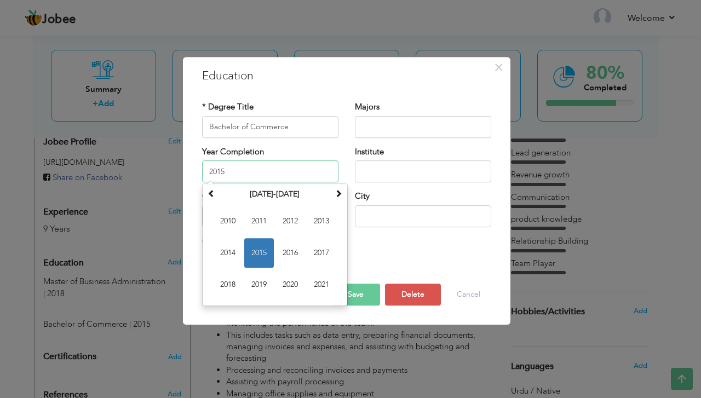
click at [259, 248] on span "2015" at bounding box center [259, 253] width 30 height 30
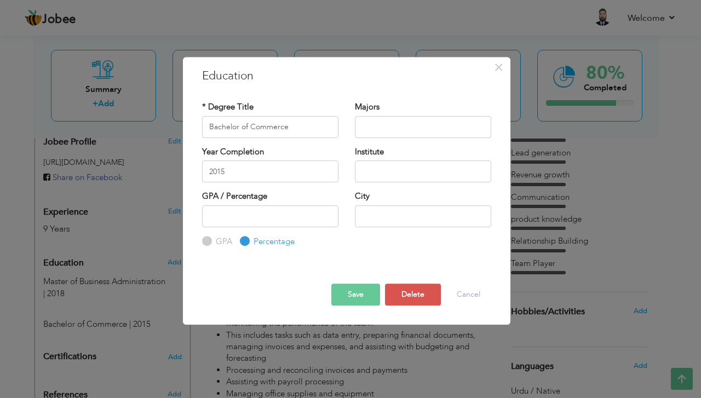
click at [364, 287] on button "Save" at bounding box center [356, 295] width 49 height 22
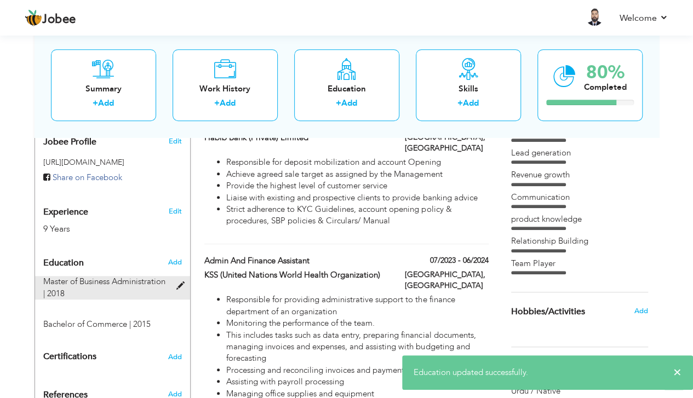
click at [86, 276] on span "Master of Business Administration | 2018" at bounding box center [104, 287] width 122 height 22
type input "Master of Business Administration"
type input "2018"
radio input "true"
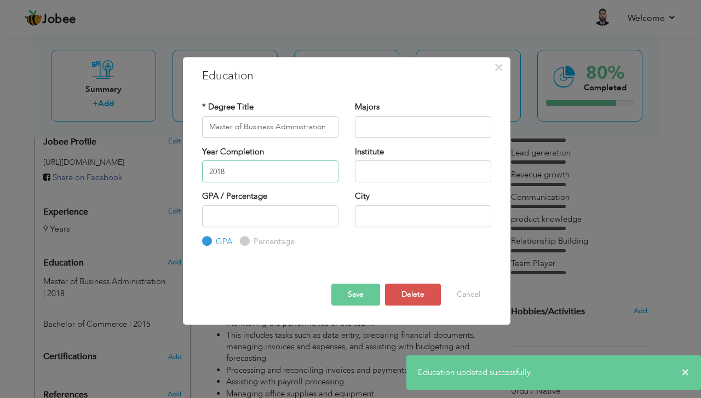
click at [244, 165] on input "2018" at bounding box center [270, 172] width 136 height 22
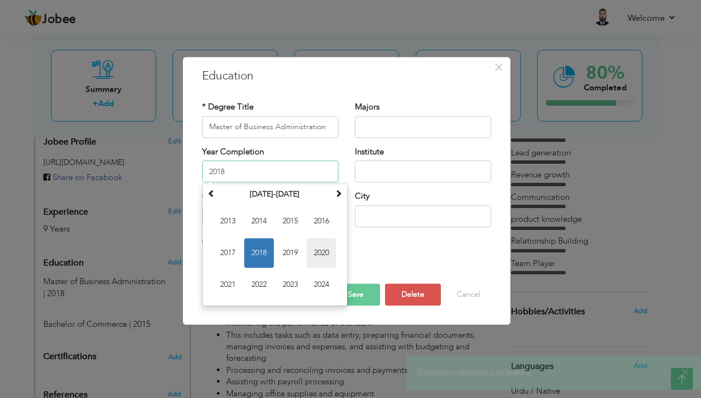
click at [312, 245] on span "2020" at bounding box center [322, 253] width 30 height 30
type input "2020"
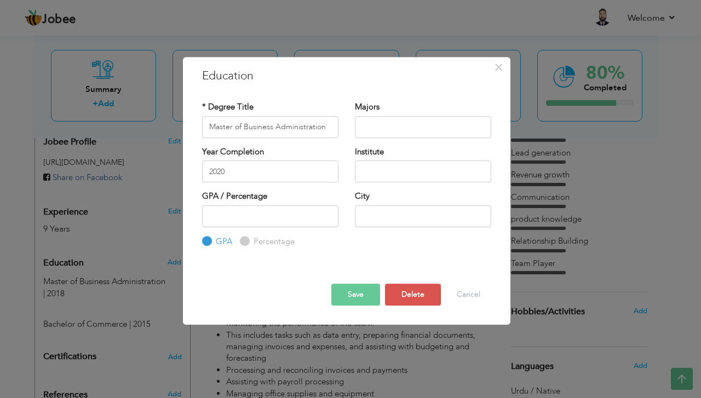
click at [367, 290] on button "Save" at bounding box center [356, 295] width 49 height 22
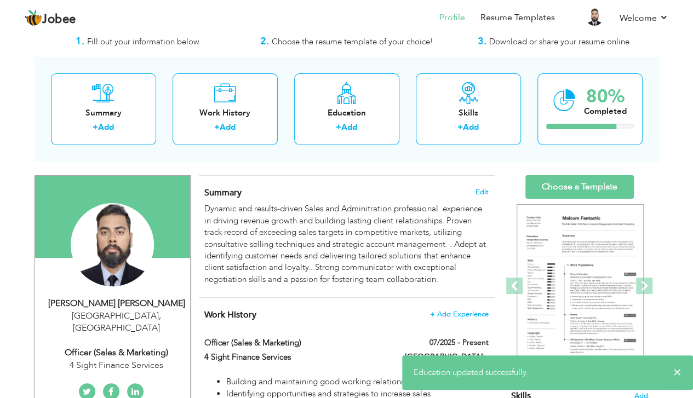
scroll to position [0, 0]
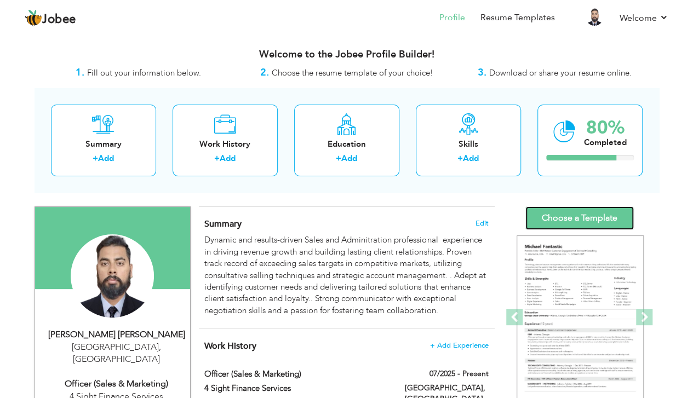
drag, startPoint x: 569, startPoint y: 209, endPoint x: 580, endPoint y: 213, distance: 11.3
click at [580, 213] on link "Choose a Template" at bounding box center [579, 219] width 108 height 24
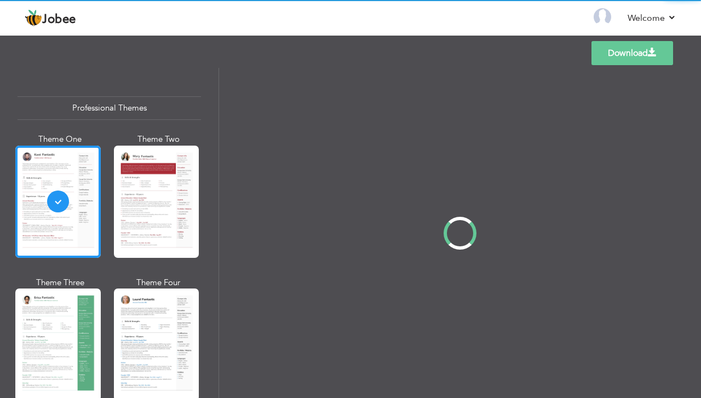
click at [212, 131] on div "Professional Themes Theme One Theme Two Theme Three Theme Four" at bounding box center [350, 233] width 701 height 330
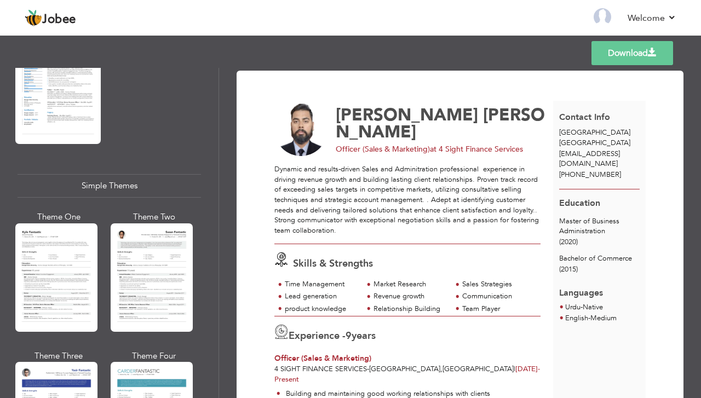
scroll to position [1904, 0]
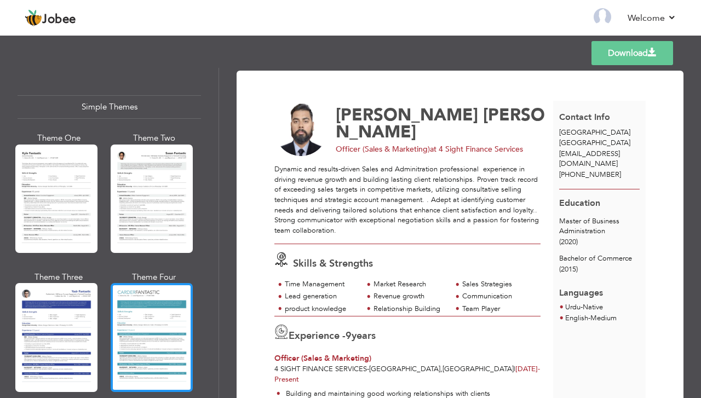
click at [150, 293] on div at bounding box center [152, 337] width 82 height 108
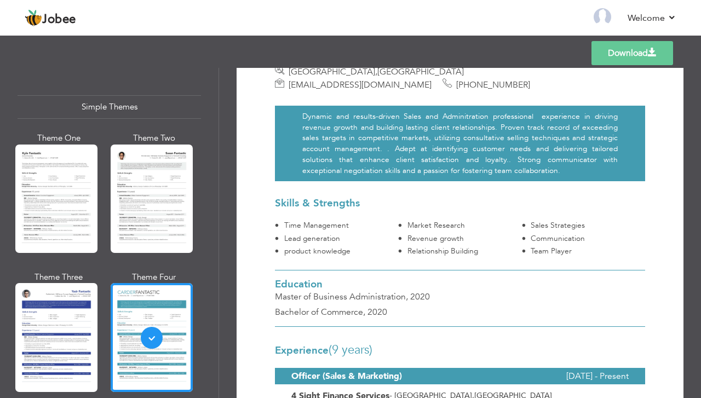
scroll to position [146, 0]
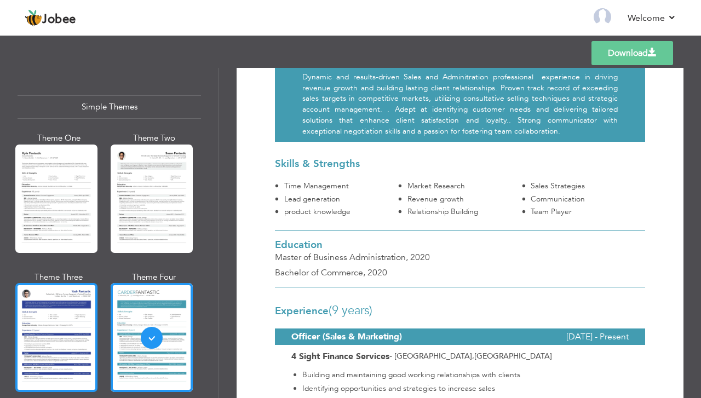
click at [35, 283] on div at bounding box center [56, 337] width 82 height 108
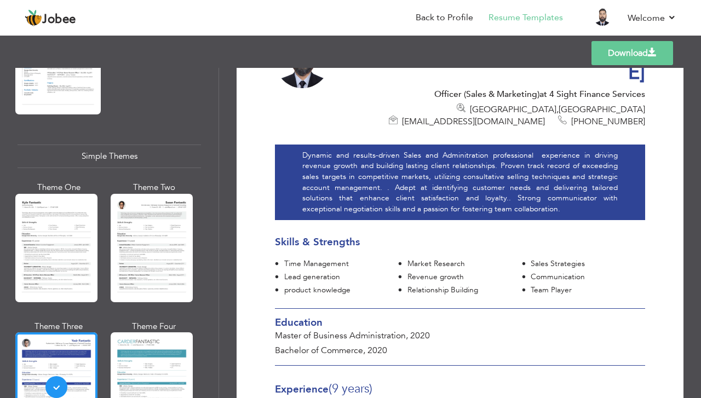
scroll to position [1831, 0]
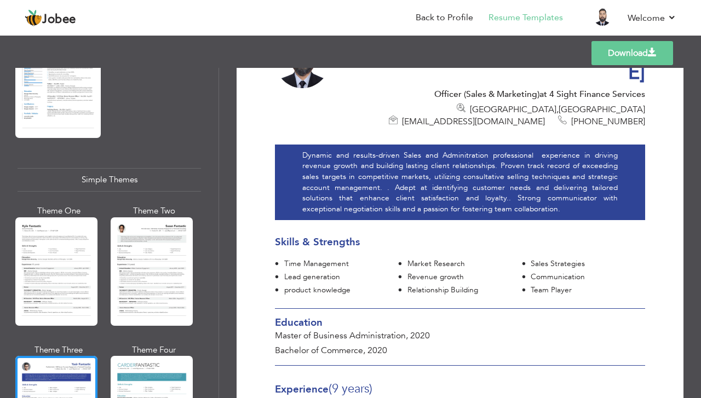
click at [118, 168] on div "Simple Themes" at bounding box center [110, 180] width 184 height 24
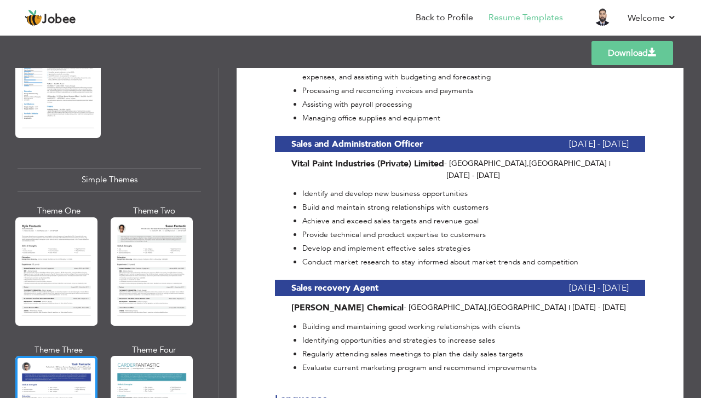
scroll to position [787, 0]
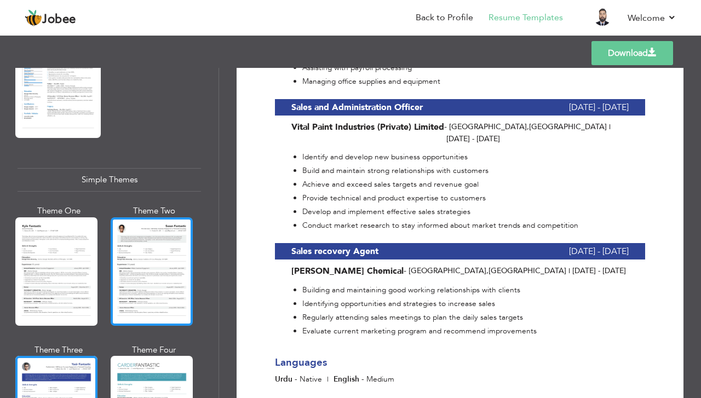
click at [168, 229] on div at bounding box center [152, 272] width 82 height 108
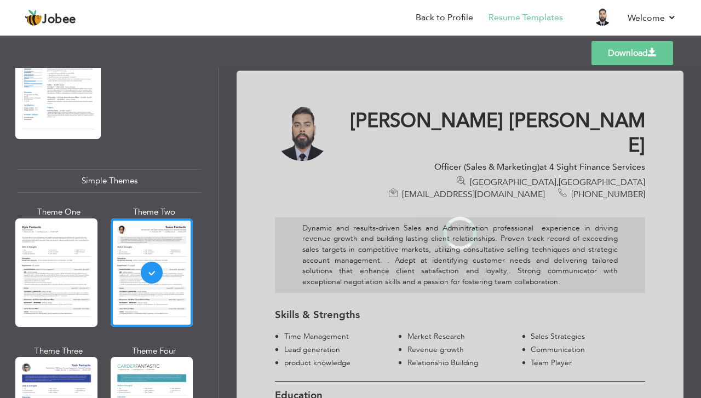
scroll to position [1831, 0]
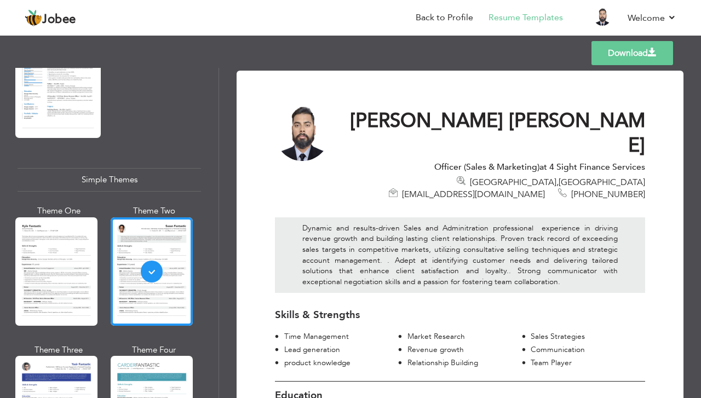
click at [38, 222] on div at bounding box center [56, 272] width 82 height 108
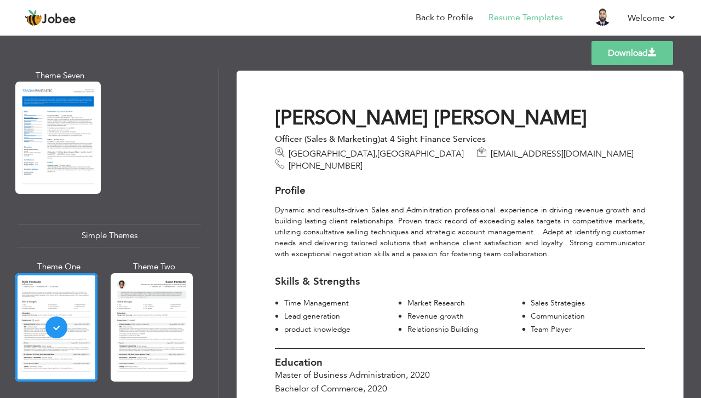
scroll to position [1758, 0]
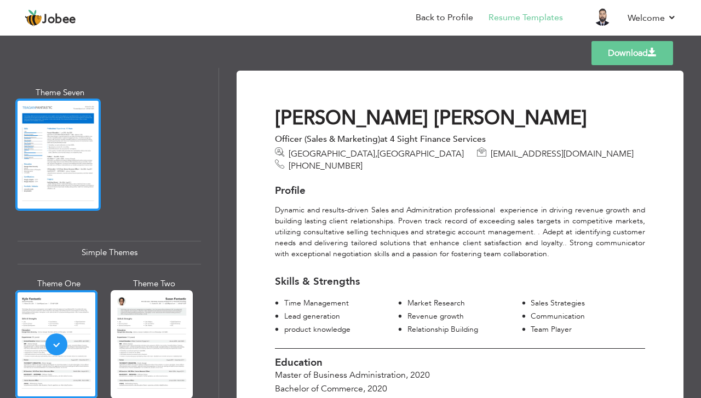
click at [62, 150] on div at bounding box center [57, 155] width 85 height 112
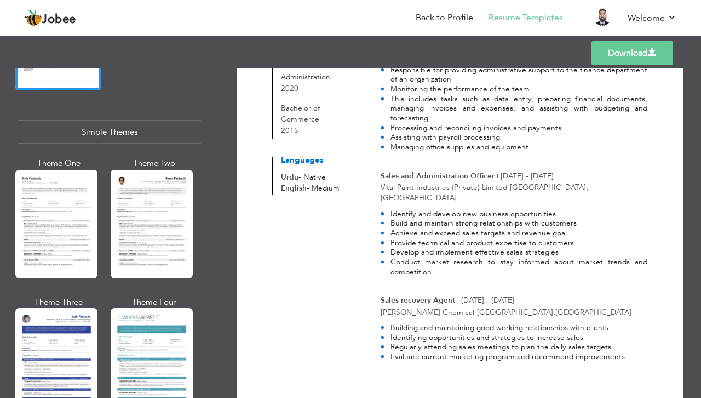
scroll to position [1904, 0]
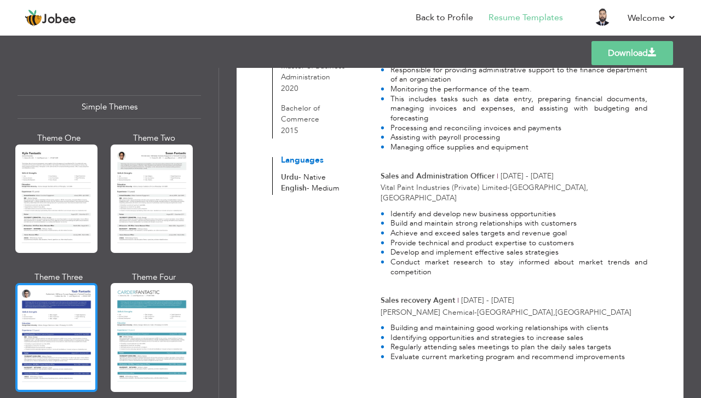
click at [57, 296] on div at bounding box center [56, 337] width 82 height 108
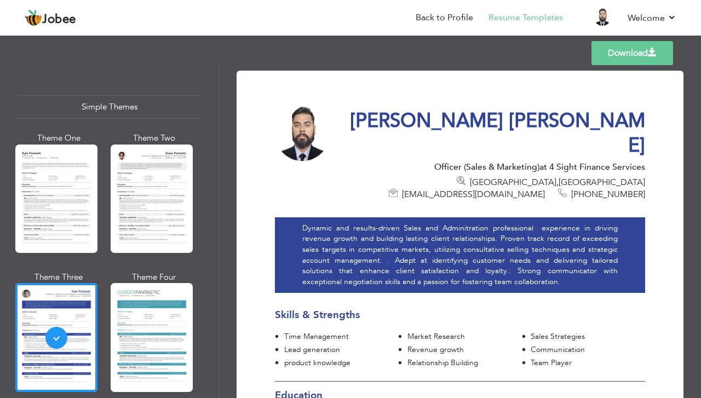
click at [662, 50] on link "Download" at bounding box center [633, 53] width 82 height 24
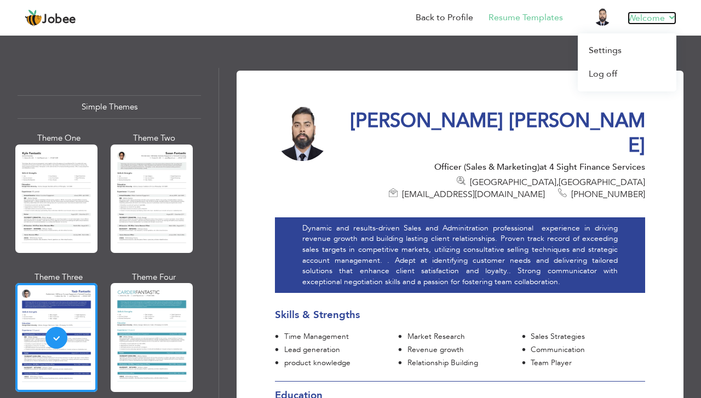
click at [673, 15] on link "Welcome" at bounding box center [652, 18] width 49 height 13
click at [606, 74] on link "Log off" at bounding box center [627, 74] width 99 height 24
